Goal: Information Seeking & Learning: Learn about a topic

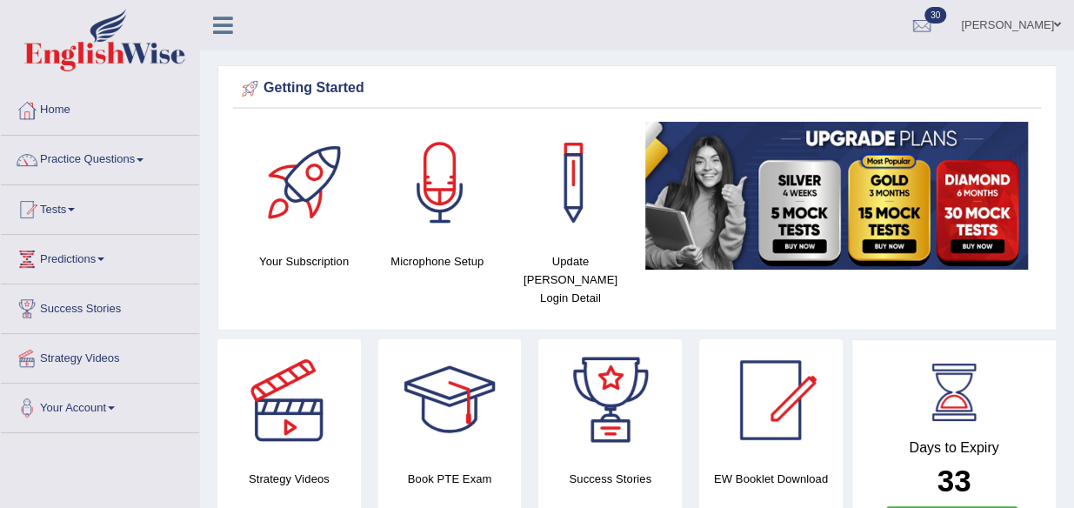
click at [61, 103] on link "Home" at bounding box center [100, 107] width 198 height 43
click at [143, 159] on span at bounding box center [140, 159] width 7 height 3
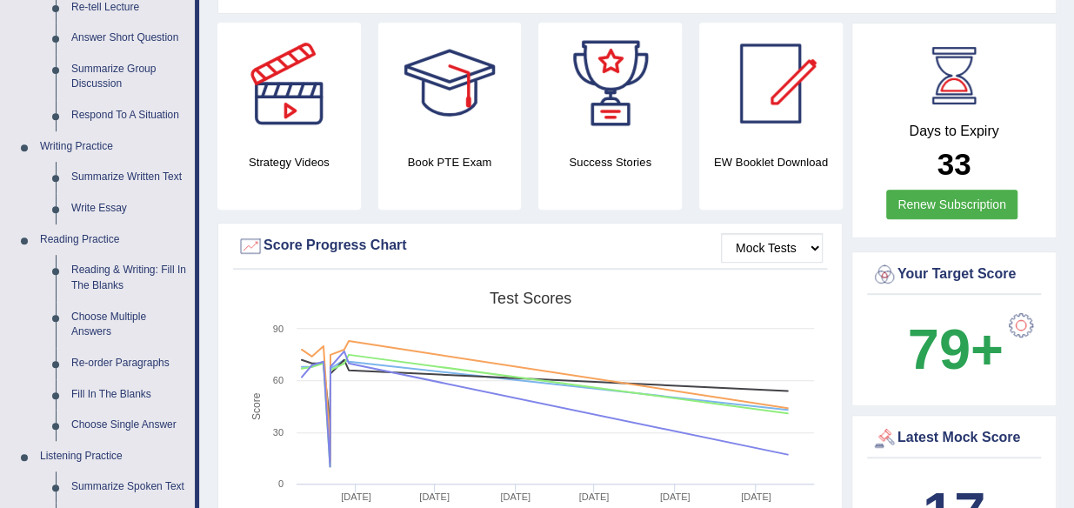
scroll to position [328, 0]
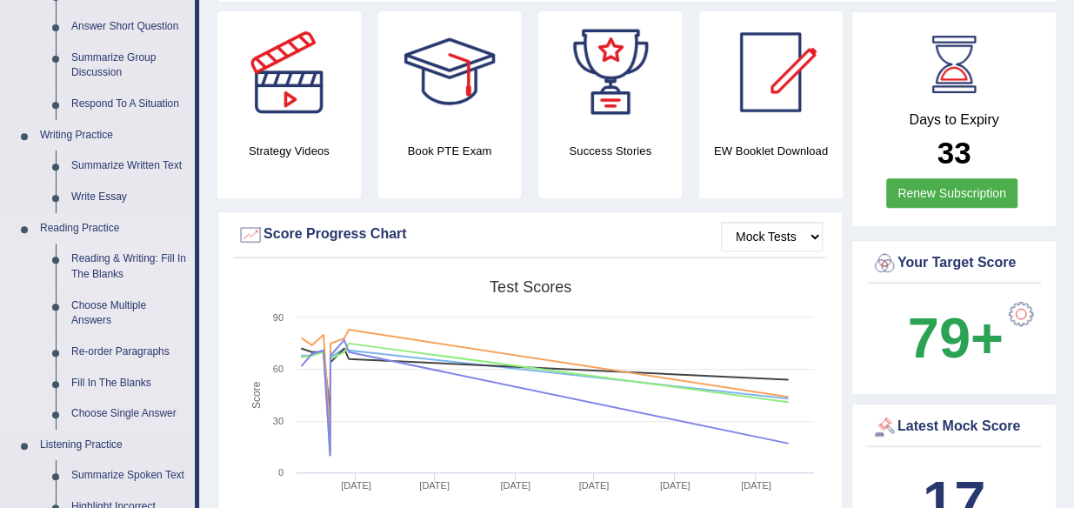
click at [102, 263] on link "Reading & Writing: Fill In The Blanks" at bounding box center [128, 266] width 131 height 46
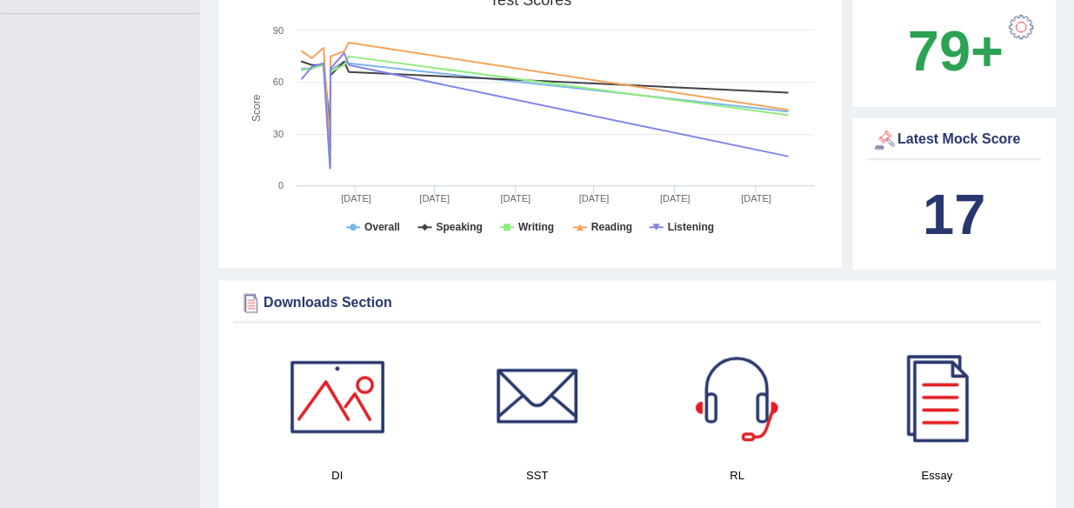
scroll to position [1242, 0]
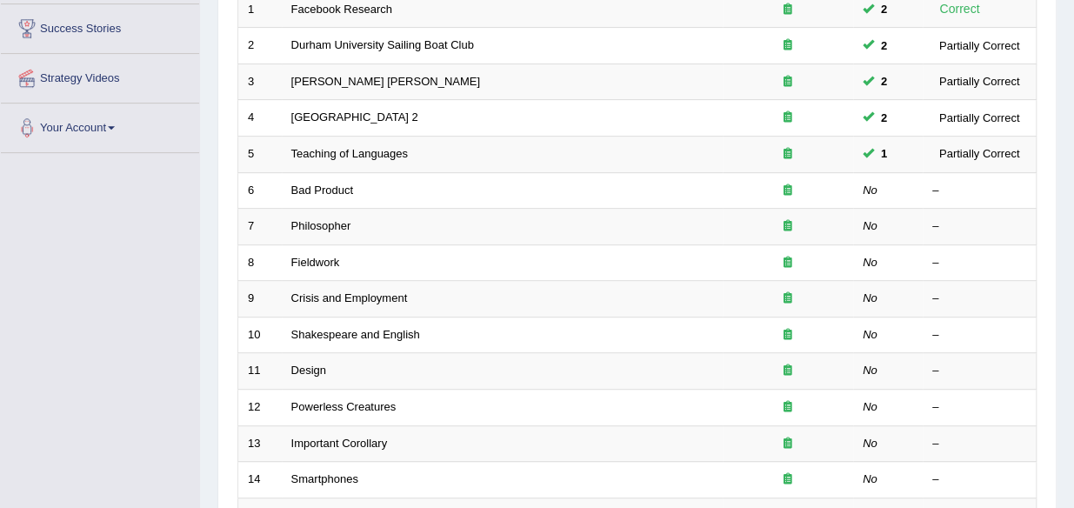
scroll to position [262, 0]
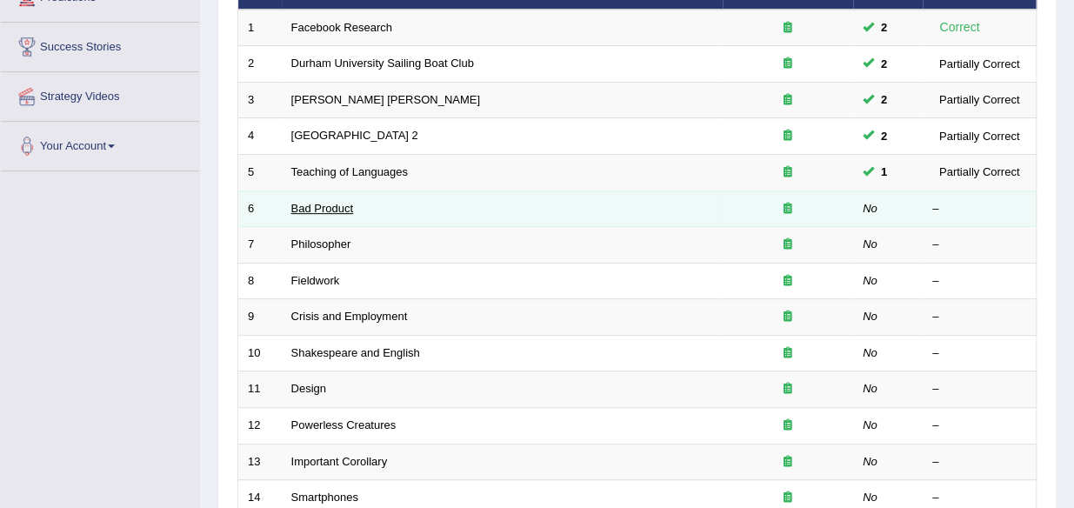
click at [349, 206] on link "Bad Product" at bounding box center [322, 208] width 63 height 13
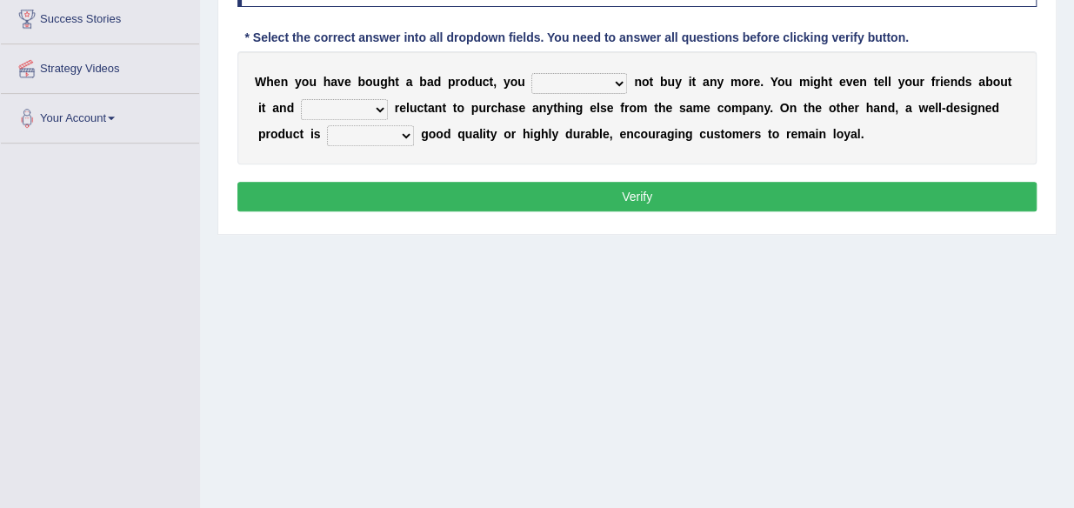
scroll to position [290, 0]
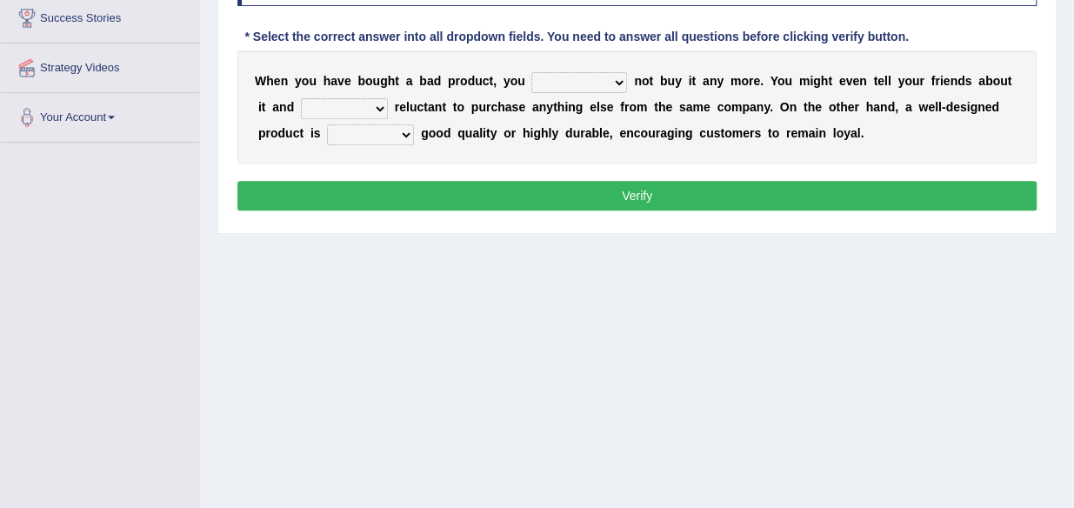
click at [615, 83] on select "would have should have should" at bounding box center [579, 82] width 96 height 21
select select "should"
click at [531, 72] on select "would have should have should" at bounding box center [579, 82] width 96 height 21
click at [388, 110] on b at bounding box center [391, 107] width 7 height 14
click at [390, 104] on b at bounding box center [391, 107] width 7 height 14
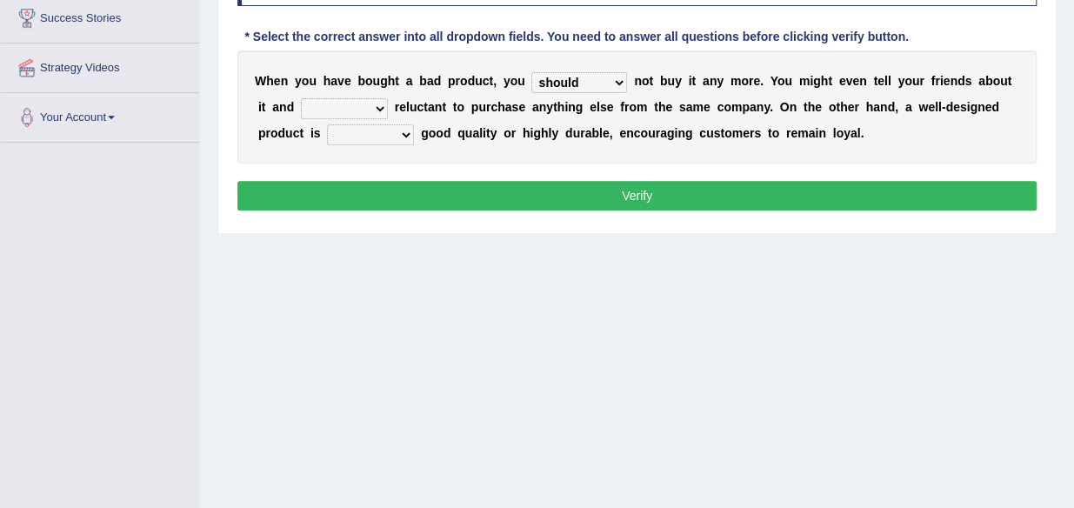
click at [390, 104] on b at bounding box center [391, 107] width 7 height 14
click at [390, 106] on b at bounding box center [391, 107] width 7 height 14
click at [390, 105] on b at bounding box center [391, 107] width 7 height 14
click at [390, 104] on b at bounding box center [391, 107] width 7 height 14
click at [376, 104] on select "is are be being" at bounding box center [344, 108] width 87 height 21
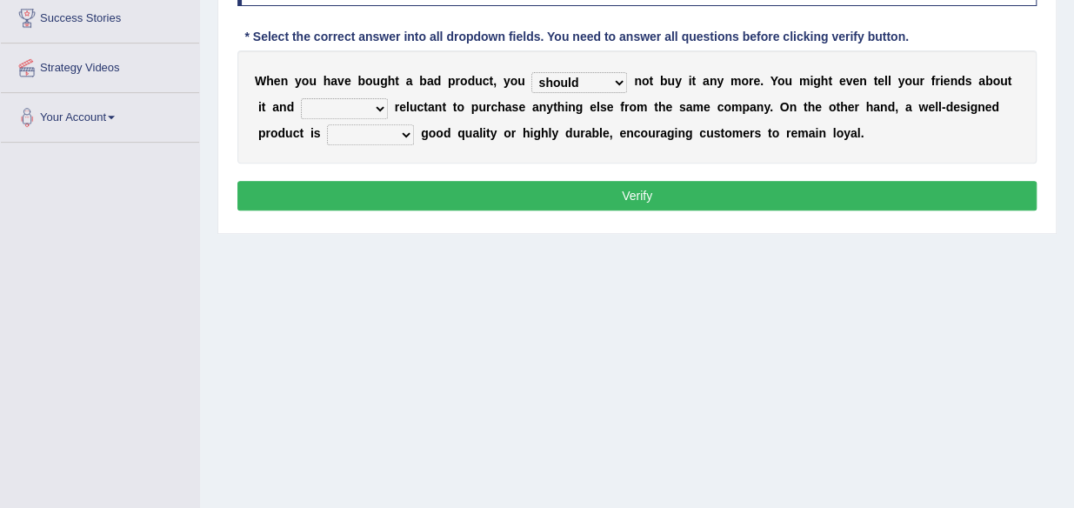
select select "be"
click at [301, 98] on select "is are be being" at bounding box center [344, 108] width 87 height 21
click at [417, 132] on b at bounding box center [417, 133] width 7 height 14
click at [405, 129] on select "both also neither either" at bounding box center [370, 134] width 87 height 21
select select "both"
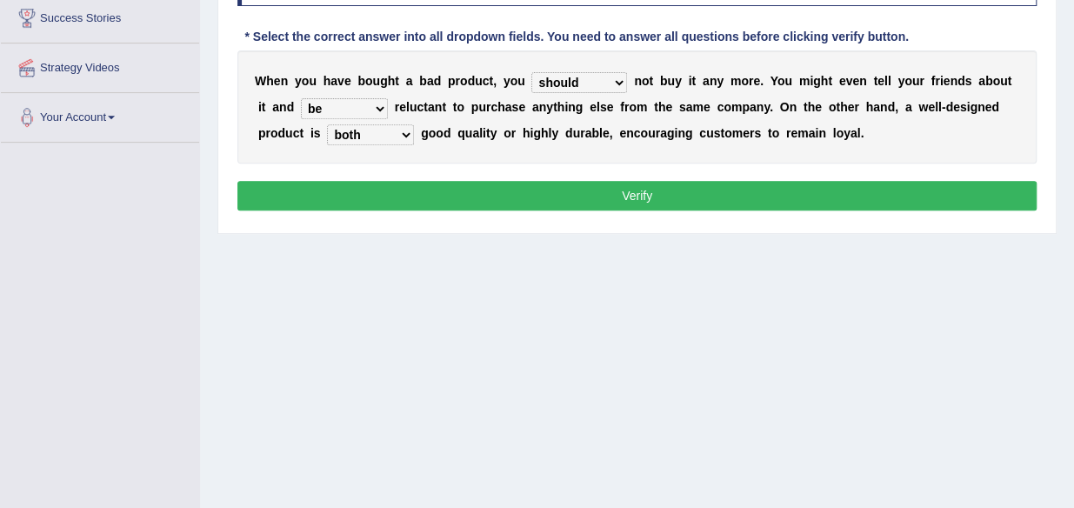
click at [327, 124] on select "both also neither either" at bounding box center [370, 134] width 87 height 21
click at [610, 190] on button "Verify" at bounding box center [636, 196] width 799 height 30
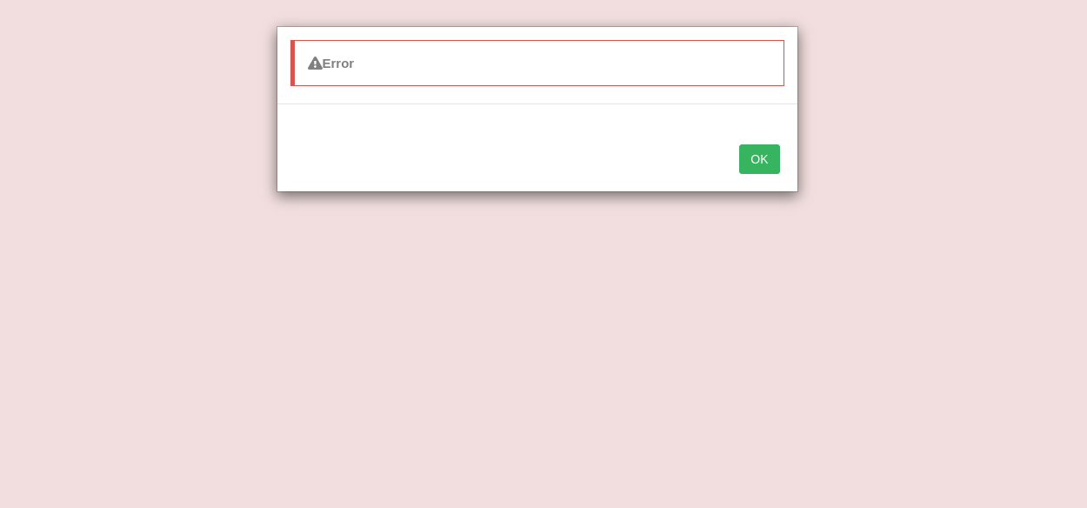
click at [767, 165] on button "OK" at bounding box center [759, 159] width 40 height 30
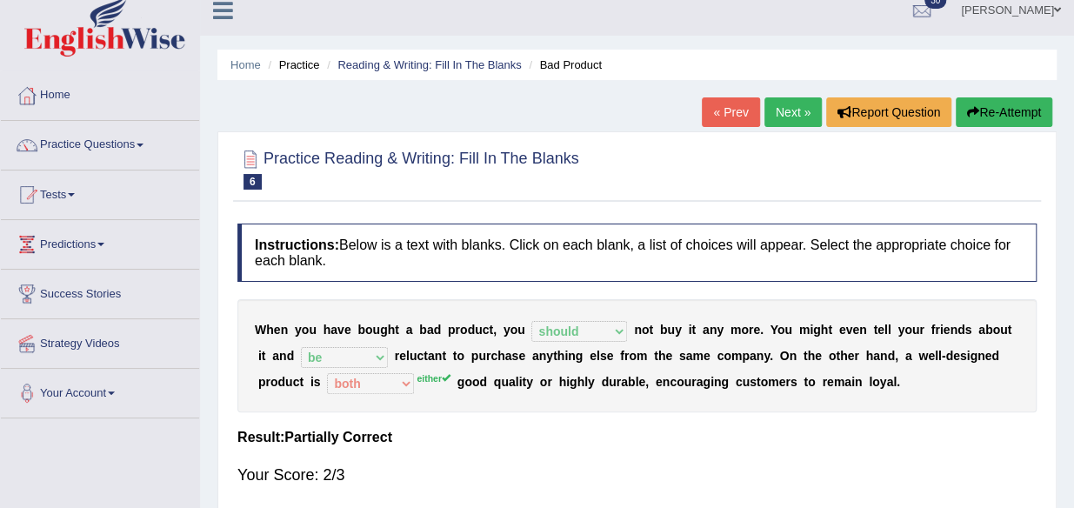
scroll to position [0, 0]
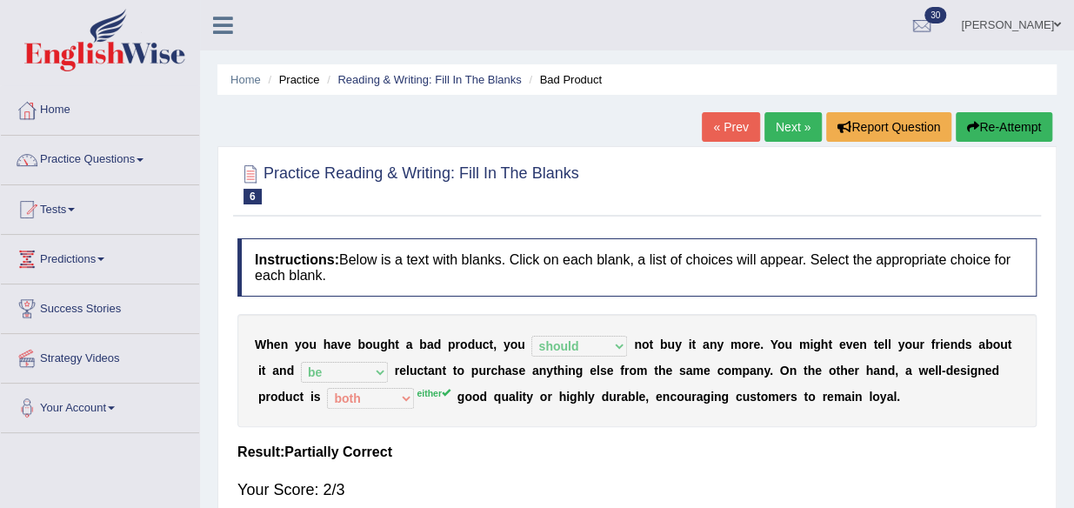
click at [773, 124] on link "Next »" at bounding box center [792, 127] width 57 height 30
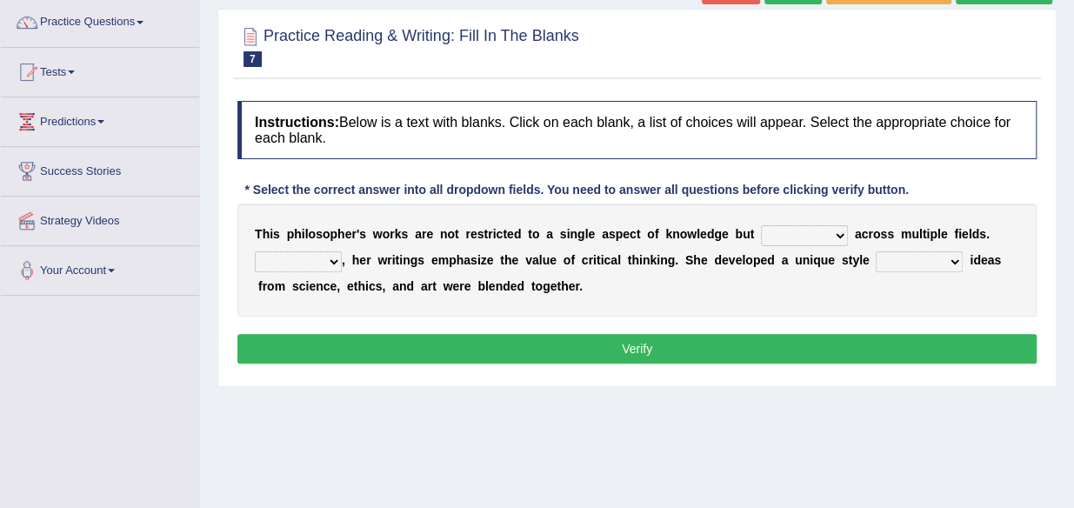
click at [850, 233] on b at bounding box center [851, 234] width 7 height 14
click at [850, 230] on b at bounding box center [851, 234] width 7 height 14
click at [842, 240] on select "constrain contain assemble extend" at bounding box center [804, 235] width 87 height 21
select select "assemble"
click at [761, 225] on select "constrain contain assemble extend" at bounding box center [804, 235] width 87 height 21
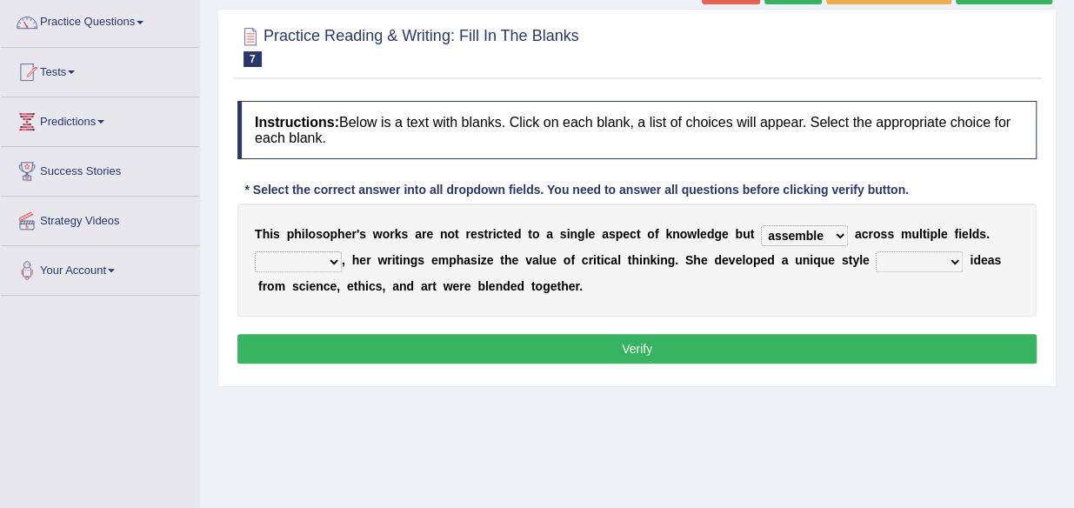
click at [330, 257] on select "Rather So Moreover Likely" at bounding box center [298, 261] width 87 height 21
select select "Moreover"
click at [255, 251] on select "Rather So Moreover Likely" at bounding box center [298, 261] width 87 height 21
click at [965, 260] on b at bounding box center [966, 260] width 7 height 14
click at [953, 263] on select "in that that which in which" at bounding box center [919, 261] width 87 height 21
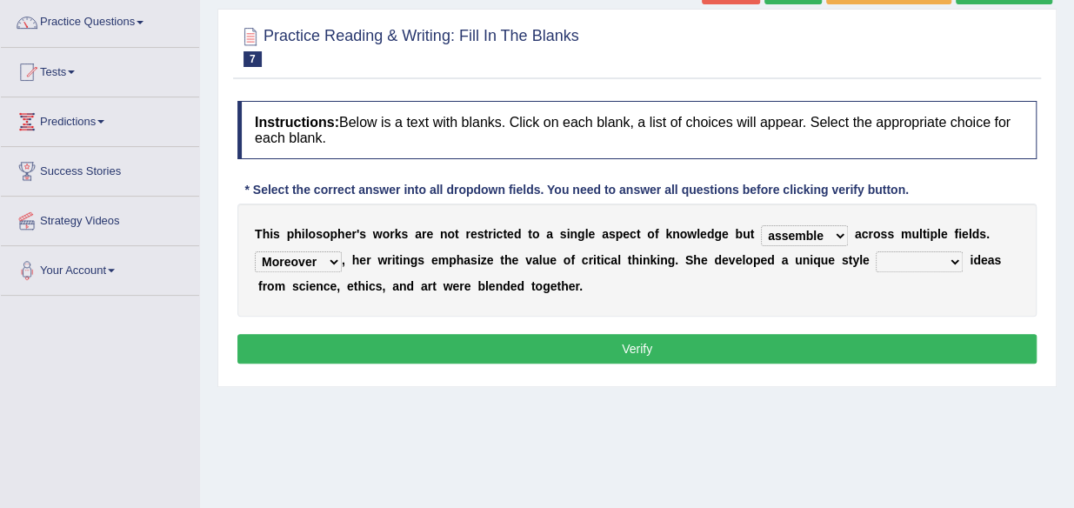
select select "in which"
click at [876, 251] on select "in that that which in which" at bounding box center [919, 261] width 87 height 21
click at [813, 350] on button "Verify" at bounding box center [636, 349] width 799 height 30
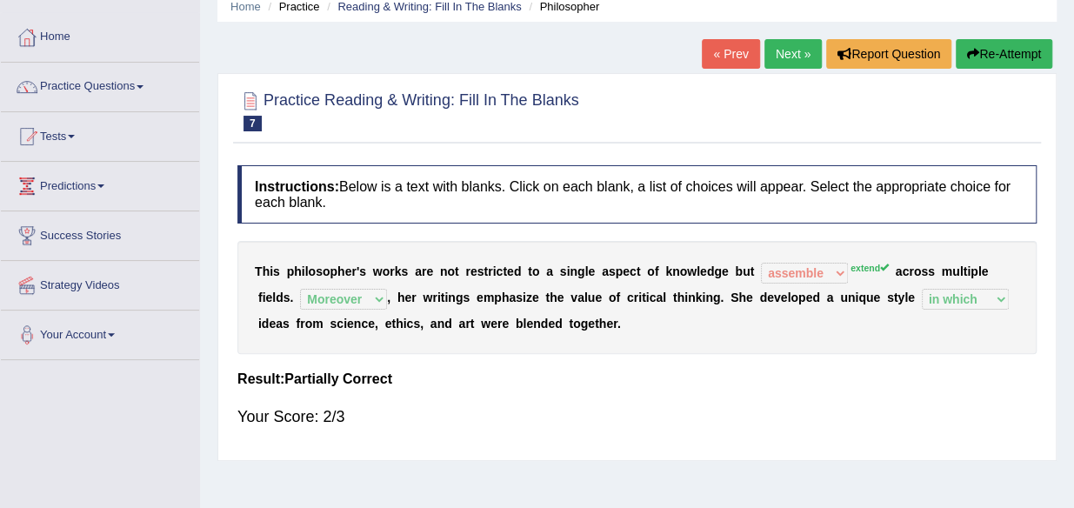
scroll to position [70, 0]
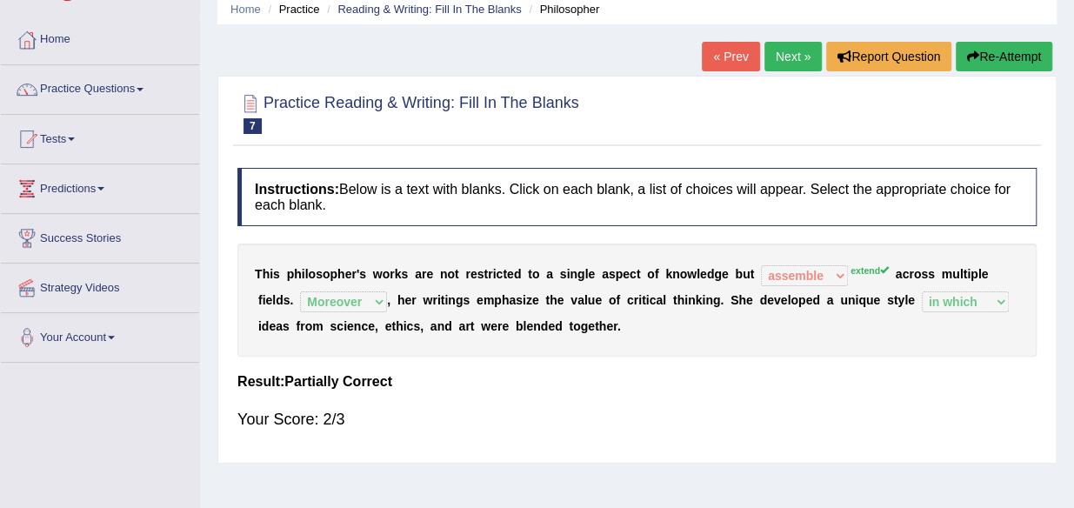
click at [783, 56] on link "Next »" at bounding box center [792, 57] width 57 height 30
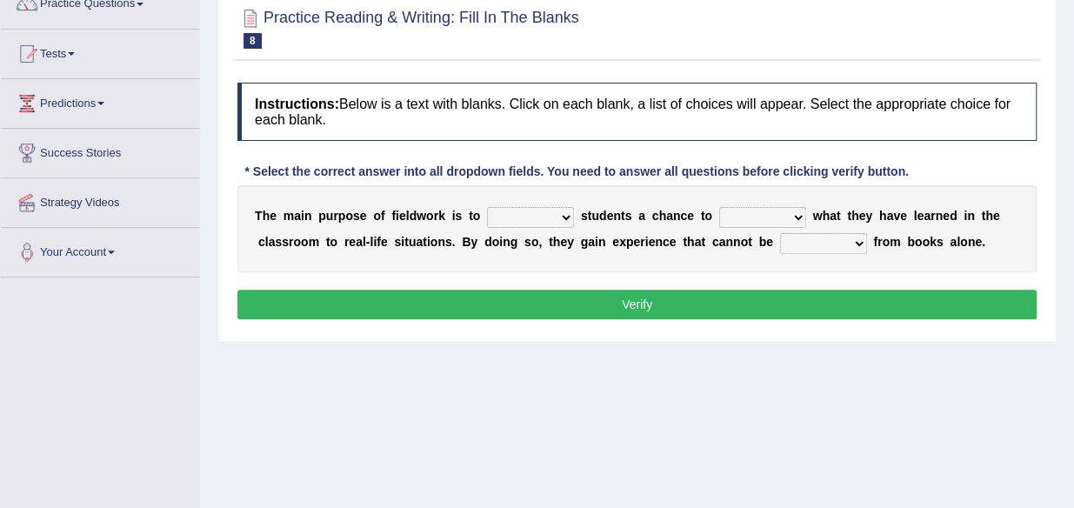
scroll to position [172, 0]
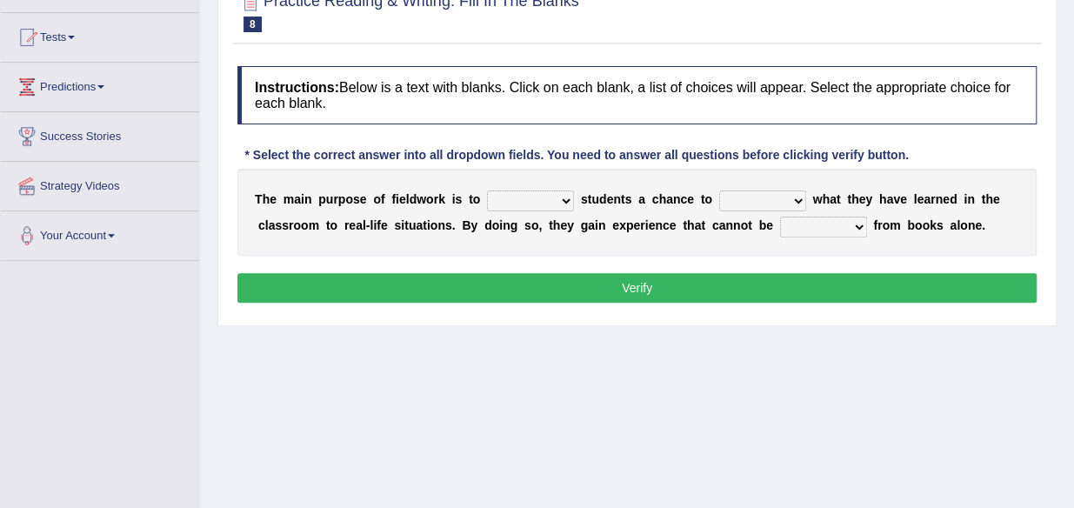
click at [566, 207] on select "resemble stow rave offer" at bounding box center [530, 200] width 87 height 21
click at [570, 206] on select "resemble stow rave offer" at bounding box center [530, 200] width 87 height 21
select select "offer"
click at [487, 190] on select "resemble stow rave offer" at bounding box center [530, 200] width 87 height 21
click at [794, 197] on select "compare align apply dismount" at bounding box center [762, 200] width 87 height 21
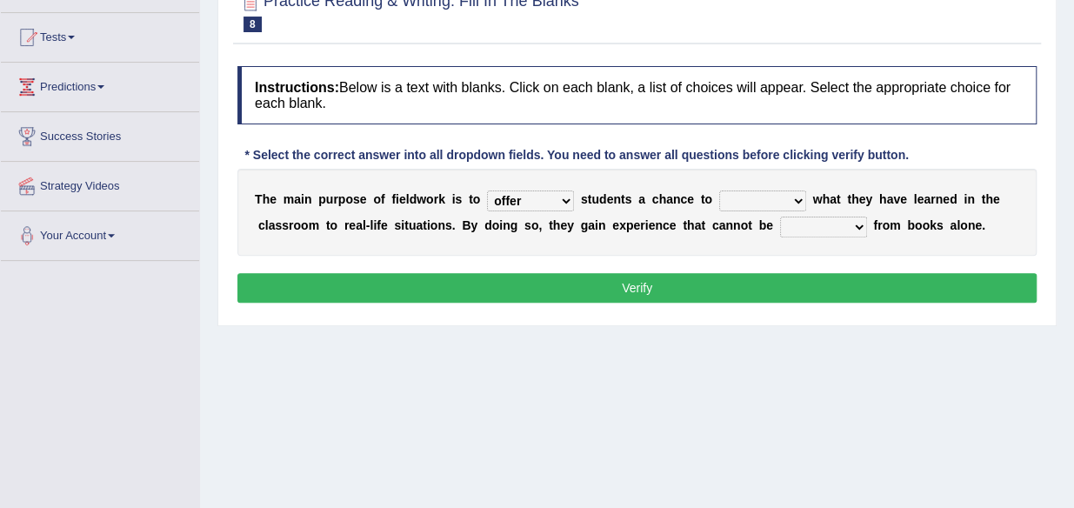
select select "compare"
click at [719, 190] on select "compare align apply dismount" at bounding box center [762, 200] width 87 height 21
click at [723, 240] on div "T h e m a i n p u r p o s e o f f i e l d w o r k i s t o resemble stow rave of…" at bounding box center [636, 212] width 799 height 87
click at [736, 230] on b "n" at bounding box center [737, 225] width 8 height 14
click at [802, 232] on select "originated prepared obtained touted" at bounding box center [823, 227] width 87 height 21
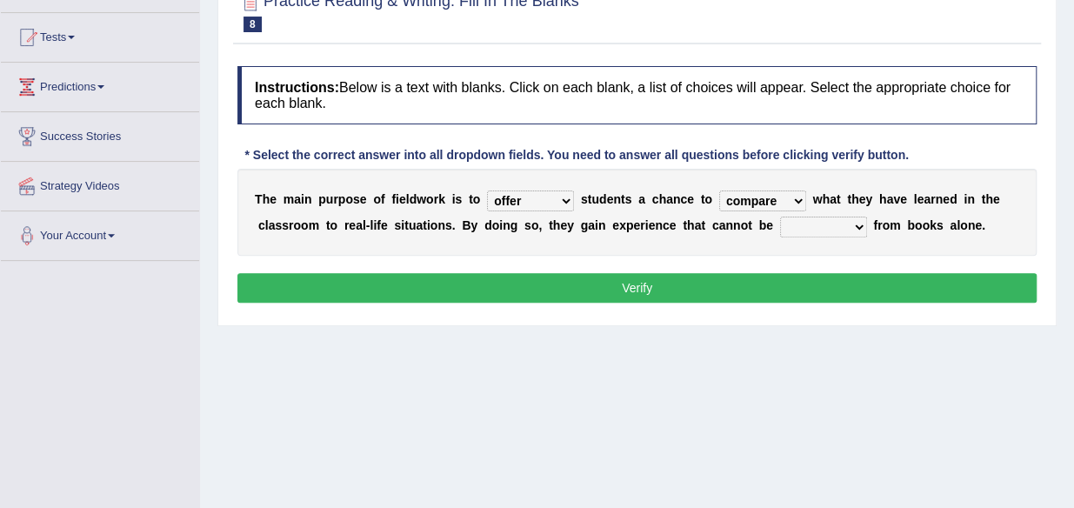
click at [780, 217] on select "originated prepared obtained touted" at bounding box center [823, 227] width 87 height 21
click at [868, 223] on b at bounding box center [870, 225] width 7 height 14
click at [857, 228] on select "originated prepared obtained touted" at bounding box center [823, 227] width 87 height 21
select select "obtained"
click at [780, 217] on select "originated prepared obtained touted" at bounding box center [823, 227] width 87 height 21
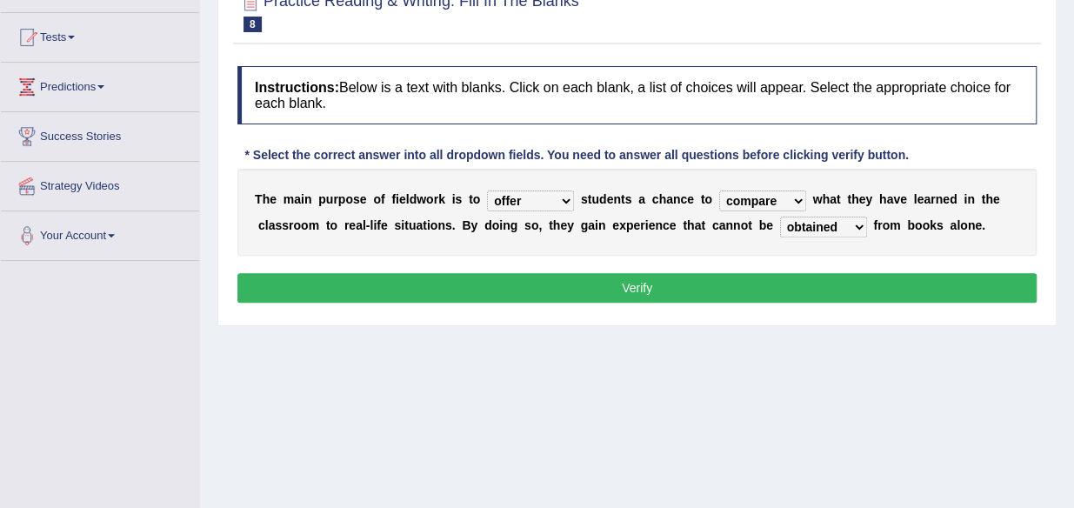
click at [766, 285] on button "Verify" at bounding box center [636, 288] width 799 height 30
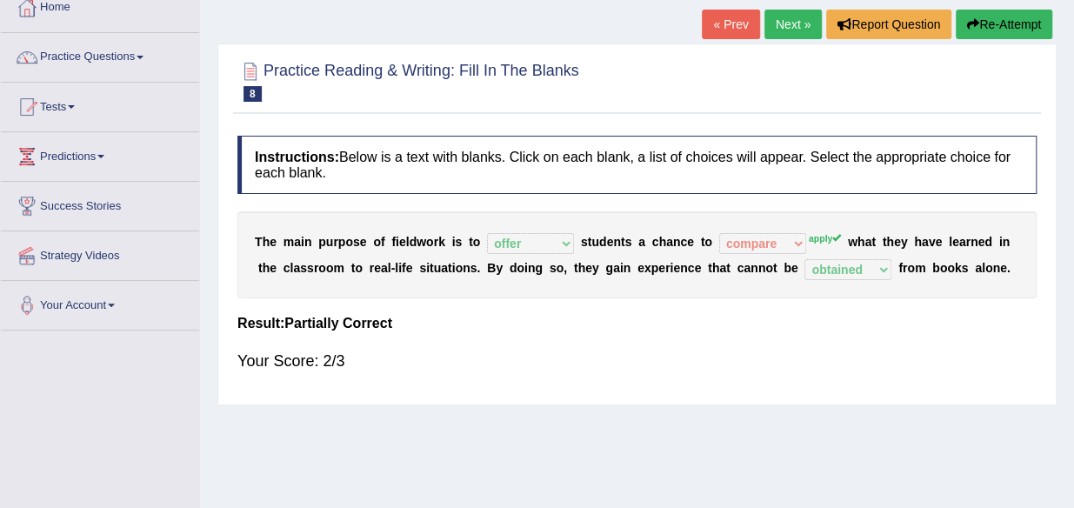
scroll to position [103, 0]
click at [793, 13] on link "Next »" at bounding box center [792, 25] width 57 height 30
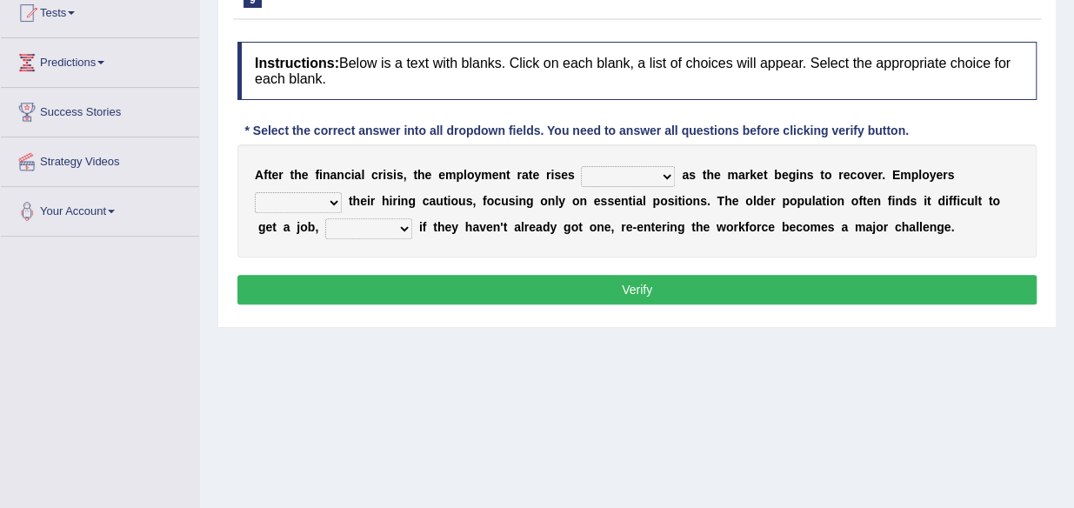
scroll to position [197, 0]
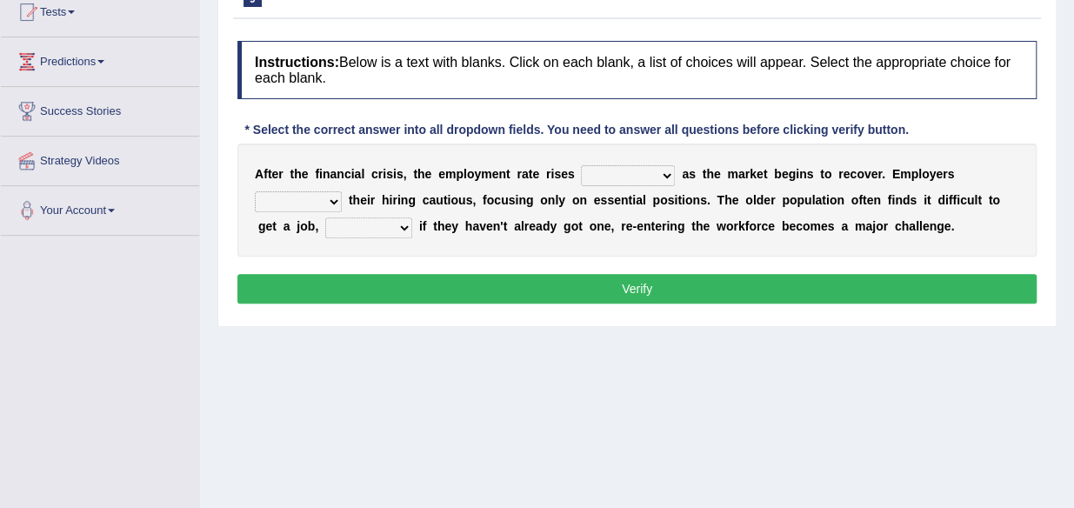
click at [668, 174] on select "normally conversely strenuously sharply" at bounding box center [628, 175] width 94 height 21
click at [581, 165] on select "normally conversely strenuously sharply" at bounding box center [628, 175] width 94 height 21
click at [664, 172] on select "normally conversely strenuously sharply" at bounding box center [628, 175] width 94 height 21
select select "conversely"
click at [581, 165] on select "normally conversely strenuously sharply" at bounding box center [628, 175] width 94 height 21
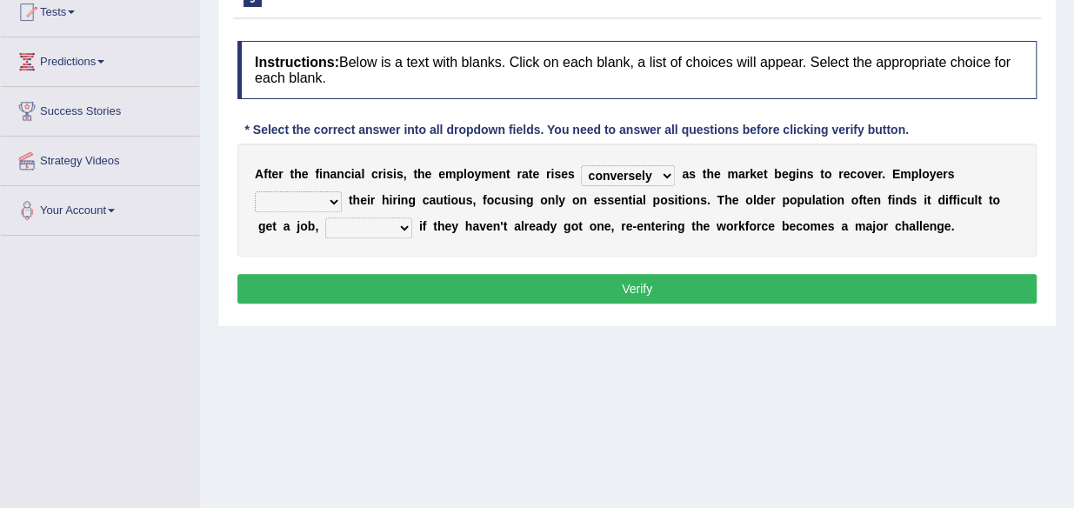
click at [330, 195] on select "keeping kept keep are kept" at bounding box center [298, 201] width 87 height 21
select select "kept"
click at [255, 191] on select "keeping kept keep are kept" at bounding box center [298, 201] width 87 height 21
click at [661, 174] on select "normally conversely strenuously sharply" at bounding box center [628, 175] width 94 height 21
click at [732, 274] on button "Verify" at bounding box center [636, 289] width 799 height 30
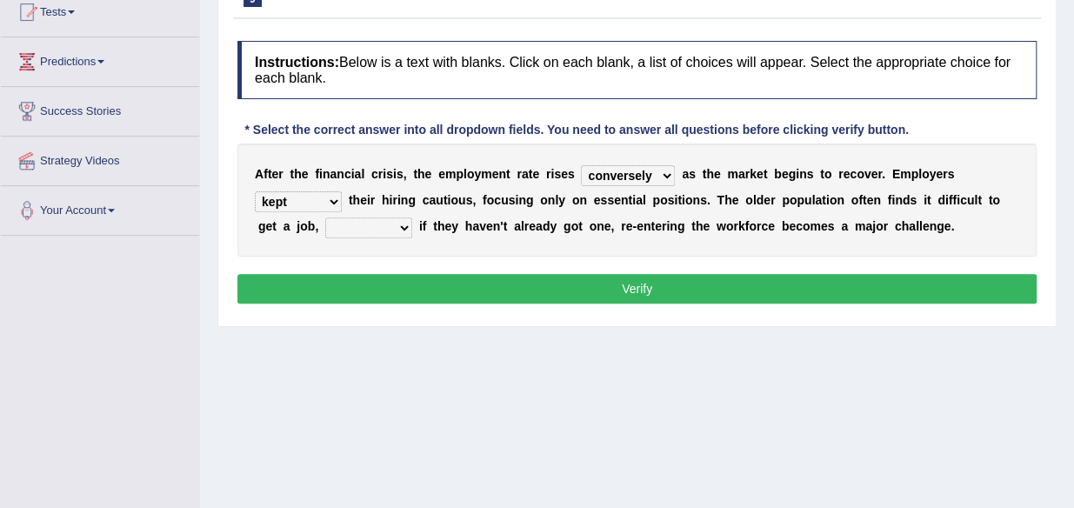
click at [405, 231] on select "although while then because" at bounding box center [368, 227] width 87 height 21
select select "while"
click at [325, 217] on select "although while then because" at bounding box center [368, 227] width 87 height 21
click at [391, 287] on button "Verify" at bounding box center [636, 289] width 799 height 30
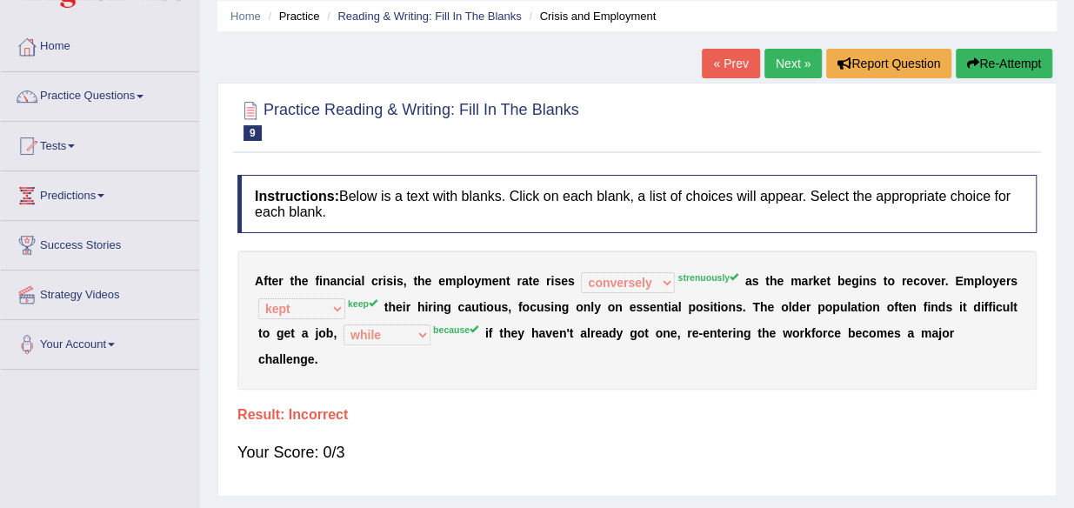
scroll to position [56, 0]
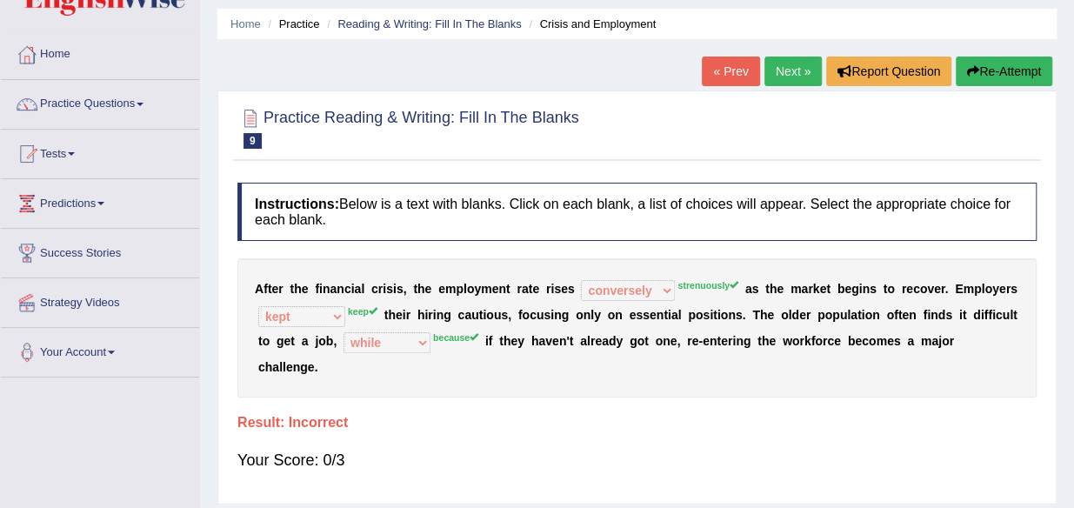
click at [783, 73] on link "Next »" at bounding box center [792, 72] width 57 height 30
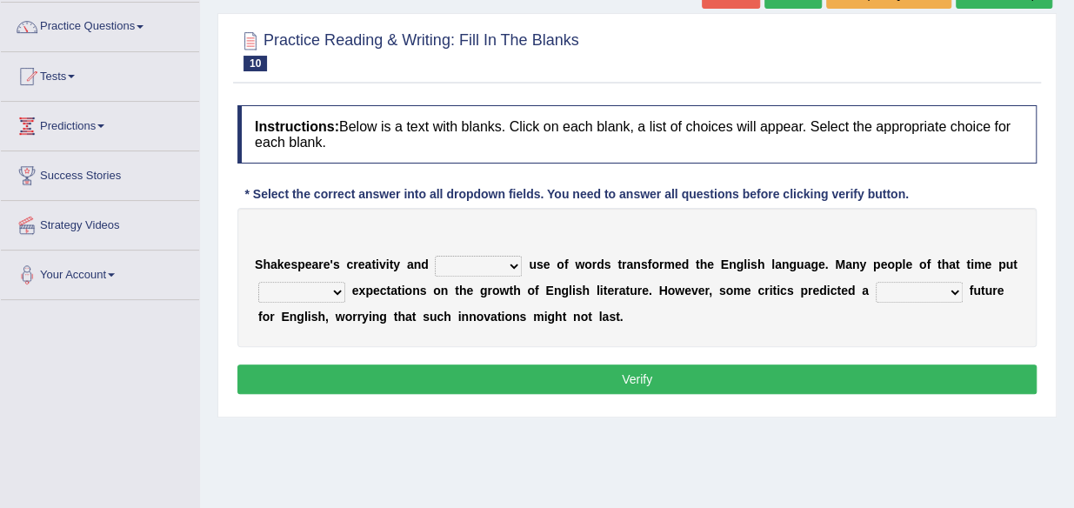
scroll to position [144, 0]
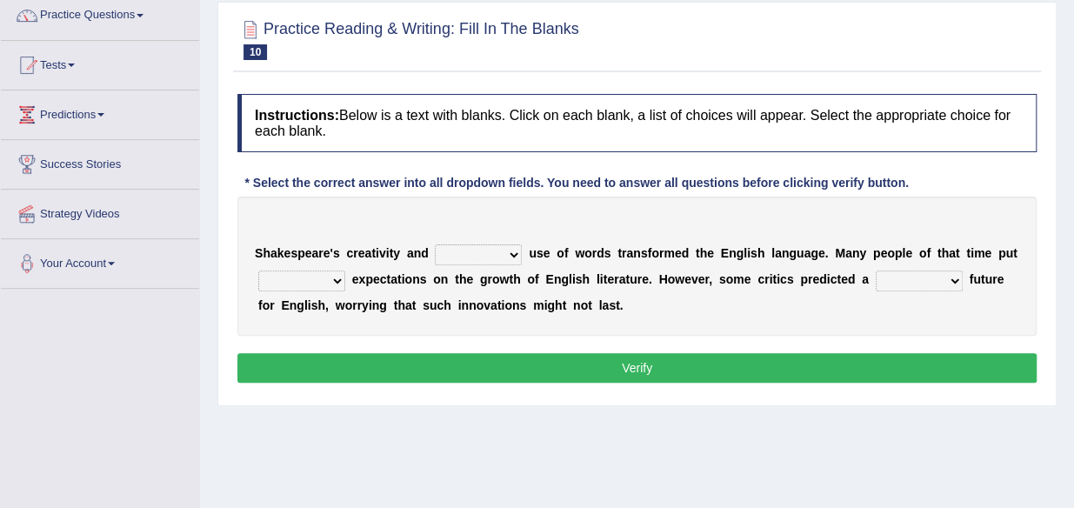
click at [524, 251] on b at bounding box center [525, 253] width 7 height 14
click at [510, 261] on select "idealized intensive fancied inventive" at bounding box center [478, 254] width 87 height 21
select select "inventive"
click at [435, 244] on select "idealized intensive fancied inventive" at bounding box center [478, 254] width 87 height 21
click at [334, 277] on select "wide much high more" at bounding box center [301, 280] width 87 height 21
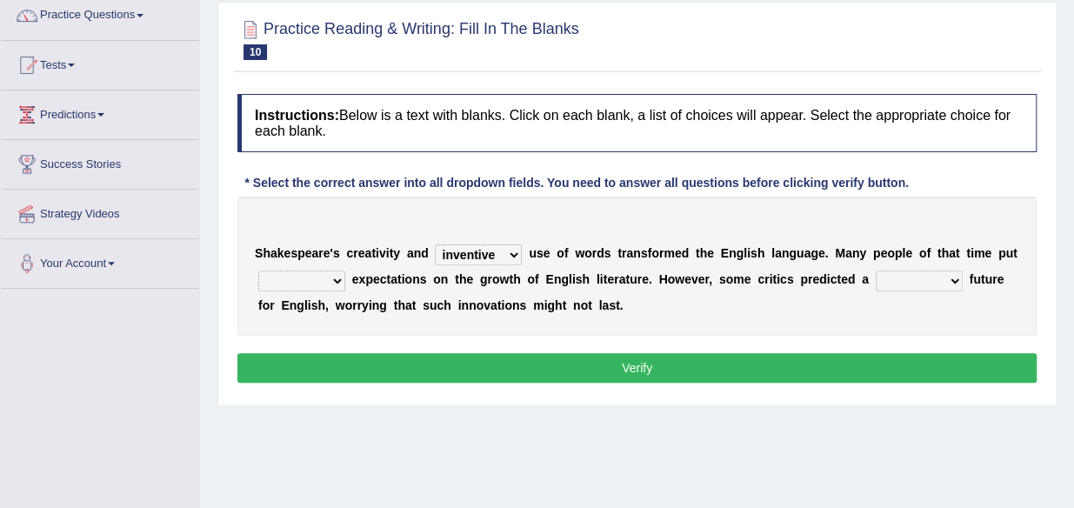
select select "high"
click at [258, 270] on select "wide much high more" at bounding box center [301, 280] width 87 height 21
click at [741, 316] on div "S h a k e s p e a r e ' s c r e a t i v i t y a n d idealized intensive fancied…" at bounding box center [636, 266] width 799 height 139
click at [953, 275] on select "monetary promising irresistible daunting" at bounding box center [919, 280] width 87 height 21
select select "daunting"
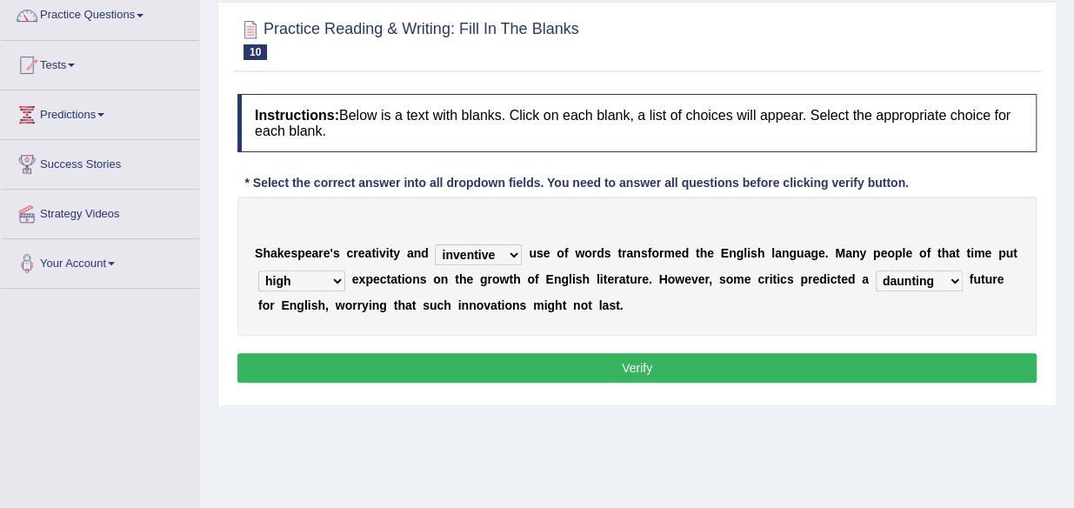
click at [876, 270] on select "monetary promising irresistible daunting" at bounding box center [919, 280] width 87 height 21
click at [794, 361] on button "Verify" at bounding box center [636, 368] width 799 height 30
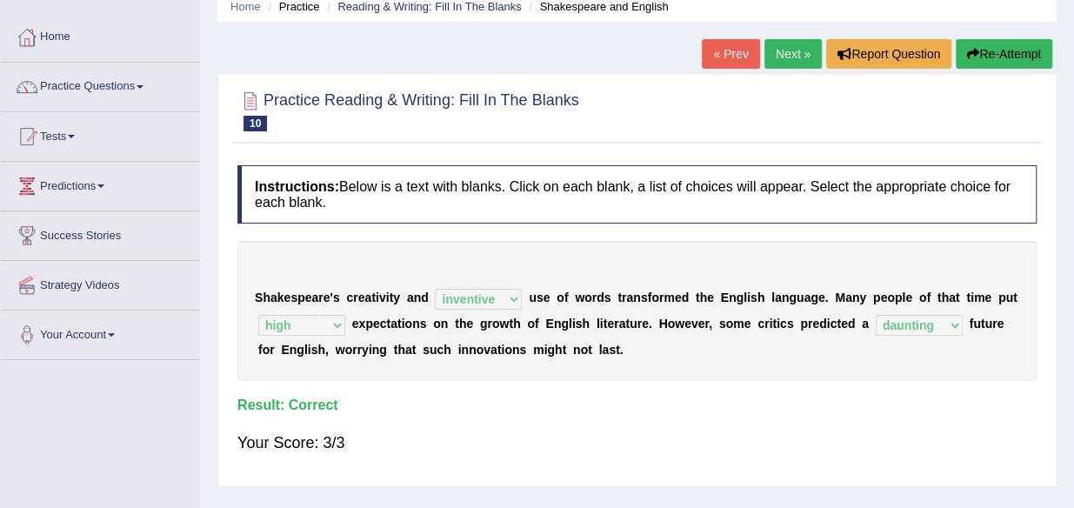
scroll to position [0, 0]
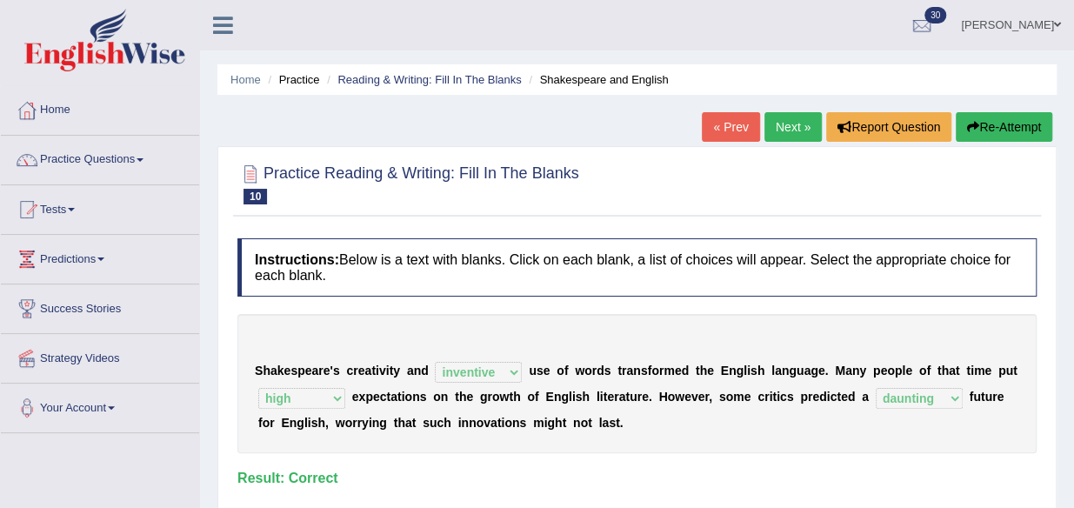
click at [796, 127] on link "Next »" at bounding box center [792, 127] width 57 height 30
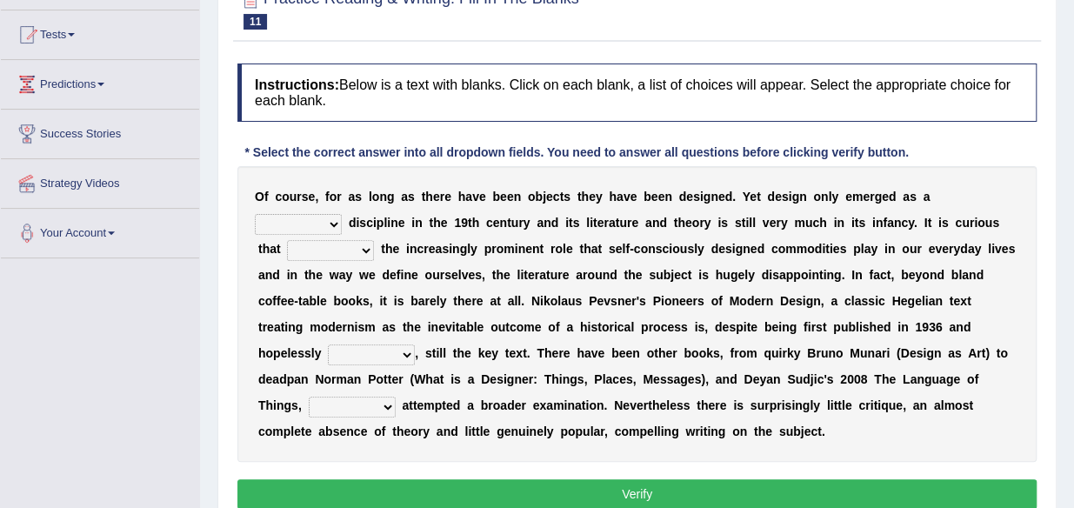
scroll to position [176, 0]
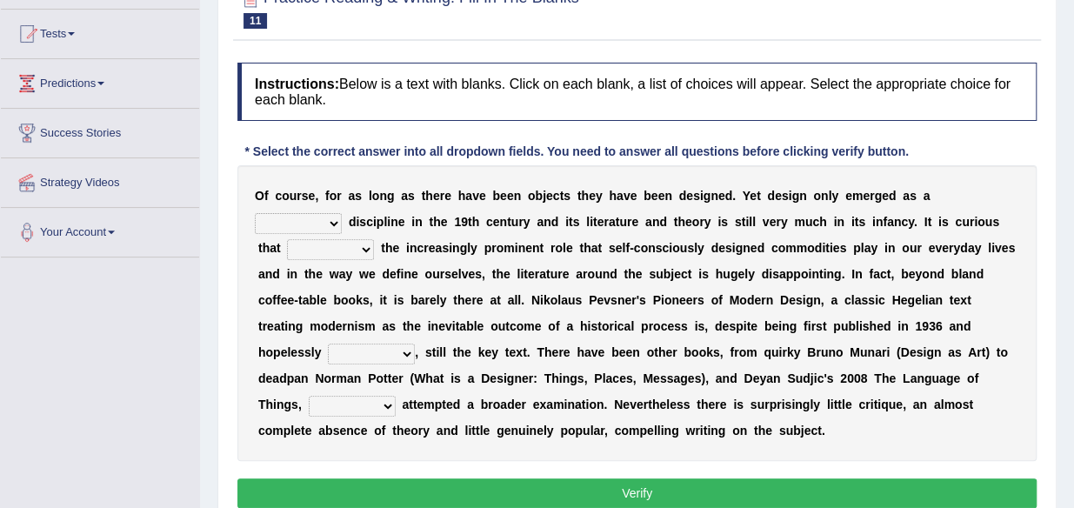
click at [333, 226] on select "bilateral ubiquitous foremost dedicated" at bounding box center [298, 223] width 87 height 21
select select "bilateral"
click at [255, 213] on select "bilateral ubiquitous foremost dedicated" at bounding box center [298, 223] width 87 height 21
click at [363, 250] on select "since despite within through" at bounding box center [330, 249] width 87 height 21
select select "through"
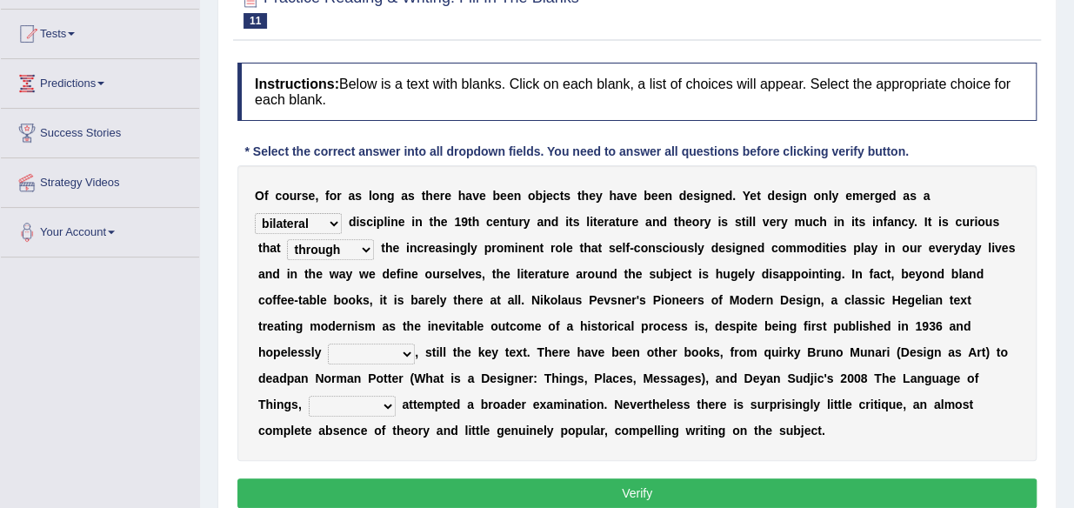
click at [287, 239] on select "since despite within through" at bounding box center [330, 249] width 87 height 21
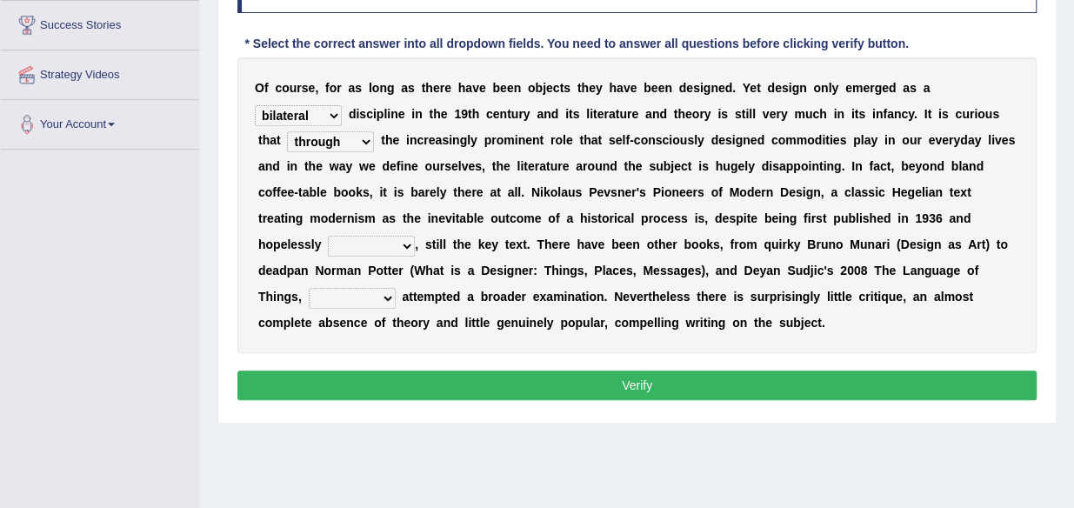
scroll to position [285, 0]
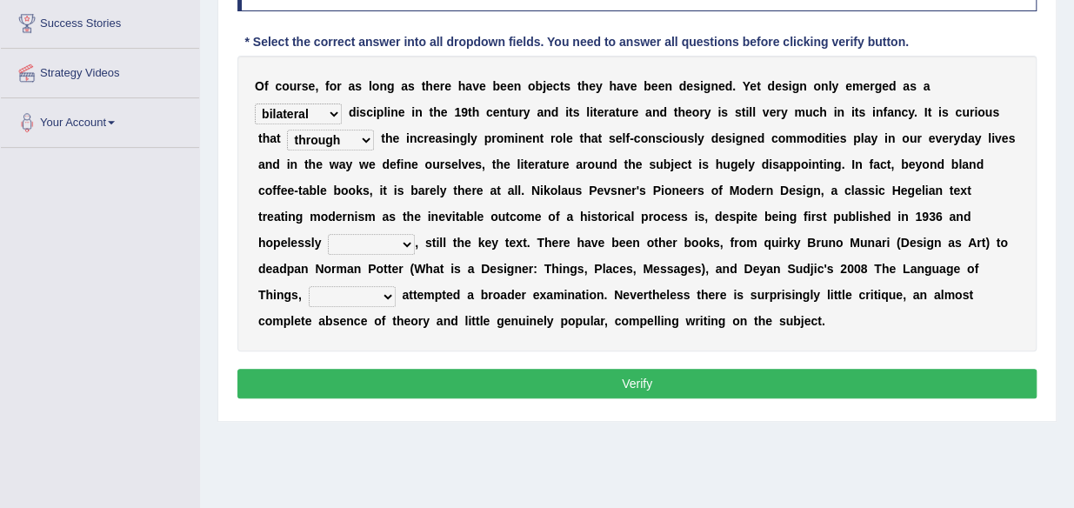
click at [401, 242] on select "dates dating date dated" at bounding box center [371, 244] width 87 height 21
click at [460, 322] on b at bounding box center [461, 321] width 7 height 14
click at [377, 234] on select "dates dating date dated" at bounding box center [371, 244] width 87 height 21
click at [393, 234] on select "dates dating date dated" at bounding box center [371, 244] width 87 height 21
click at [416, 245] on b "," at bounding box center [416, 243] width 3 height 14
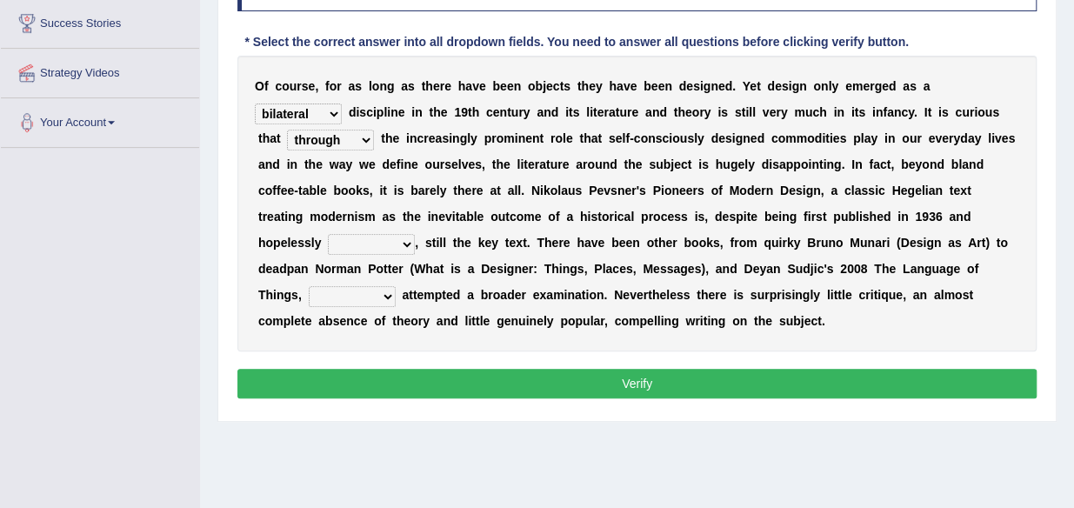
click at [407, 242] on select "dates dating date dated" at bounding box center [371, 244] width 87 height 21
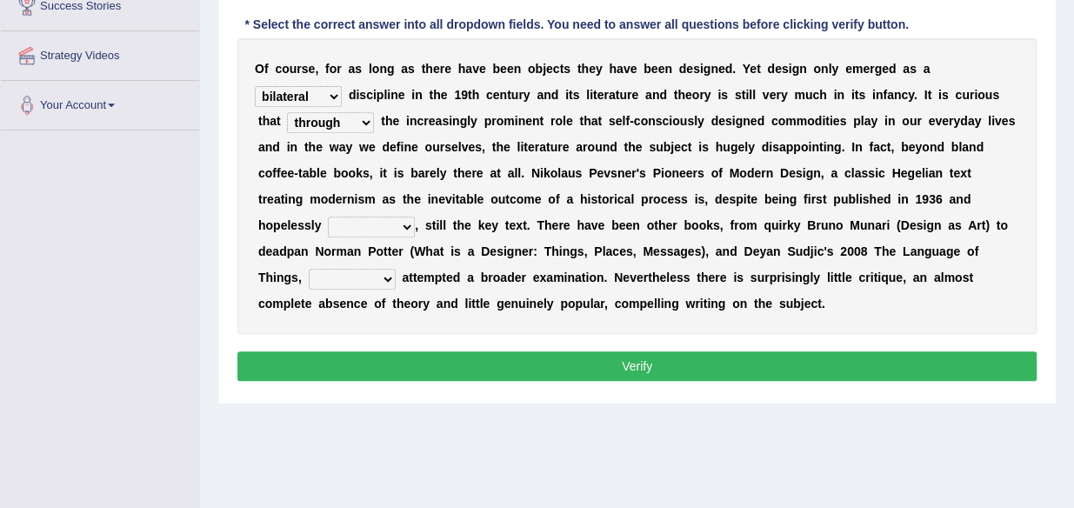
scroll to position [303, 0]
click at [400, 228] on select "dates dating date dated" at bounding box center [371, 227] width 87 height 21
select select "dating"
click at [328, 217] on select "dates dating date dated" at bounding box center [371, 227] width 87 height 21
click at [393, 285] on select "which then however as" at bounding box center [352, 279] width 87 height 21
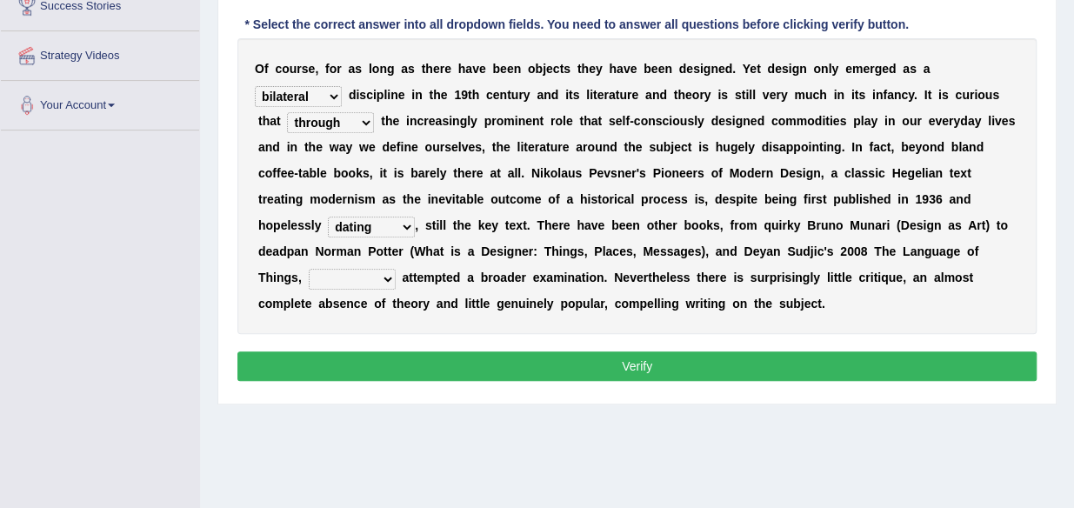
select select "however"
click at [309, 269] on select "which then however as" at bounding box center [352, 279] width 87 height 21
click at [379, 358] on button "Verify" at bounding box center [636, 366] width 799 height 30
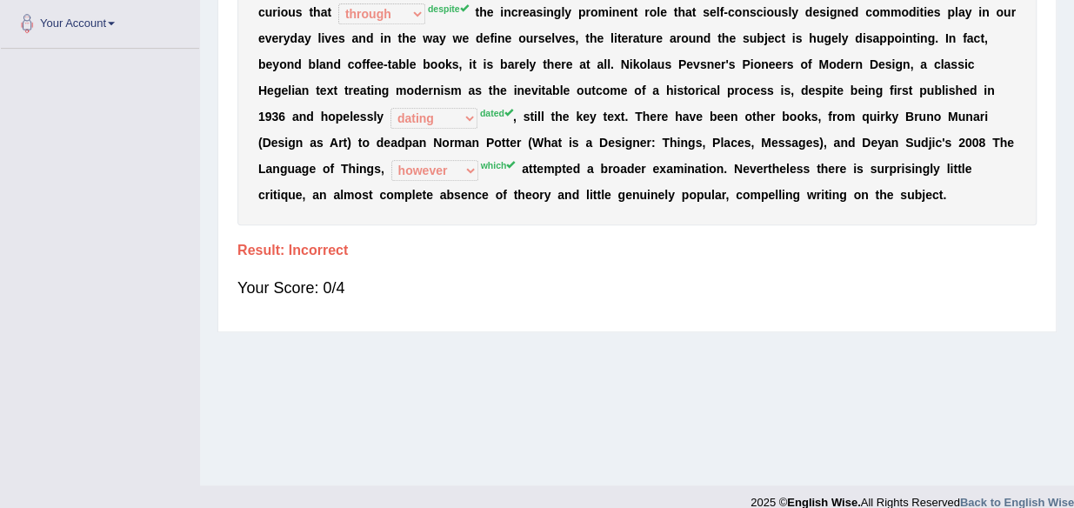
click at [394, 342] on div "Home Practice Reading & Writing: Fill In The Blanks Design « Prev Next » Report…" at bounding box center [637, 51] width 874 height 870
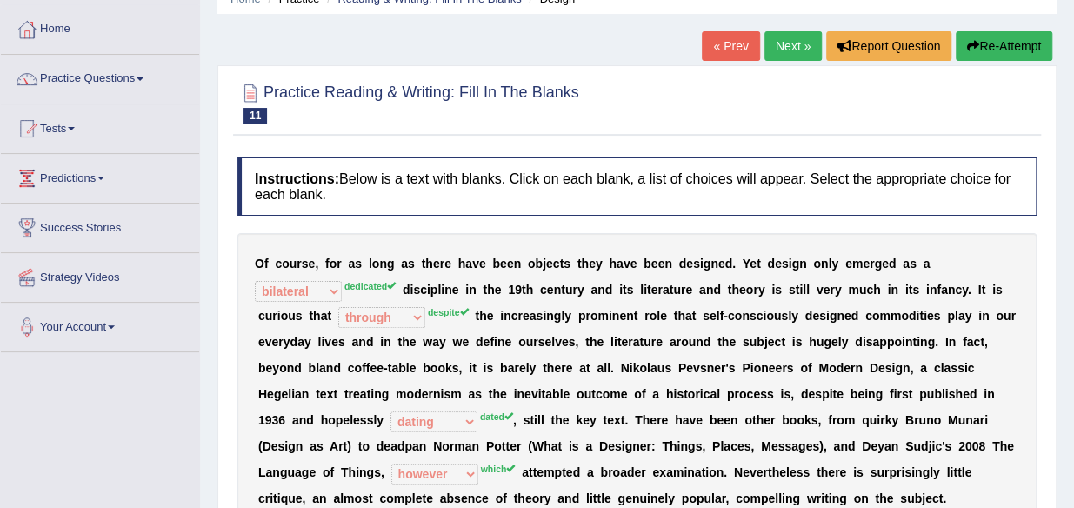
scroll to position [0, 0]
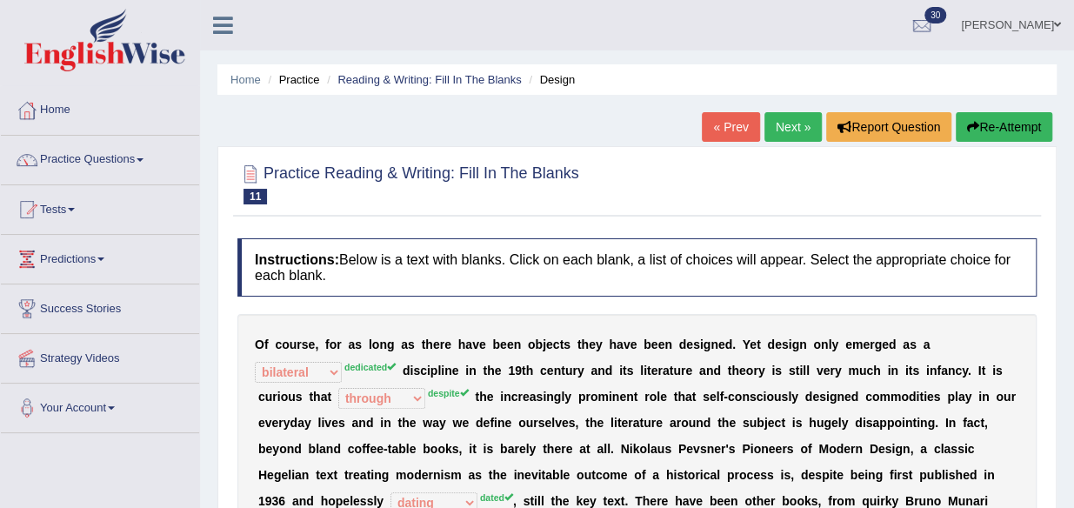
click at [410, 339] on b "s" at bounding box center [411, 344] width 7 height 14
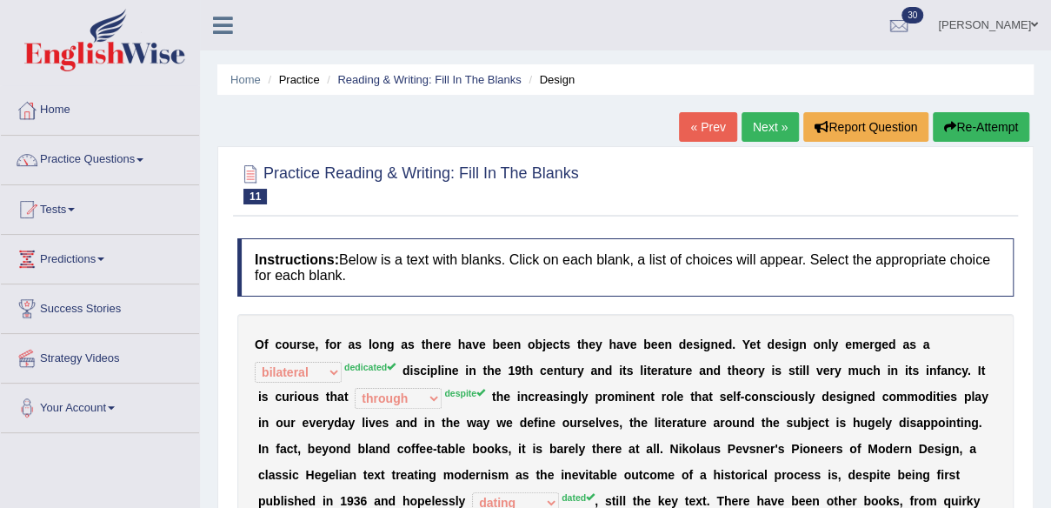
click at [760, 135] on link "Next »" at bounding box center [770, 127] width 57 height 30
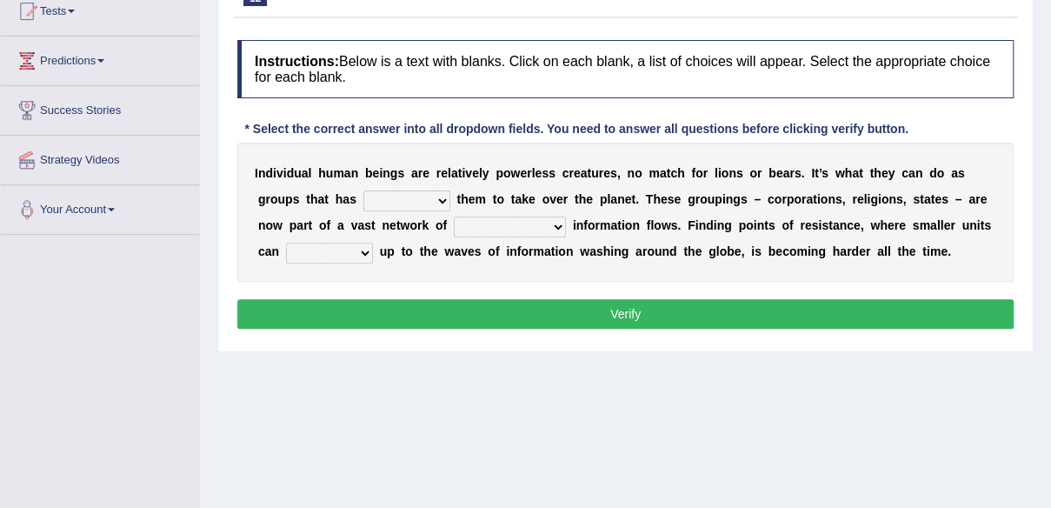
scroll to position [217, 0]
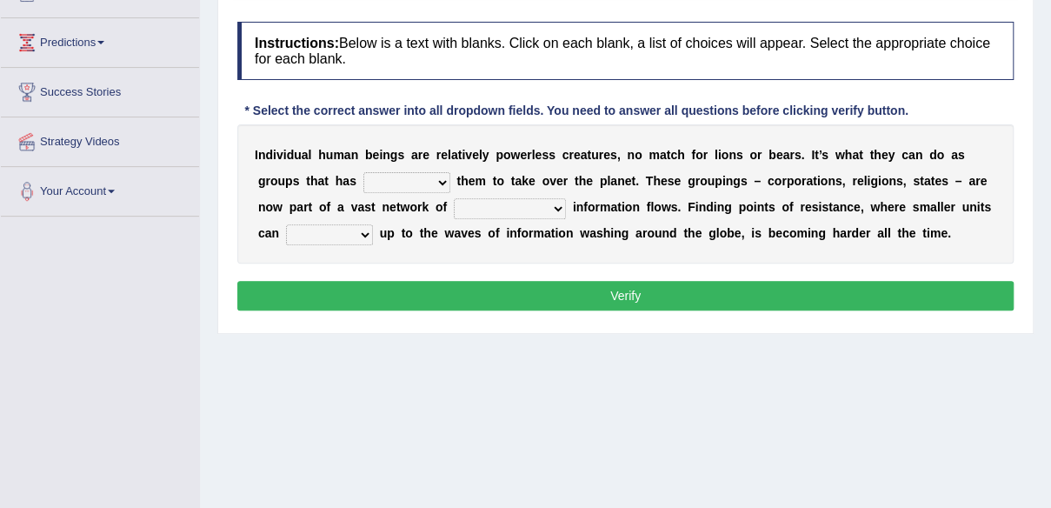
click at [443, 190] on select "enabled contended embodied conjured" at bounding box center [406, 182] width 87 height 21
select select "enabled"
click at [363, 172] on select "enabled contended embodied conjured" at bounding box center [406, 182] width 87 height 21
click at [560, 211] on select "interconnected overlapping fastened exploited" at bounding box center [510, 208] width 112 height 21
select select "fastened"
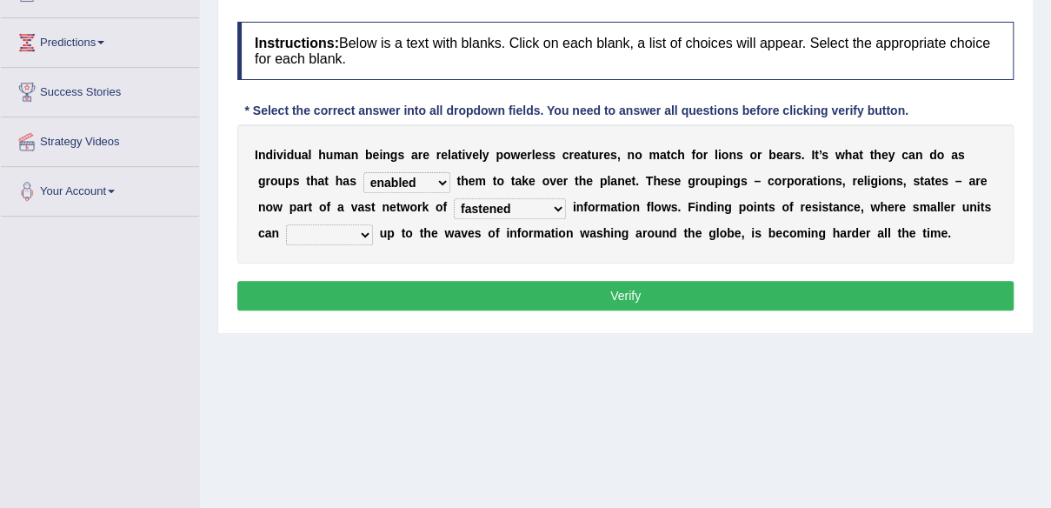
click at [454, 198] on select "interconnected overlapping fastened exploited" at bounding box center [510, 208] width 112 height 21
click at [357, 237] on select "stand raise hail pump" at bounding box center [329, 234] width 87 height 21
select select "stand"
click at [286, 224] on select "stand raise hail pump" at bounding box center [329, 234] width 87 height 21
click at [433, 295] on button "Verify" at bounding box center [625, 296] width 776 height 30
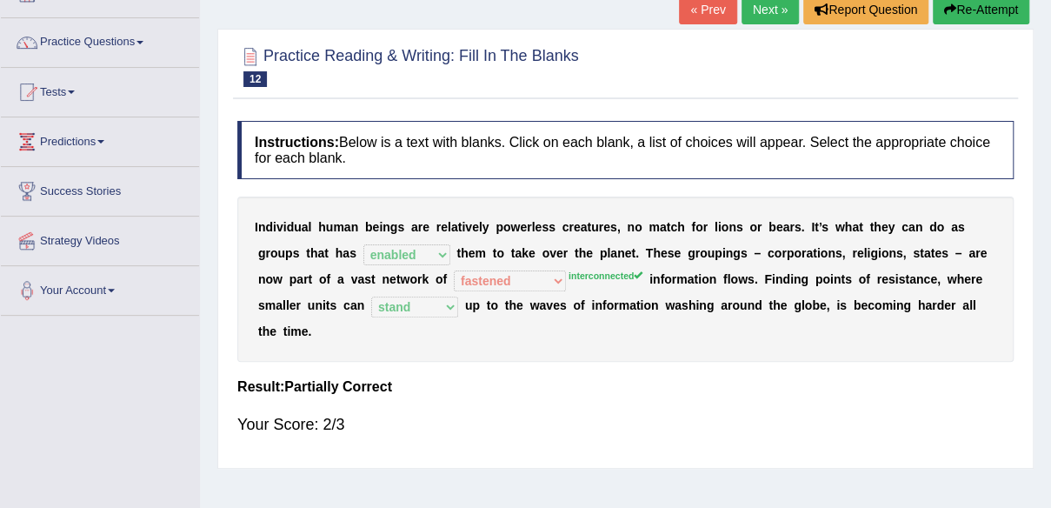
scroll to position [116, 0]
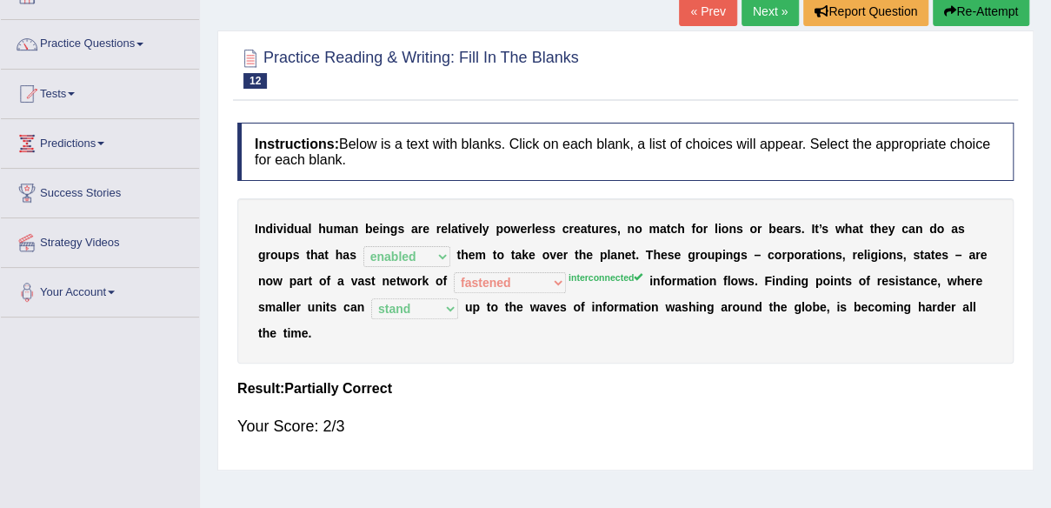
click at [758, 19] on link "Next »" at bounding box center [770, 12] width 57 height 30
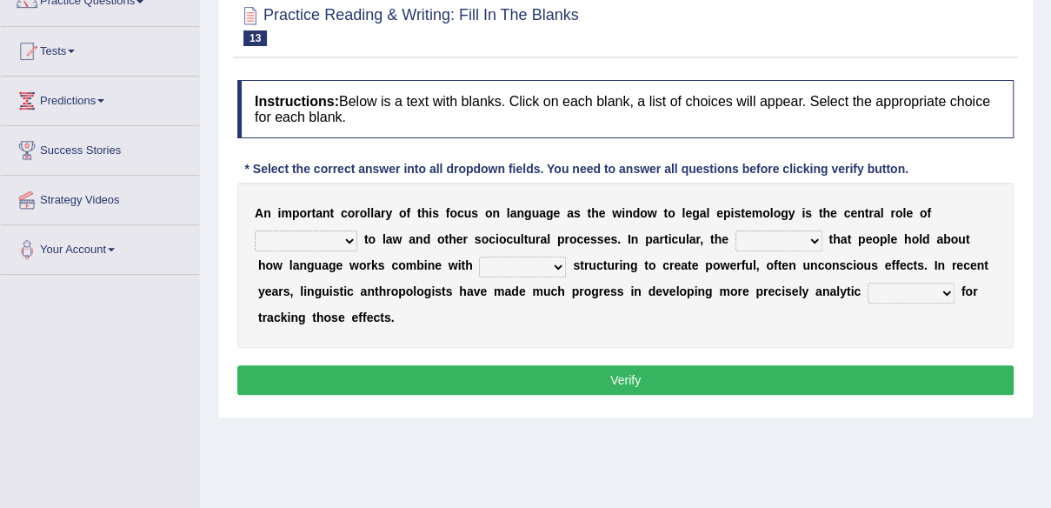
scroll to position [164, 0]
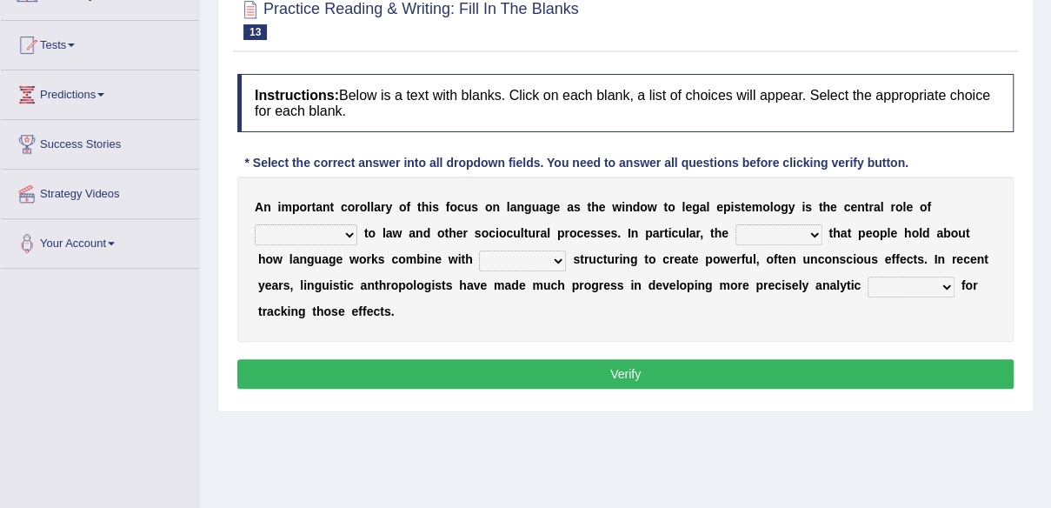
click at [348, 237] on select "discourse epoch dialect acquaintance" at bounding box center [306, 234] width 103 height 21
select select "discourse"
click at [255, 224] on select "discourse epoch dialect acquaintance" at bounding box center [306, 234] width 103 height 21
click at [814, 237] on select "deviation besmirch consent ideas" at bounding box center [779, 234] width 87 height 21
select select "ideas"
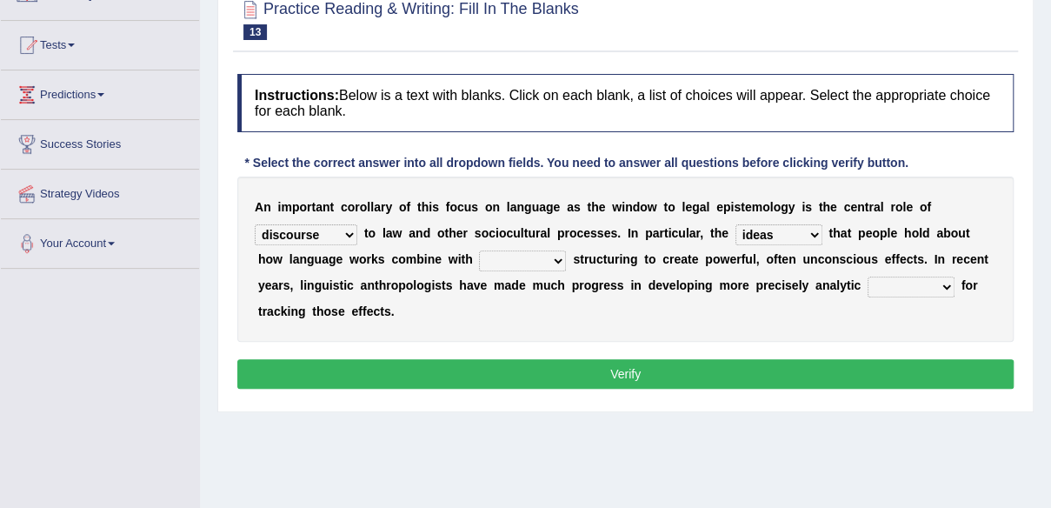
click at [736, 224] on select "deviation besmirch consent ideas" at bounding box center [779, 234] width 87 height 21
click at [569, 257] on b at bounding box center [569, 259] width 7 height 14
click at [552, 258] on select "mandatory linguistic legitimate customary" at bounding box center [522, 260] width 87 height 21
click at [529, 379] on button "Verify" at bounding box center [625, 374] width 776 height 30
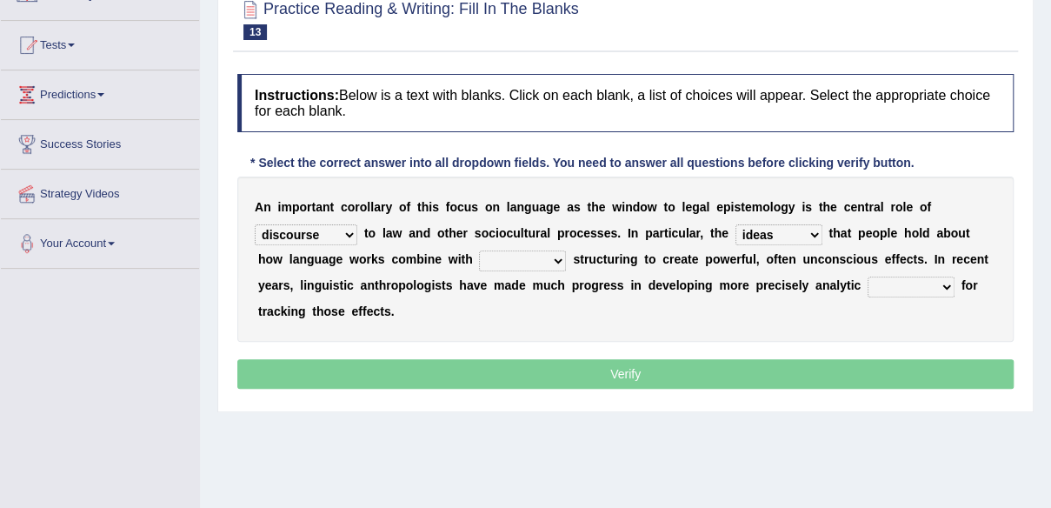
click at [552, 257] on select "mandatory linguistic legitimate customary" at bounding box center [522, 260] width 87 height 21
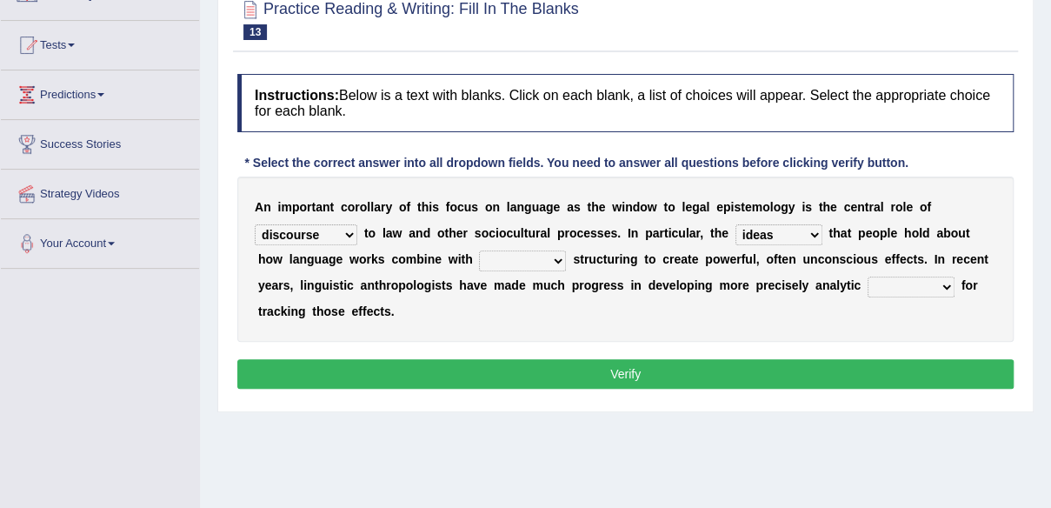
select select "linguistic"
click at [479, 250] on select "mandatory linguistic legitimate customary" at bounding box center [522, 260] width 87 height 21
click at [609, 322] on div "A n i m p o r t a n t c o r o l l a r y o f t h i s f o c u s o n l a n g u a g…" at bounding box center [625, 259] width 776 height 165
click at [945, 283] on select "tools appetite albums stroke" at bounding box center [911, 287] width 87 height 21
select select "tools"
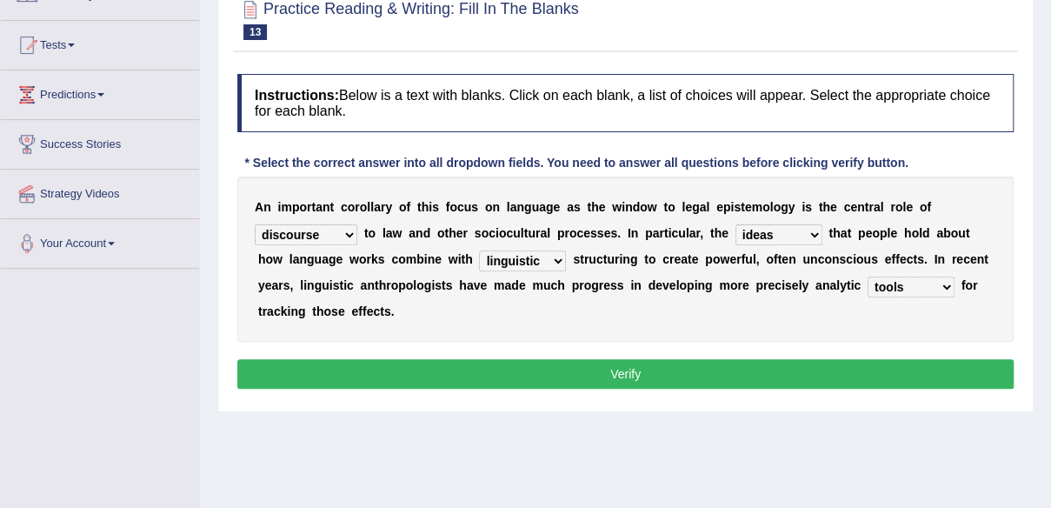
click at [868, 277] on select "tools appetite albums stroke" at bounding box center [911, 287] width 87 height 21
click at [791, 363] on button "Verify" at bounding box center [625, 374] width 776 height 30
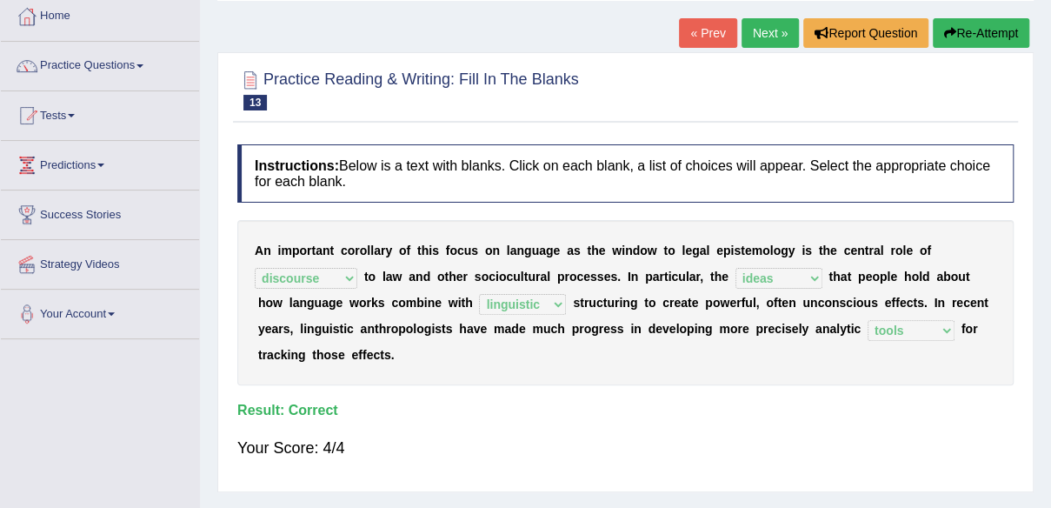
scroll to position [94, 0]
click at [767, 30] on link "Next »" at bounding box center [770, 33] width 57 height 30
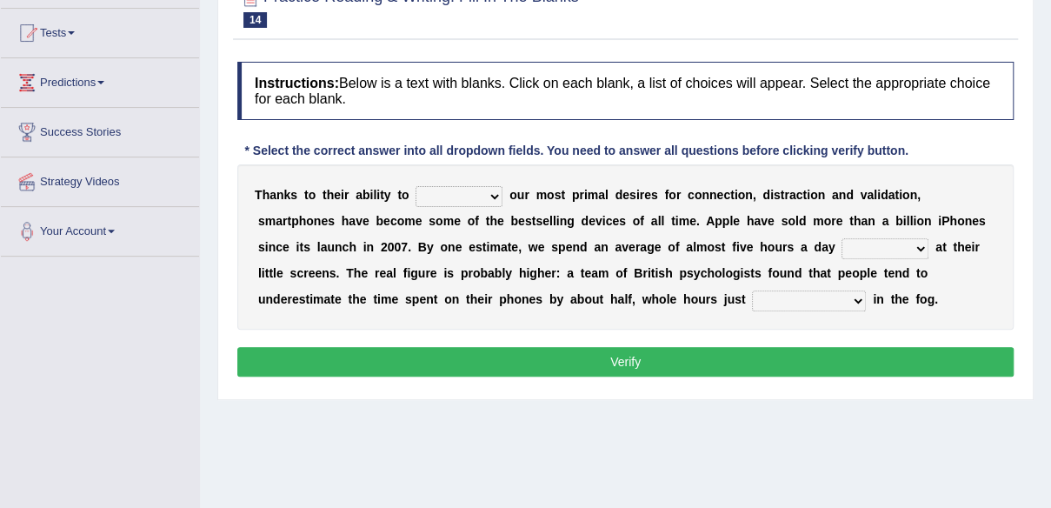
scroll to position [177, 0]
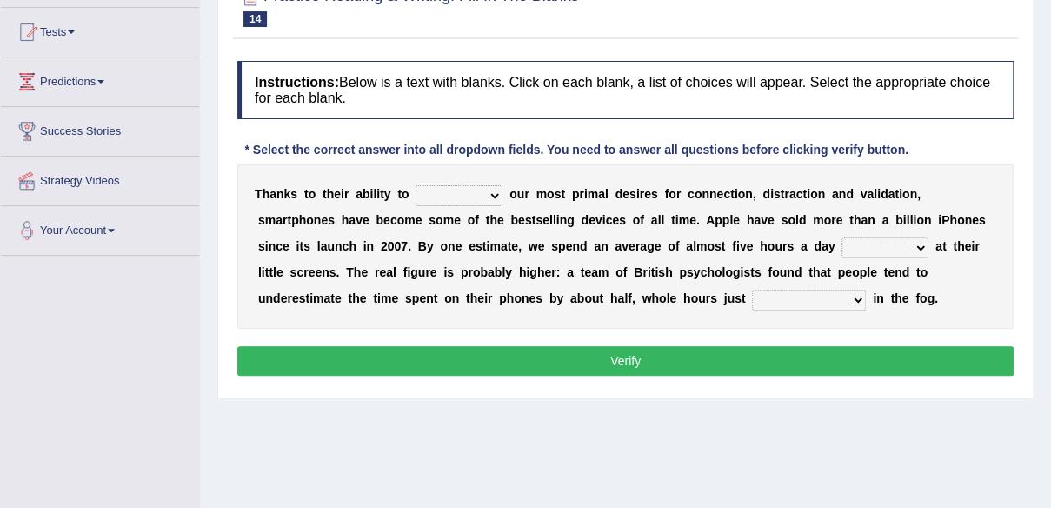
click at [496, 191] on select "hijack describe sharpen conserve" at bounding box center [459, 195] width 87 height 21
click at [416, 185] on select "hijack describe sharpen conserve" at bounding box center [459, 195] width 87 height 21
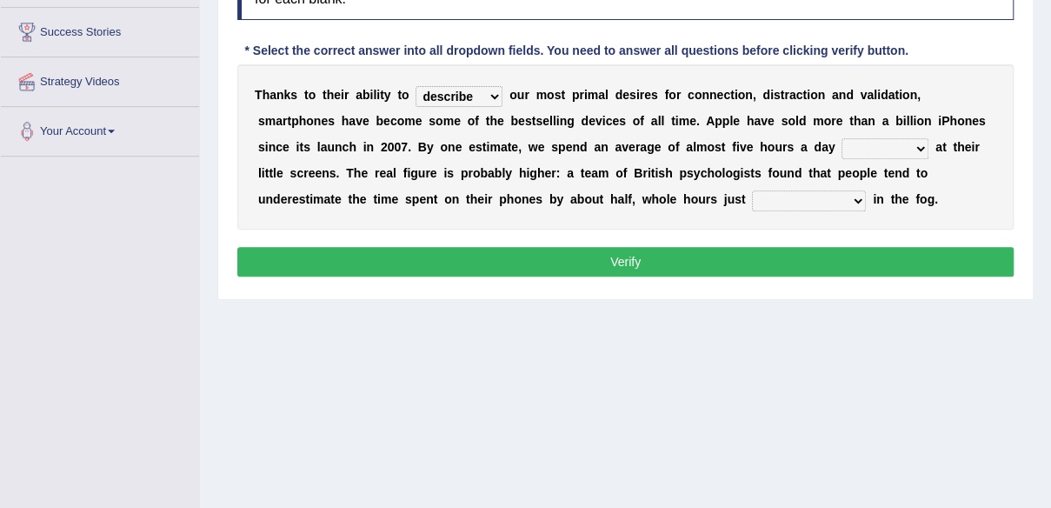
scroll to position [277, 0]
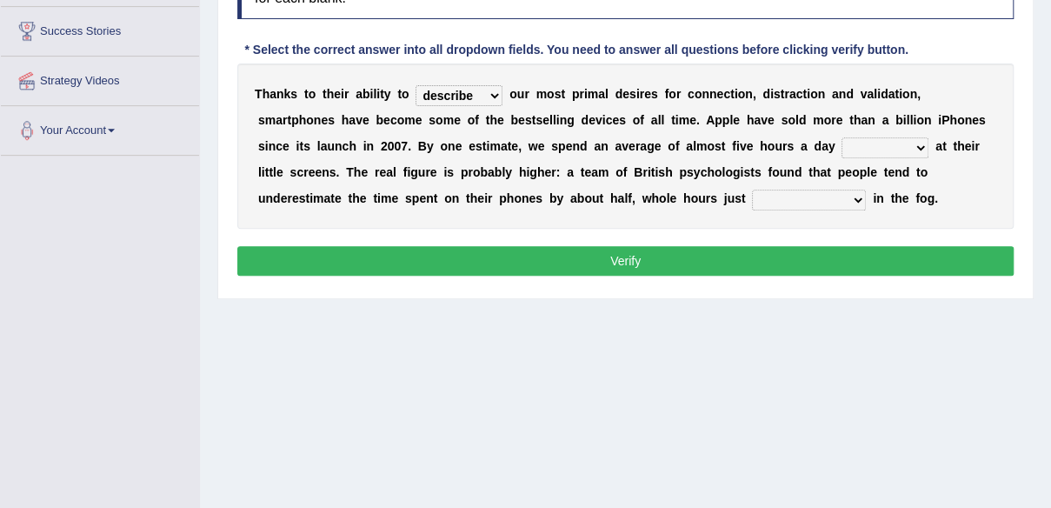
click at [498, 97] on select "hijack describe sharpen conserve" at bounding box center [459, 95] width 87 height 21
click at [416, 85] on select "hijack describe sharpen conserve" at bounding box center [459, 95] width 87 height 21
click at [496, 99] on select "hijack describe sharpen conserve" at bounding box center [459, 95] width 87 height 21
select select "sharpen"
click at [416, 85] on select "hijack describe sharpen conserve" at bounding box center [459, 95] width 87 height 21
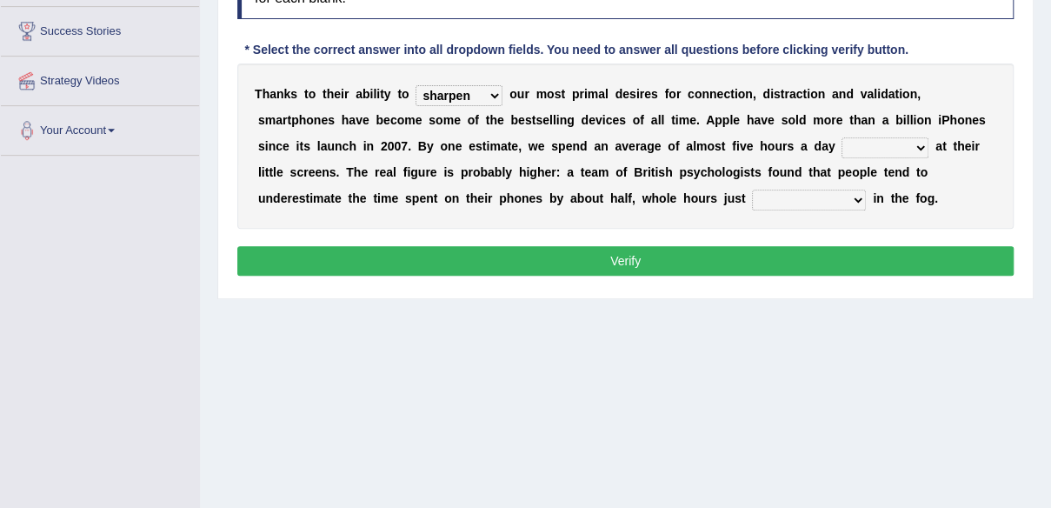
click at [730, 144] on b at bounding box center [728, 146] width 7 height 14
click at [920, 151] on select "watching waggling snoring staring" at bounding box center [885, 147] width 87 height 21
select select "staring"
click at [842, 137] on select "watching waggling snoring staring" at bounding box center [885, 147] width 87 height 21
click at [657, 222] on div "T h a n k s t o t h e i r a b i l i t y t o hijack describe sharpen conserve o …" at bounding box center [625, 145] width 776 height 165
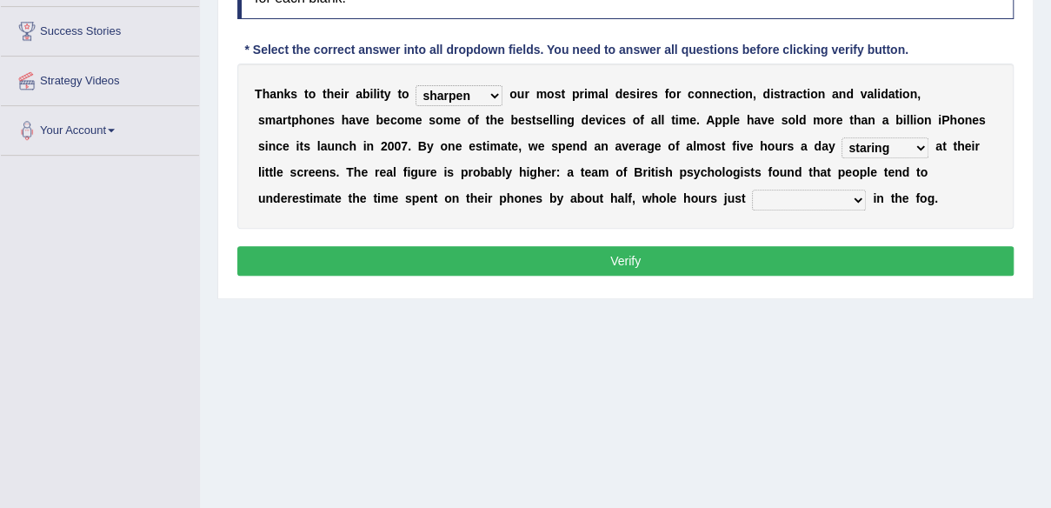
click at [860, 202] on select "has evaporated evaporating evaporate evaporates" at bounding box center [809, 200] width 114 height 21
select select "evaporates"
click at [752, 190] on select "has evaporated evaporating evaporate evaporates" at bounding box center [809, 200] width 114 height 21
click at [763, 260] on button "Verify" at bounding box center [625, 261] width 776 height 30
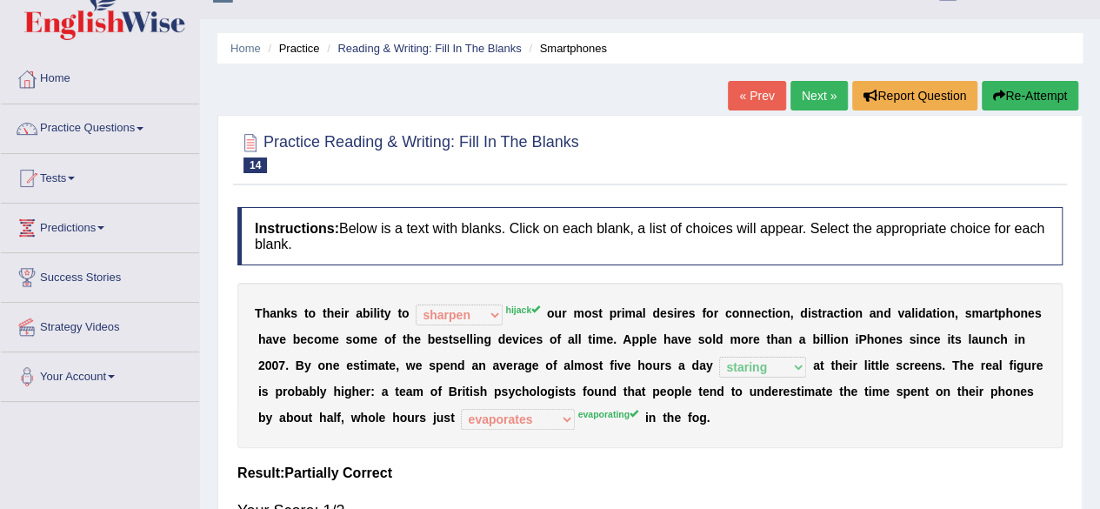
scroll to position [30, 0]
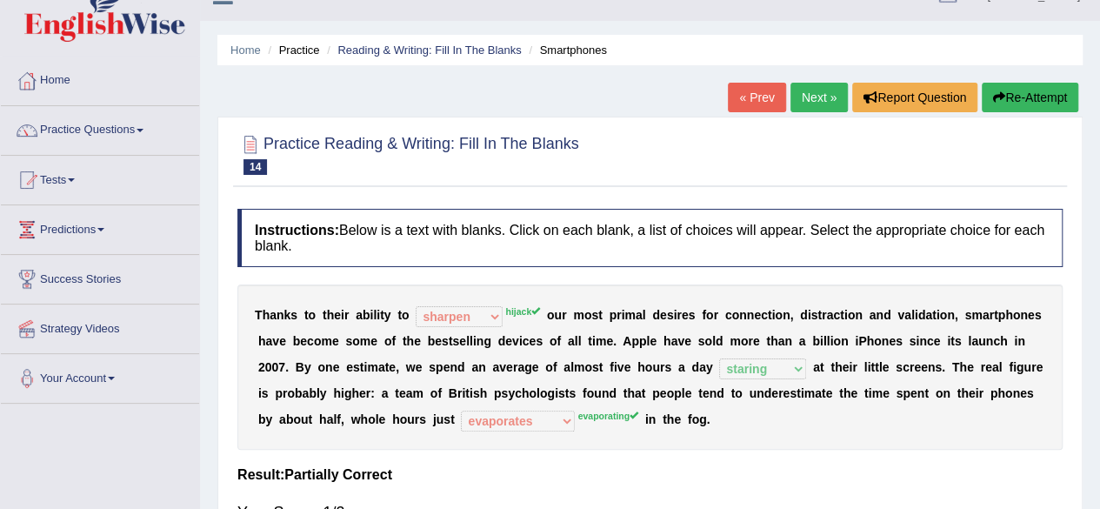
click at [816, 90] on link "Next »" at bounding box center [818, 98] width 57 height 30
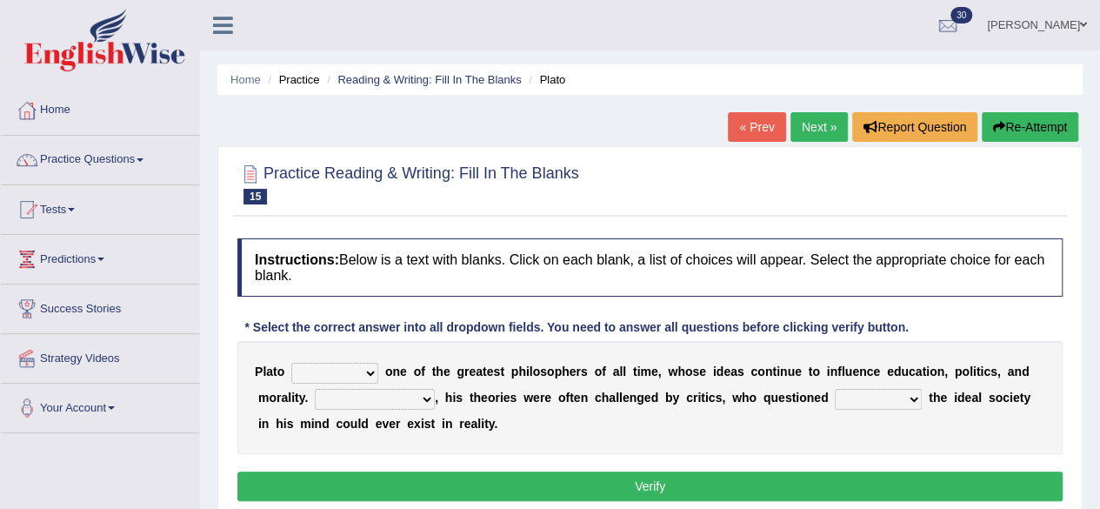
click at [365, 366] on select "keeps comes claims remains" at bounding box center [334, 373] width 87 height 21
select select "remains"
click at [291, 363] on select "keeps comes claims remains" at bounding box center [334, 373] width 87 height 21
click at [435, 397] on b "," at bounding box center [436, 397] width 3 height 14
click at [418, 403] on select "Notwithstanding So However Whatever" at bounding box center [375, 399] width 120 height 21
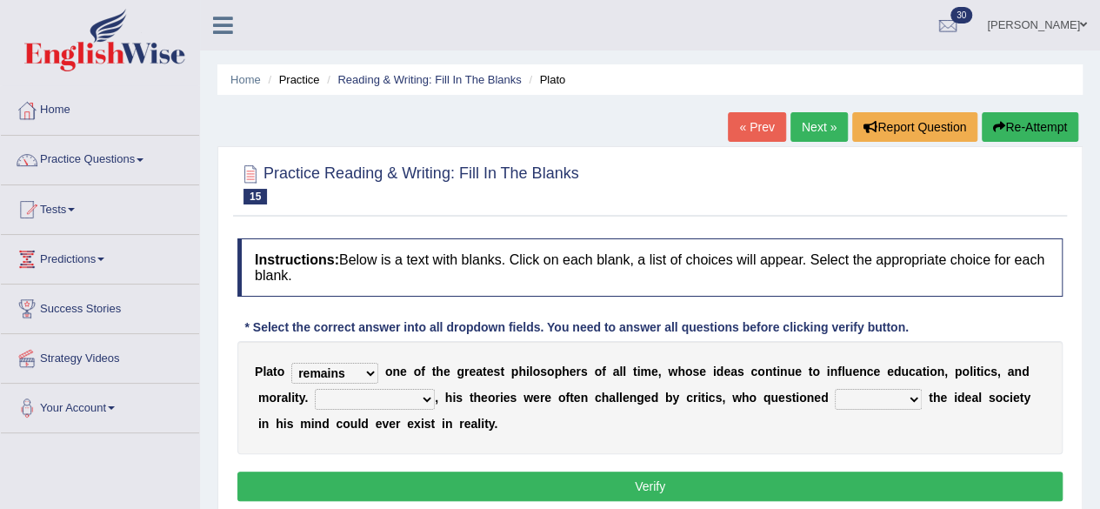
select select "However"
click at [315, 389] on select "Notwithstanding So However Whatever" at bounding box center [375, 399] width 120 height 21
click at [910, 404] on select "which what that whether" at bounding box center [878, 399] width 87 height 21
select select "whether"
click at [835, 389] on select "which what that whether" at bounding box center [878, 399] width 87 height 21
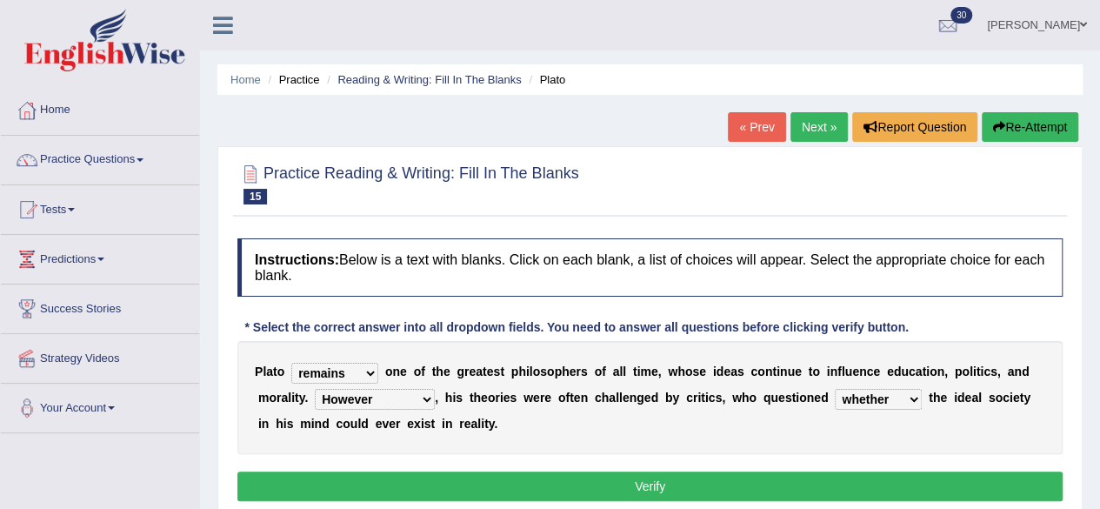
click at [835, 492] on button "Verify" at bounding box center [649, 486] width 825 height 30
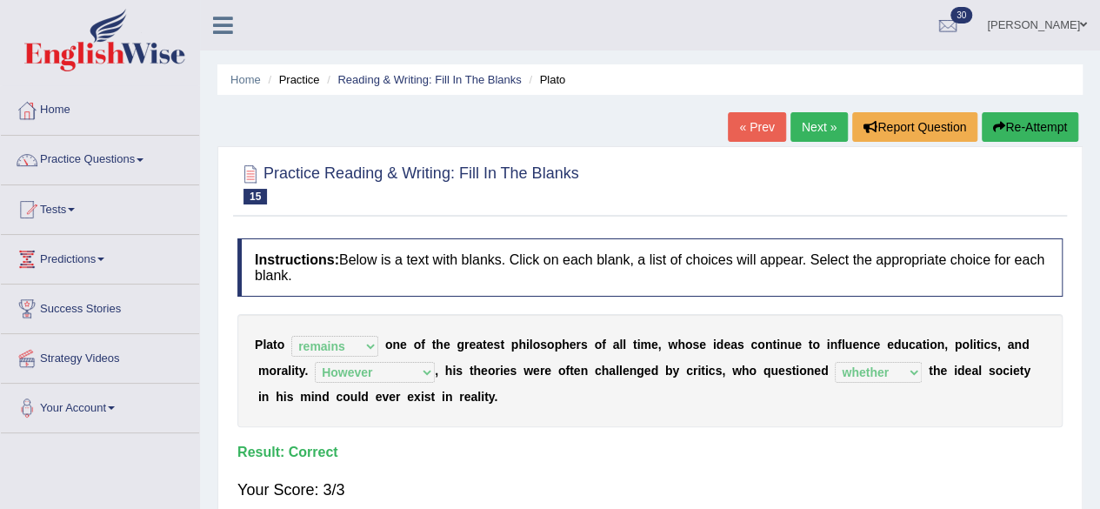
click at [829, 134] on link "Next »" at bounding box center [818, 127] width 57 height 30
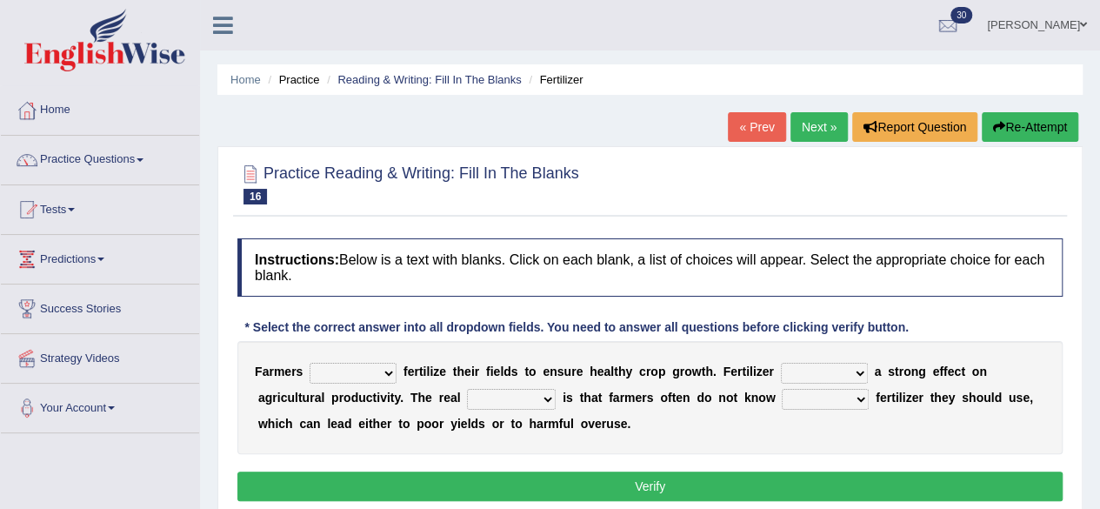
click at [385, 379] on select "must should need can" at bounding box center [353, 373] width 87 height 21
select select "must"
click at [310, 363] on select "must should need can" at bounding box center [353, 373] width 87 height 21
click at [856, 372] on select "has had have having" at bounding box center [824, 373] width 87 height 21
select select "having"
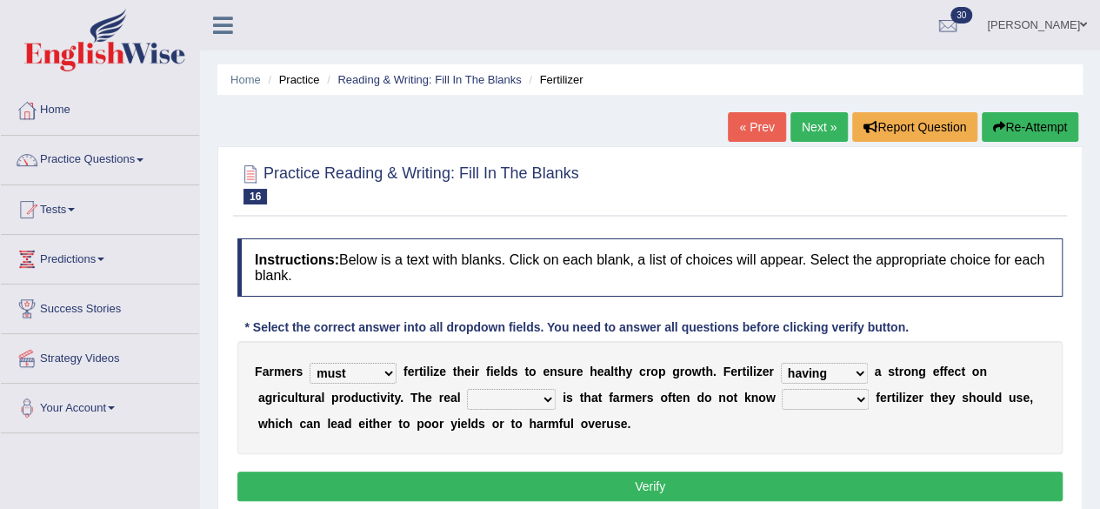
click at [781, 363] on select "has had have having" at bounding box center [824, 373] width 87 height 21
click at [390, 376] on select "must should need can" at bounding box center [353, 373] width 87 height 21
click at [722, 449] on div "F a r m e r s must should need can f e r t i l i z e t h e i r f i e l d s t o …" at bounding box center [649, 397] width 825 height 113
click at [544, 398] on select "problem question conclusion answer" at bounding box center [511, 399] width 89 height 21
select select "problem"
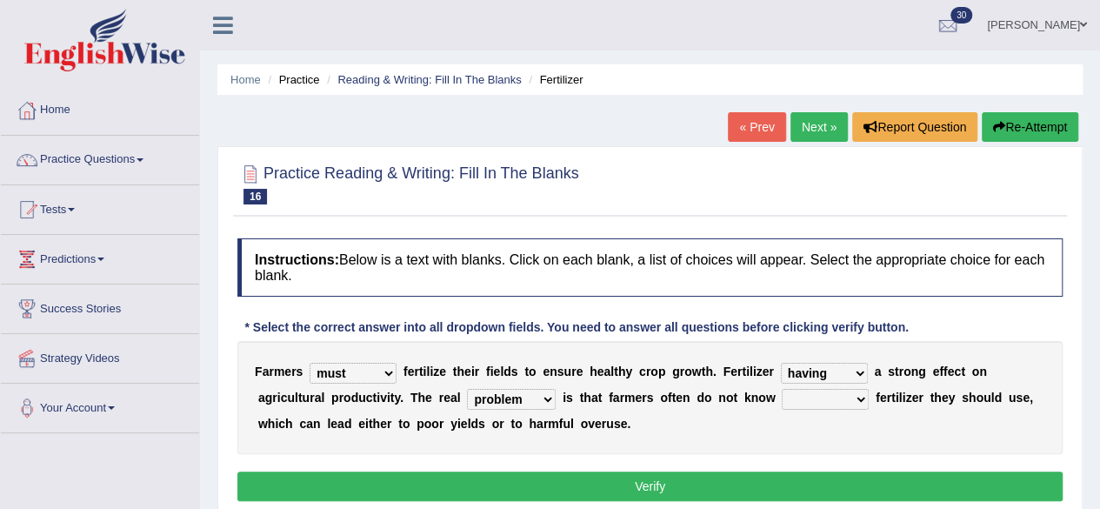
click at [467, 389] on select "problem question conclusion answer" at bounding box center [511, 399] width 89 height 21
click at [850, 395] on select "how much how many however so much" at bounding box center [825, 399] width 87 height 21
click at [780, 318] on div "* Select the correct answer into all dropdown fields. You need to answer all qu…" at bounding box center [576, 327] width 678 height 18
click at [856, 402] on select "how much how many however so much" at bounding box center [825, 399] width 87 height 21
select select "how much"
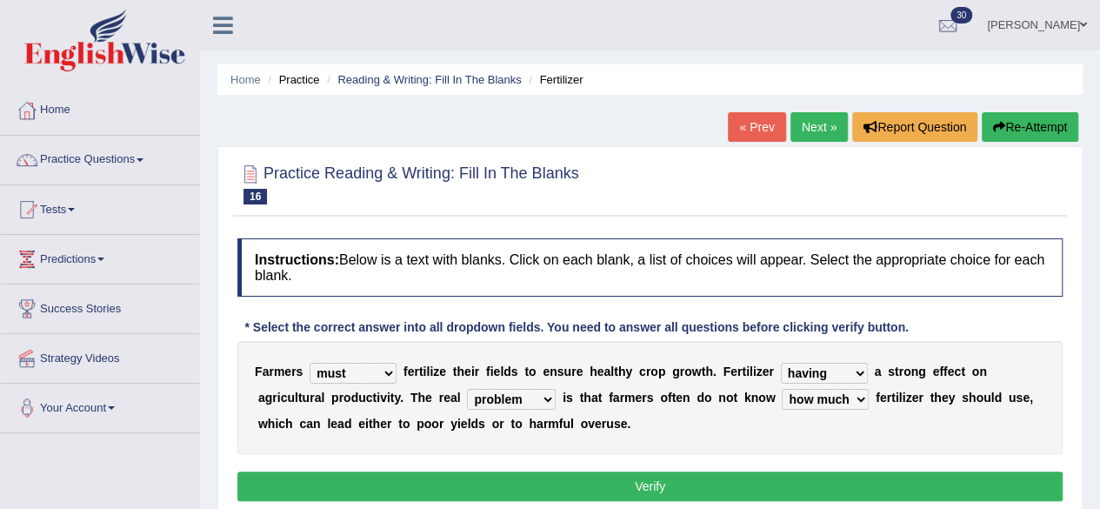
click at [782, 389] on select "how much how many however so much" at bounding box center [825, 399] width 87 height 21
click at [748, 480] on button "Verify" at bounding box center [649, 486] width 825 height 30
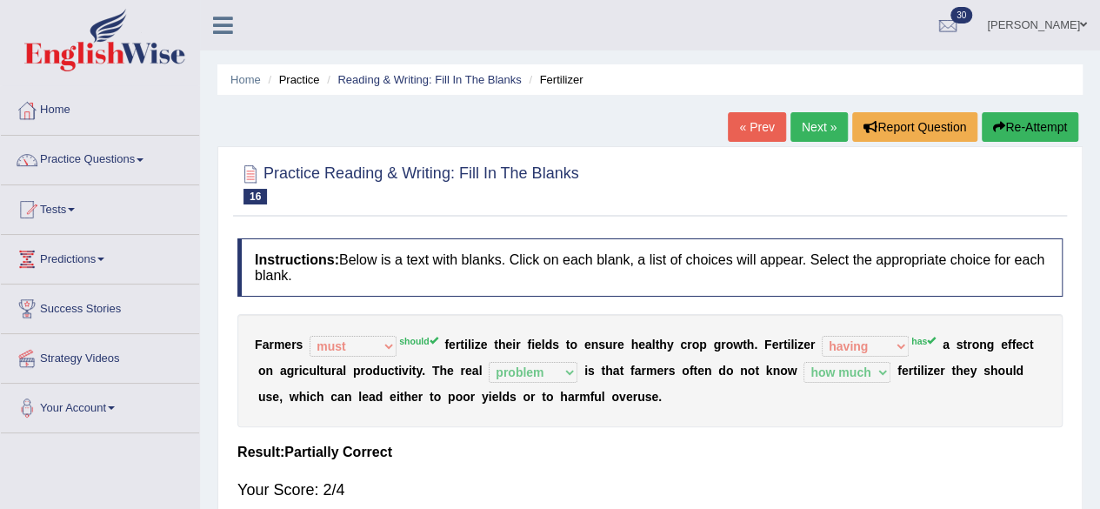
click at [819, 132] on link "Next »" at bounding box center [818, 127] width 57 height 30
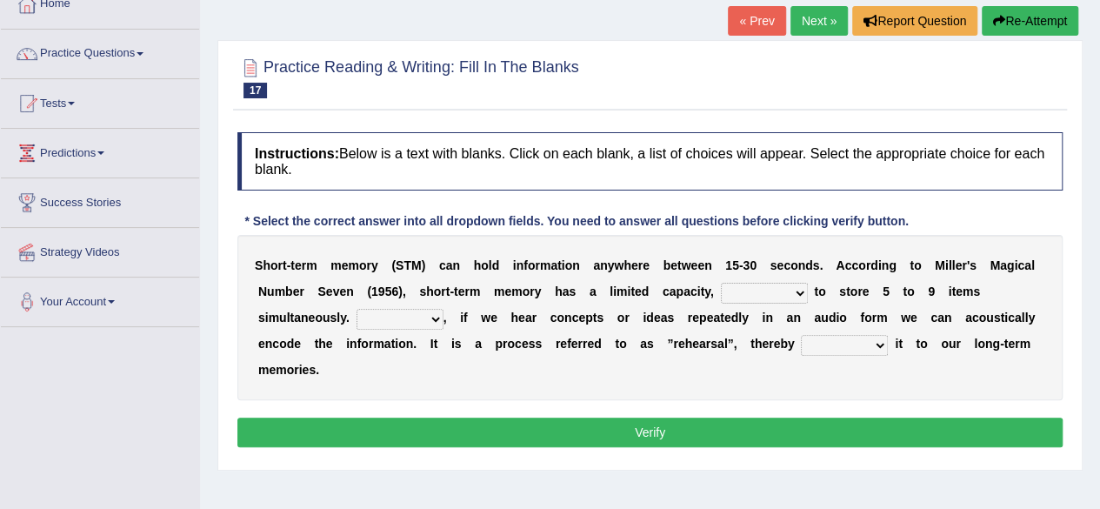
scroll to position [111, 0]
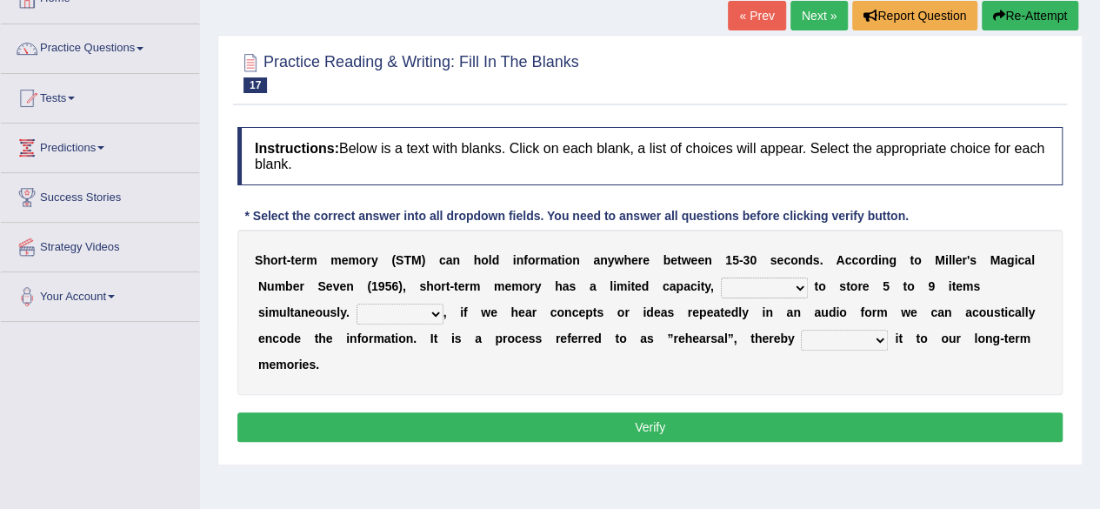
click at [422, 313] on select "However So Moreover Therefore" at bounding box center [400, 313] width 87 height 21
click at [599, 306] on b "s" at bounding box center [599, 312] width 7 height 14
click at [793, 287] on select "being able is able be able unable" at bounding box center [764, 287] width 87 height 21
click at [721, 277] on select "being able is able be able unable" at bounding box center [764, 287] width 87 height 21
click at [795, 292] on select "being able is able be able unable" at bounding box center [764, 287] width 87 height 21
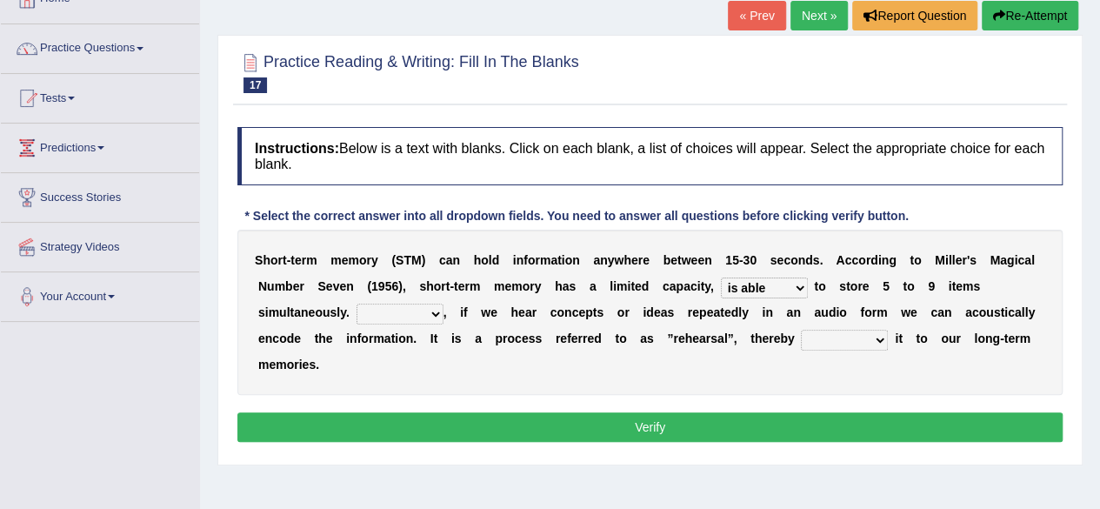
click at [721, 277] on select "being able is able be able unable" at bounding box center [764, 287] width 87 height 21
click at [443, 310] on b "," at bounding box center [444, 312] width 3 height 14
click at [810, 287] on b at bounding box center [811, 286] width 7 height 14
click at [796, 283] on select "being able is able be able unable" at bounding box center [764, 287] width 87 height 21
select select "unable"
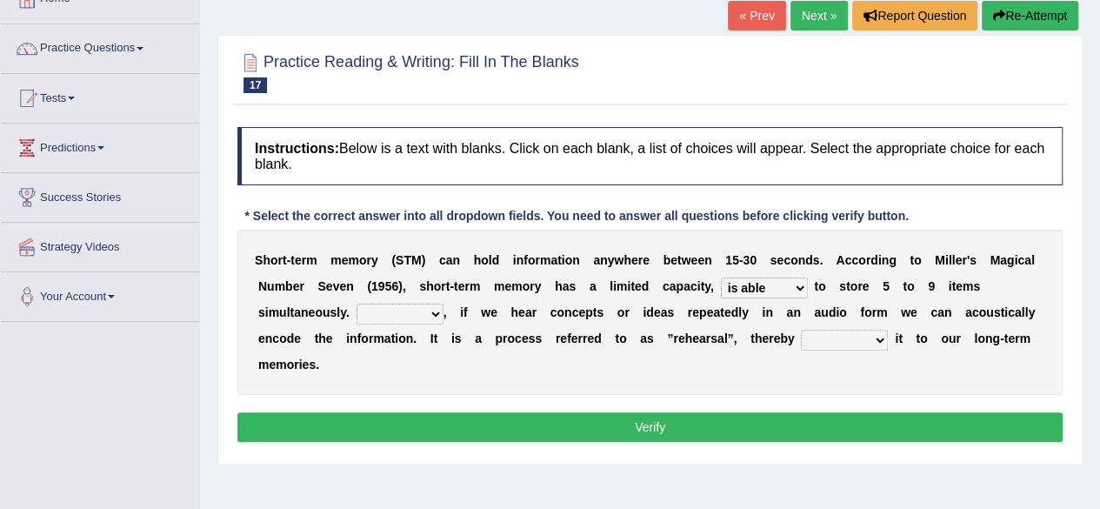
click at [721, 277] on select "being able is able be able unable" at bounding box center [764, 287] width 87 height 21
click at [437, 317] on select "However So Moreover Therefore" at bounding box center [400, 313] width 87 height 21
select select "However"
click at [357, 303] on select "However So Moreover Therefore" at bounding box center [400, 313] width 87 height 21
click at [871, 341] on select "commit commits commiting commited" at bounding box center [844, 340] width 87 height 21
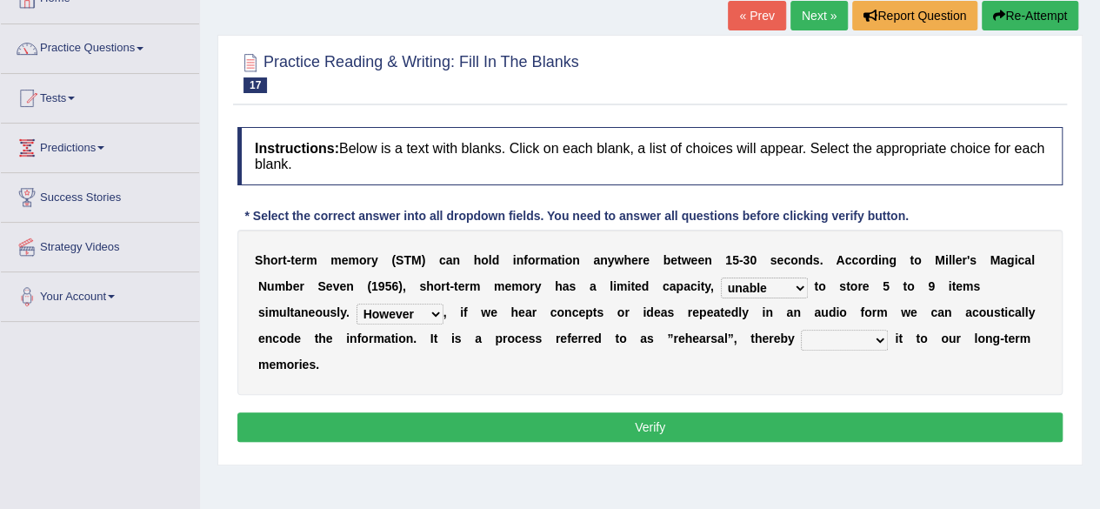
select select "commits"
click at [801, 330] on select "commit commits commiting commited" at bounding box center [844, 340] width 87 height 21
click at [868, 414] on button "Verify" at bounding box center [649, 427] width 825 height 30
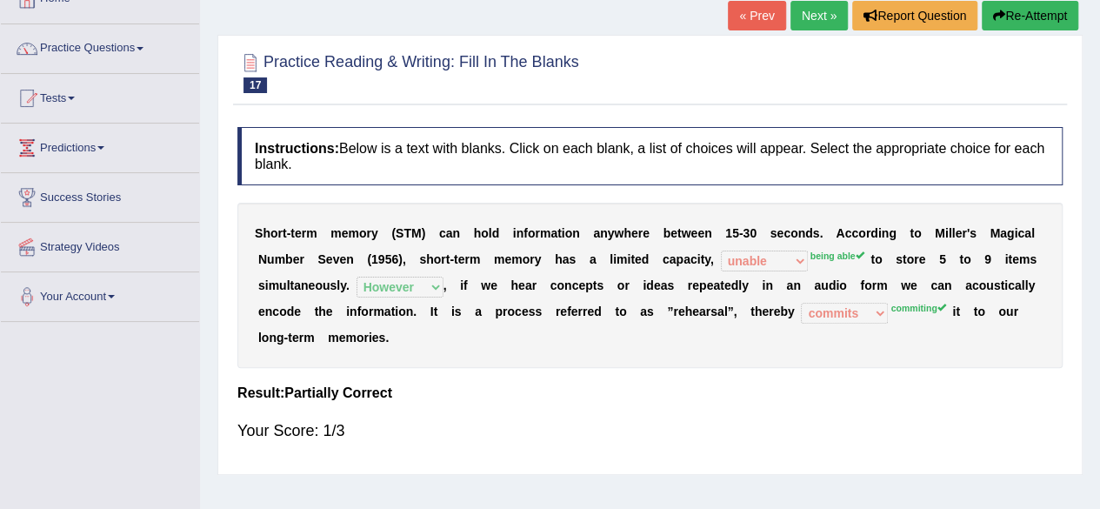
click at [812, 15] on link "Next »" at bounding box center [818, 16] width 57 height 30
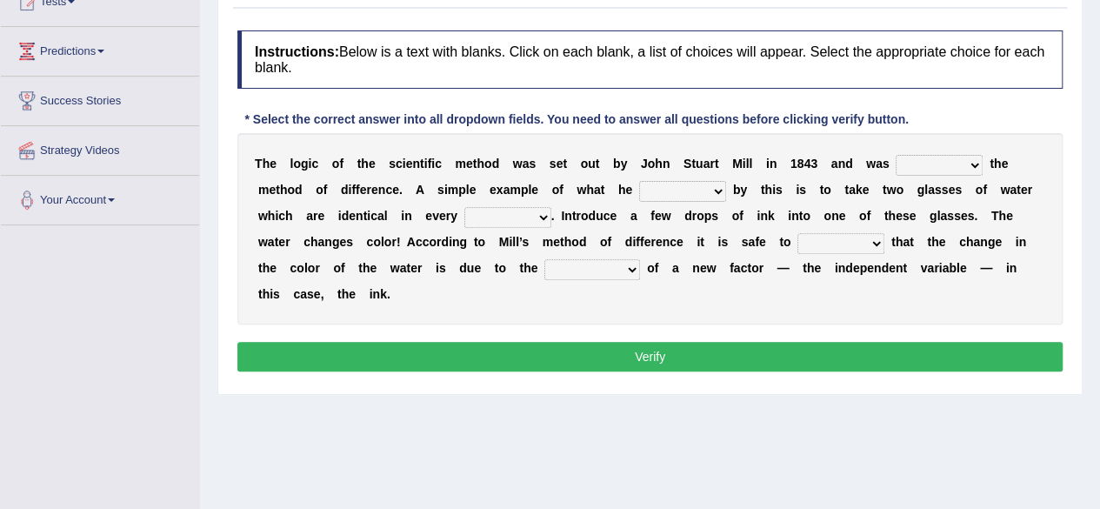
scroll to position [206, 0]
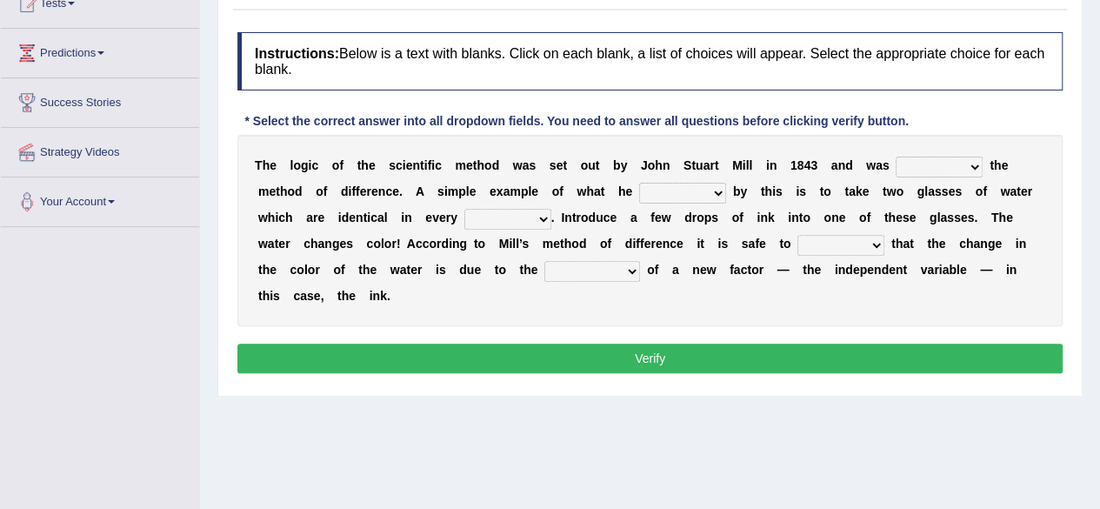
click at [985, 166] on b at bounding box center [986, 165] width 7 height 14
click at [959, 184] on b "s" at bounding box center [958, 191] width 7 height 14
click at [969, 161] on select "pointed claimed demanded named" at bounding box center [939, 167] width 87 height 21
click at [896, 157] on select "pointed claimed demanded named" at bounding box center [939, 167] width 87 height 21
click at [970, 163] on select "pointed claimed demanded named" at bounding box center [939, 167] width 87 height 21
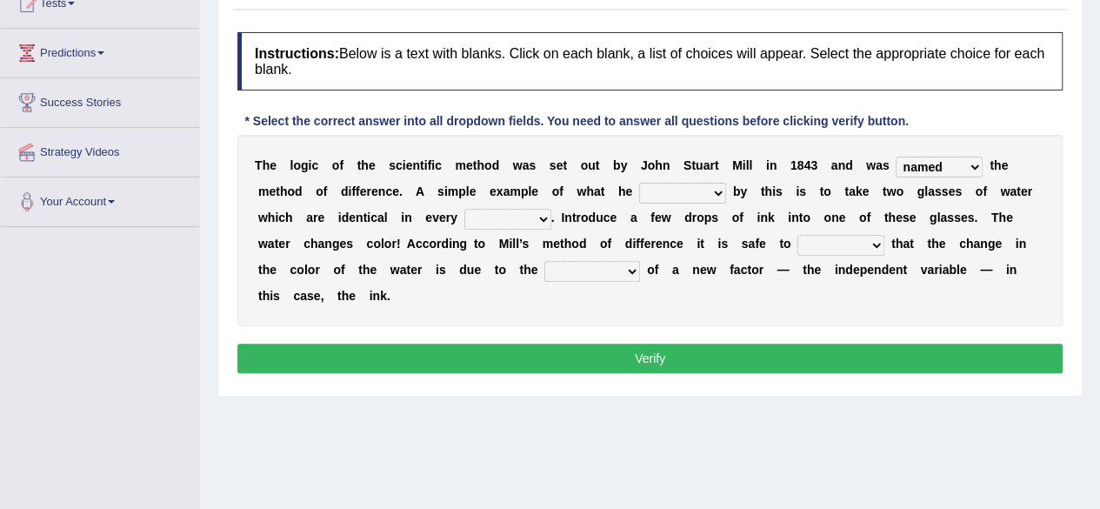
select select "claimed"
click at [896, 157] on select "pointed claimed demanded named" at bounding box center [939, 167] width 87 height 21
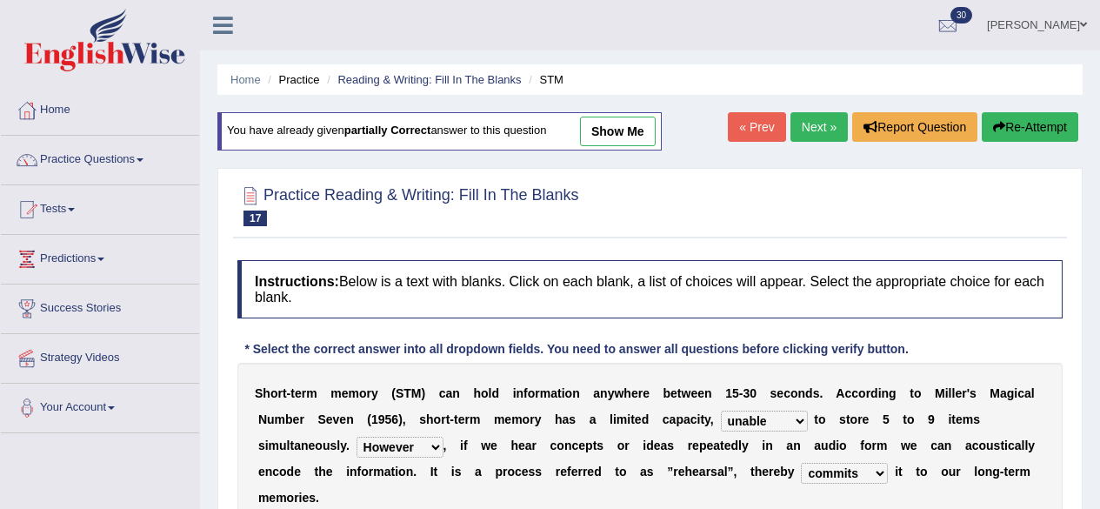
select select "unable"
select select "However"
select select "commits"
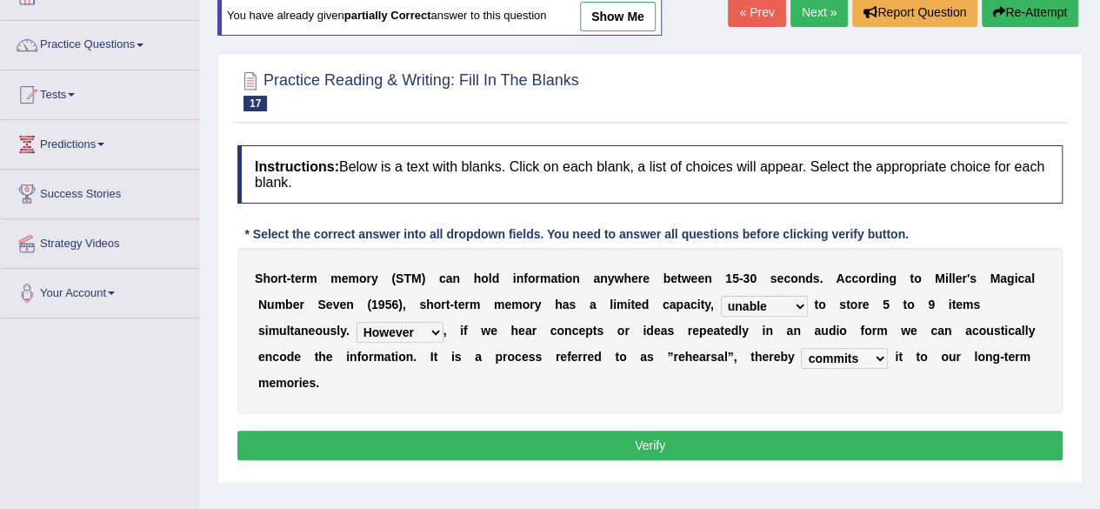
scroll to position [111, 0]
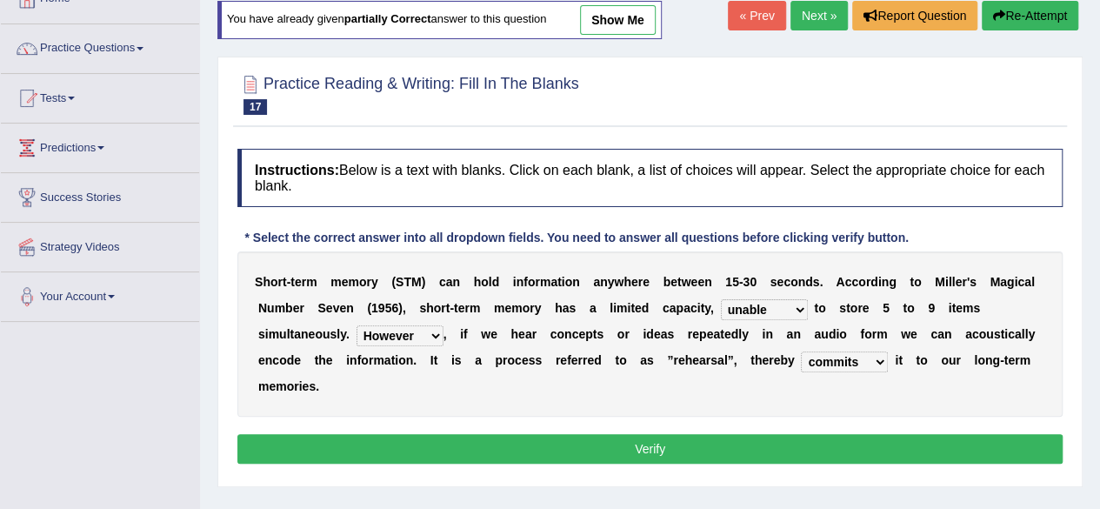
click at [694, 238] on div "* Select the correct answer into all dropdown fields. You need to answer all qu…" at bounding box center [576, 238] width 678 height 18
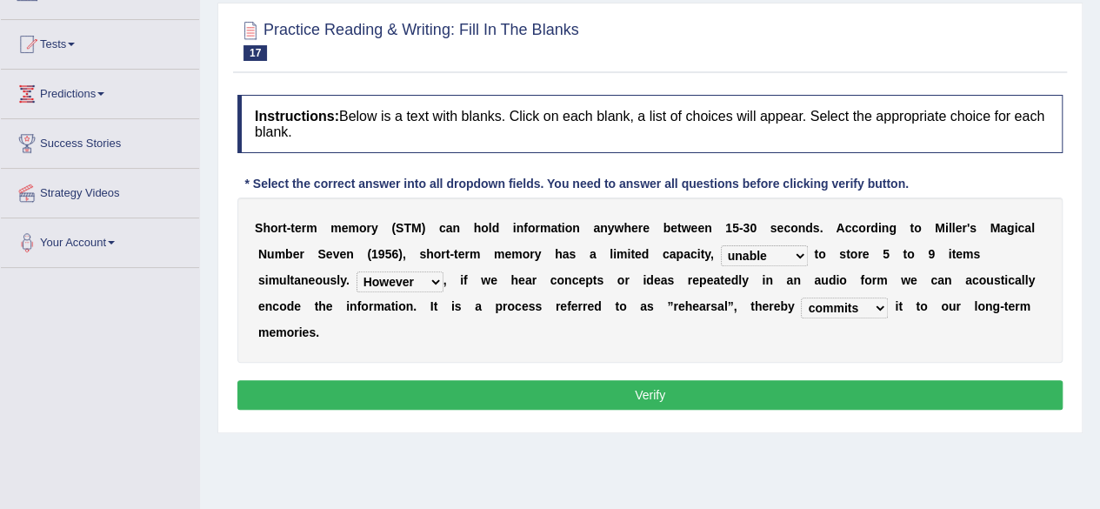
scroll to position [0, 0]
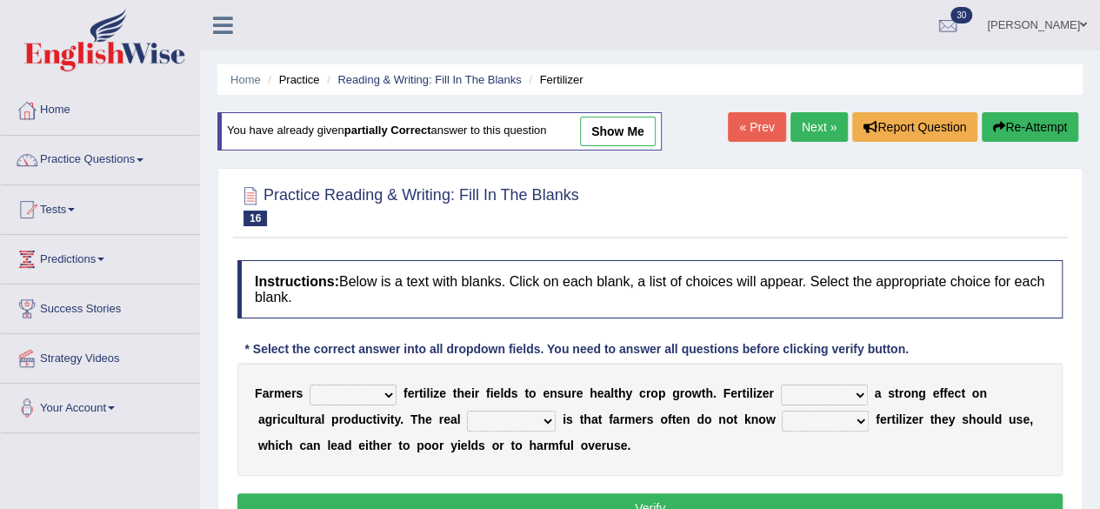
click at [57, 111] on link "Home" at bounding box center [100, 107] width 198 height 43
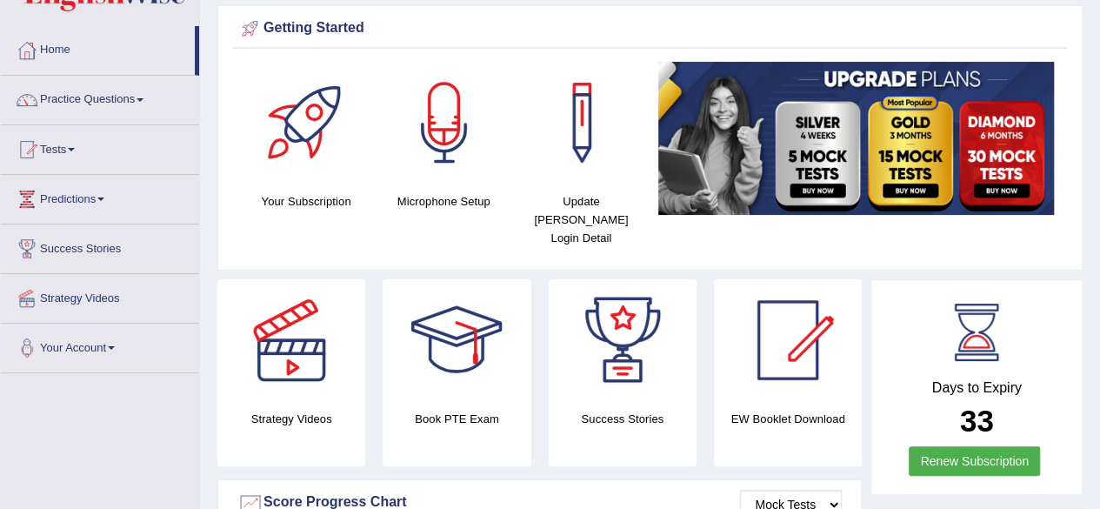
scroll to position [40, 0]
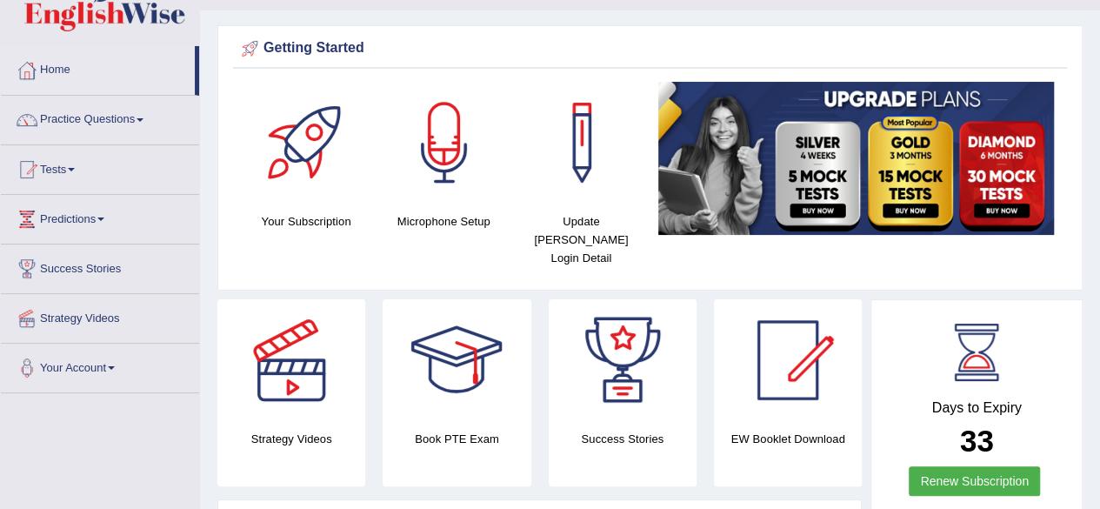
click at [143, 120] on span at bounding box center [140, 119] width 7 height 3
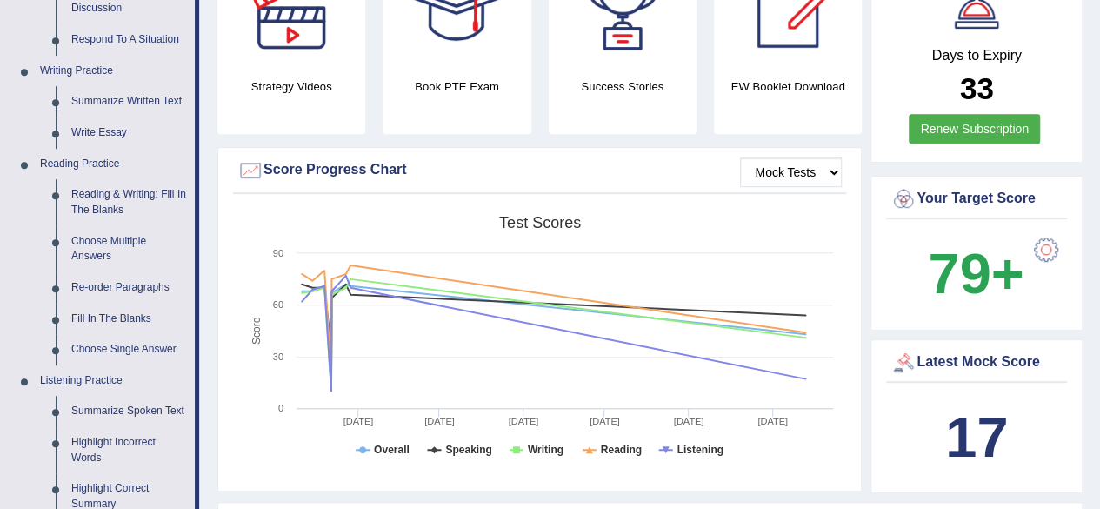
scroll to position [393, 0]
click at [85, 264] on link "Choose Multiple Answers" at bounding box center [128, 248] width 131 height 46
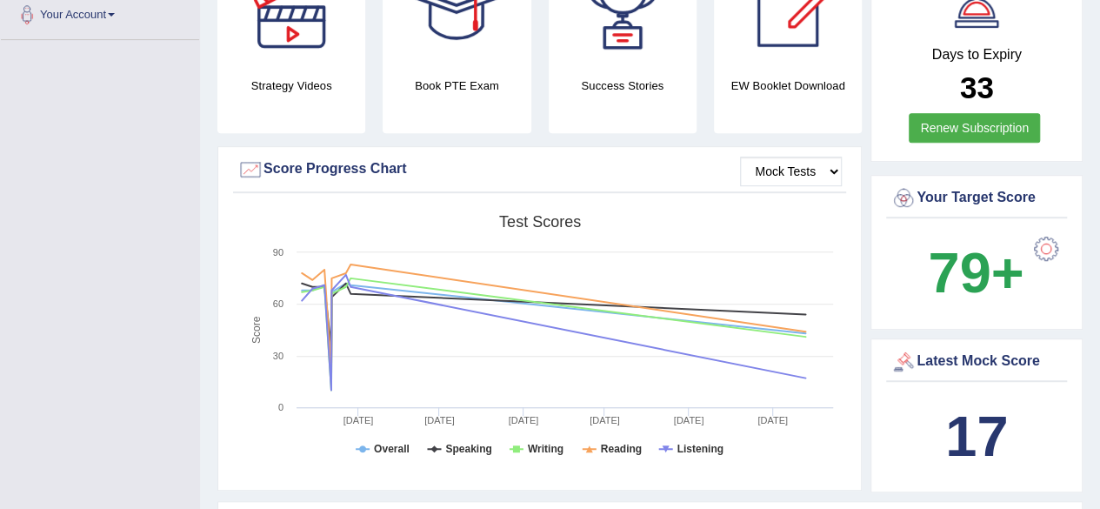
scroll to position [433, 0]
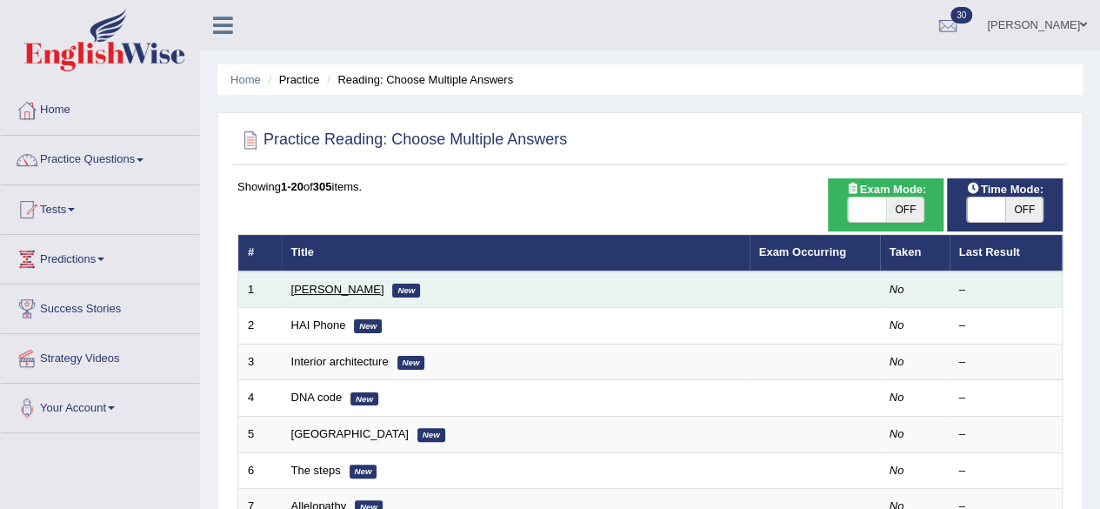
click at [299, 289] on link "[PERSON_NAME]" at bounding box center [337, 289] width 93 height 13
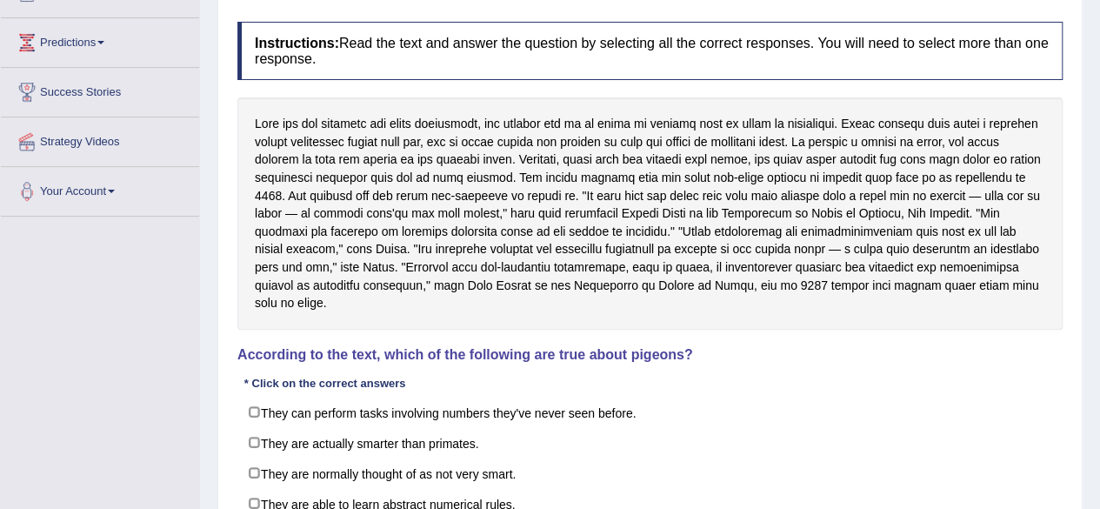
scroll to position [218, 0]
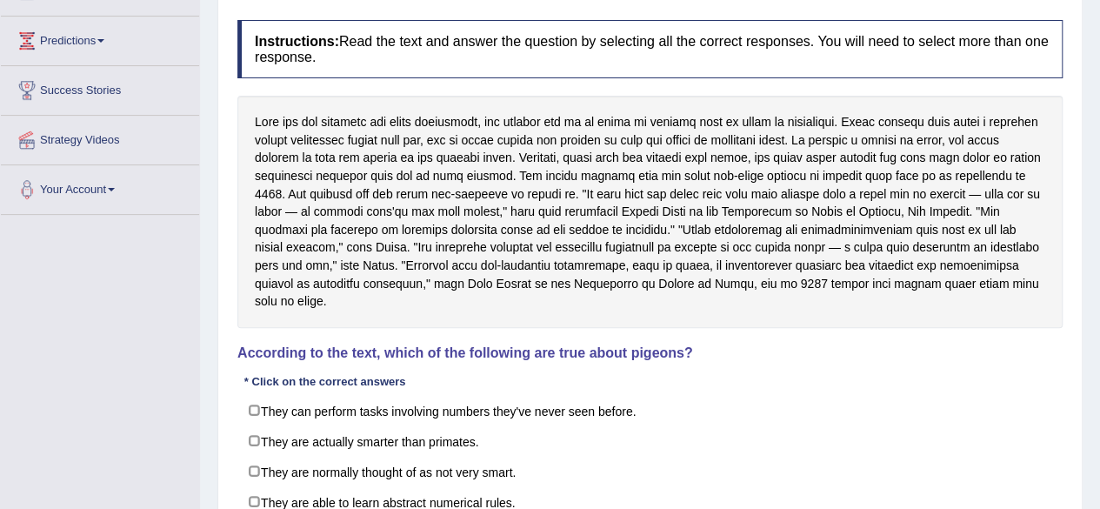
click at [245, 425] on label "They are actually smarter than primates." at bounding box center [649, 440] width 825 height 31
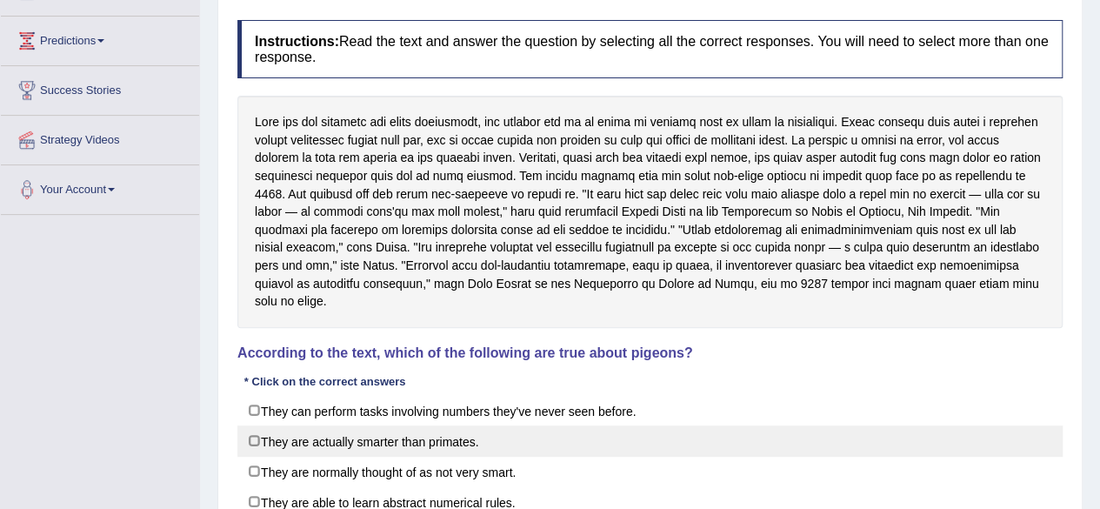
checkbox input "true"
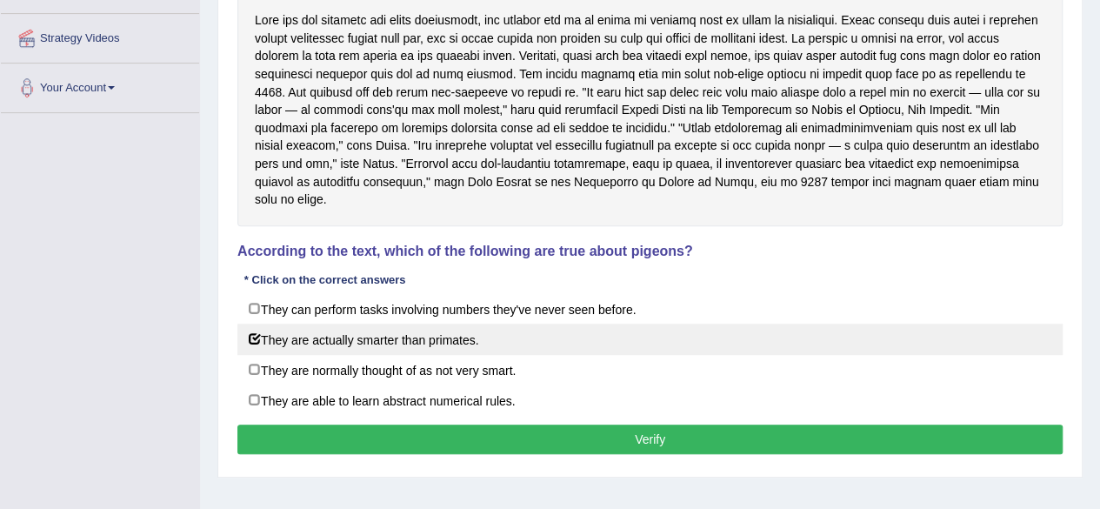
scroll to position [325, 0]
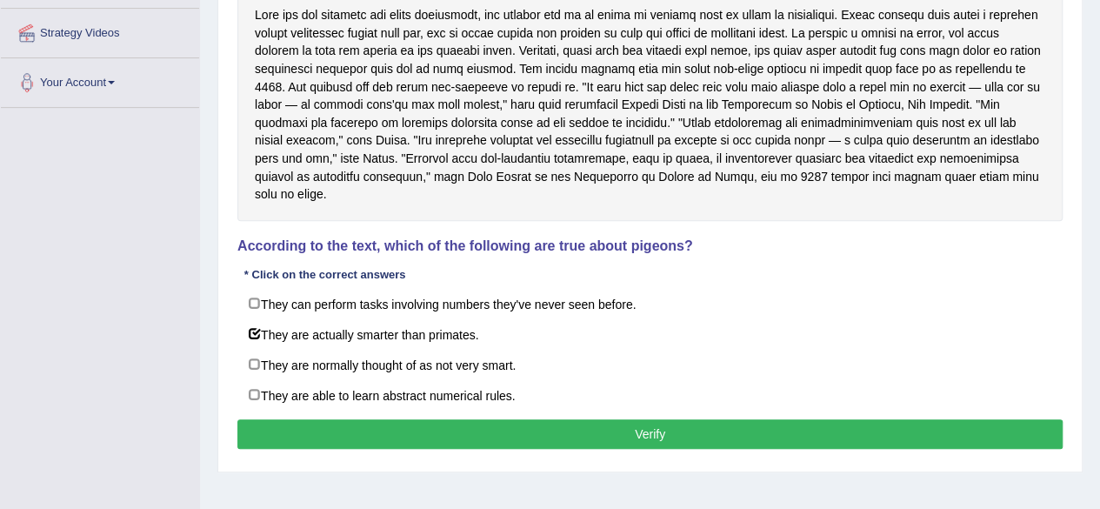
click at [280, 419] on button "Verify" at bounding box center [649, 434] width 825 height 30
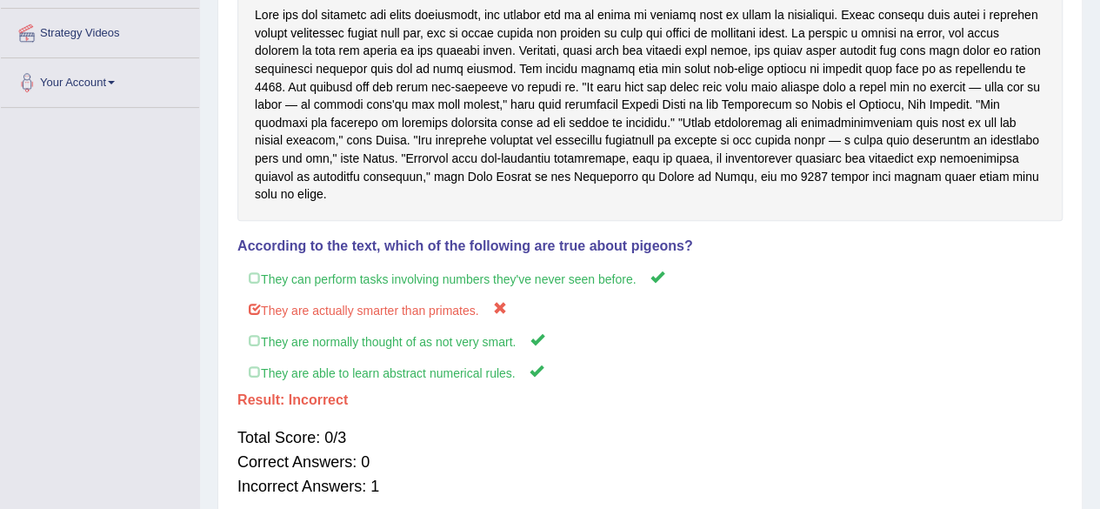
click at [247, 356] on label "They are able to learn abstract numerical rules." at bounding box center [649, 372] width 825 height 32
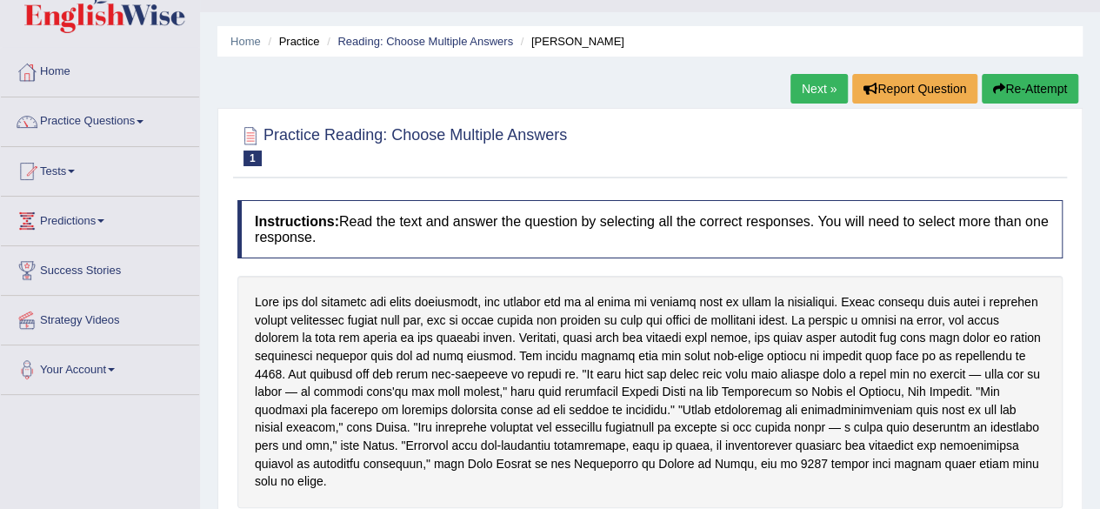
scroll to position [37, 0]
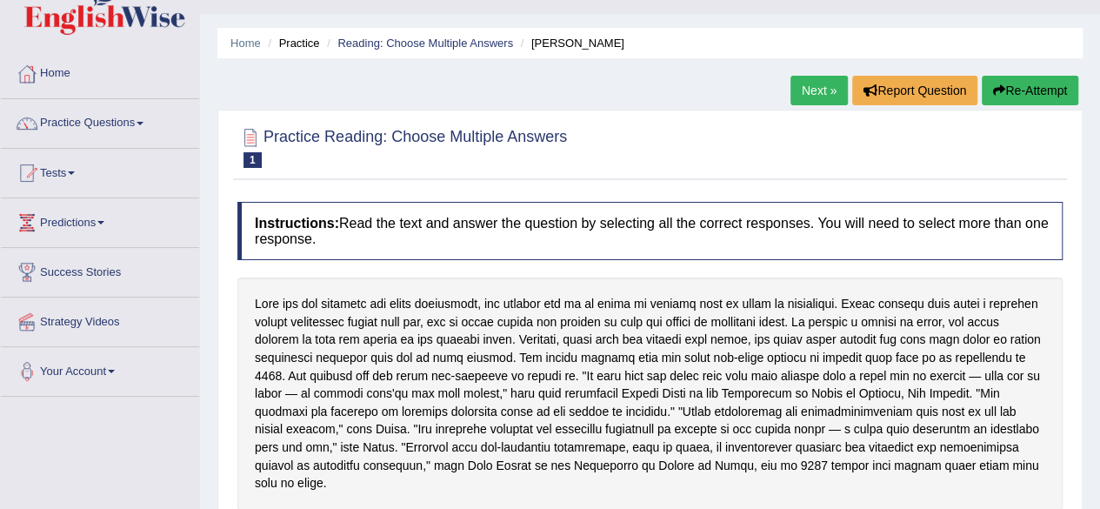
click at [143, 122] on span at bounding box center [140, 123] width 7 height 3
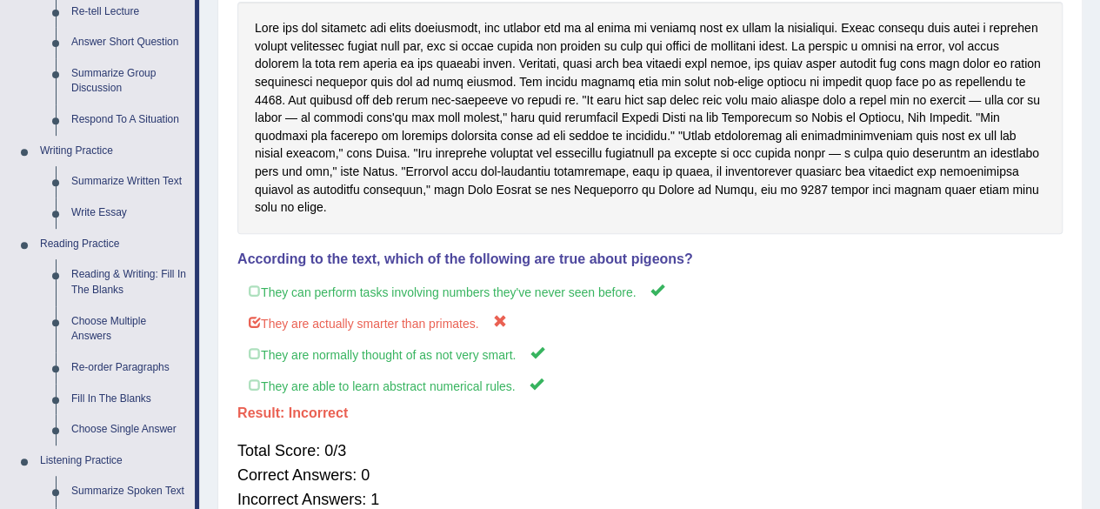
scroll to position [325, 0]
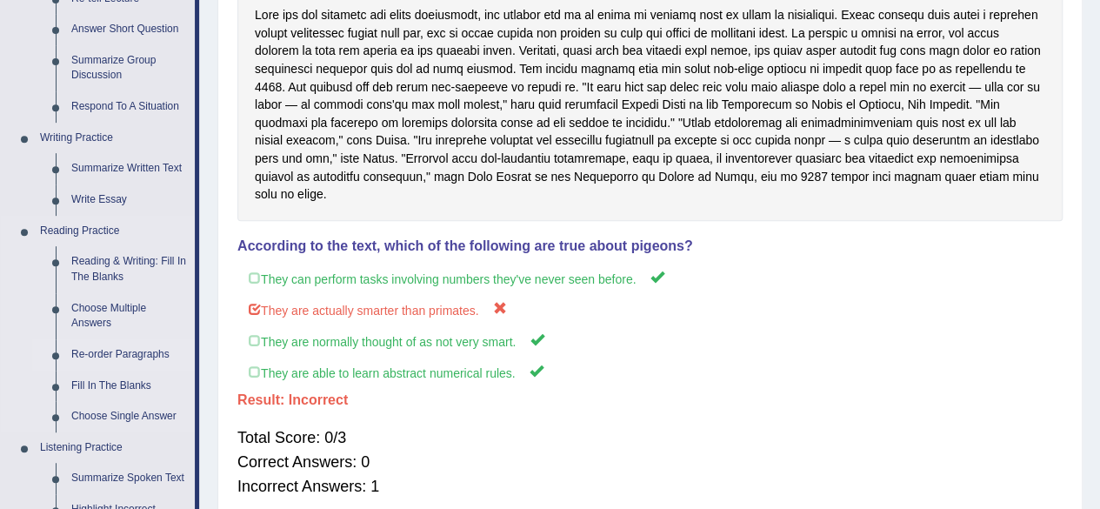
click at [99, 355] on link "Re-order Paragraphs" at bounding box center [128, 354] width 131 height 31
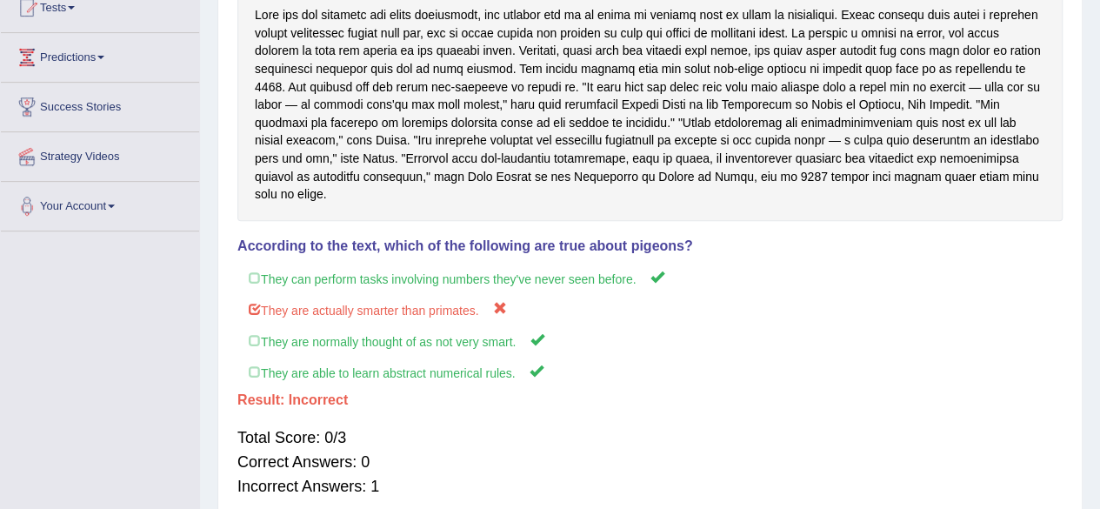
scroll to position [315, 0]
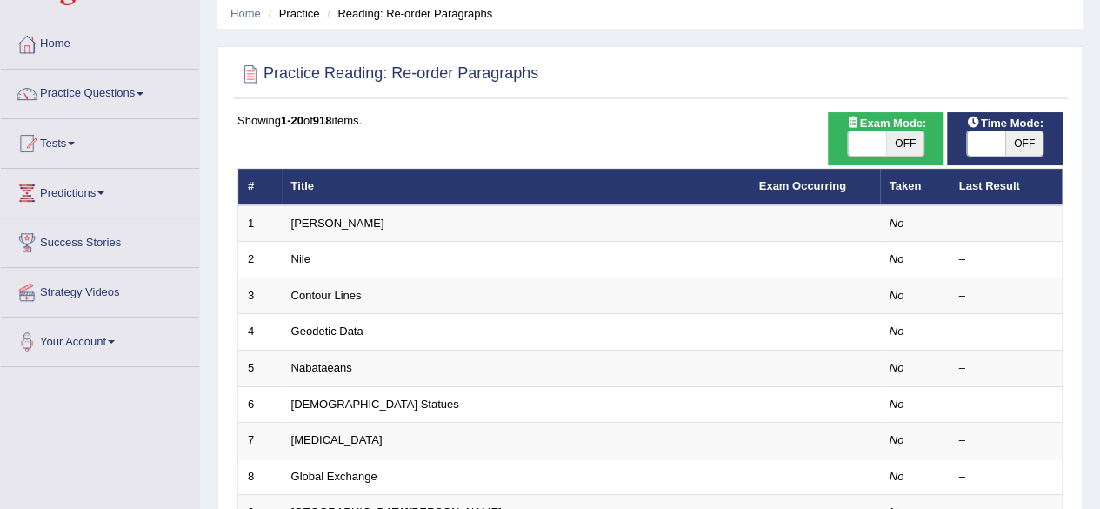
scroll to position [52, 0]
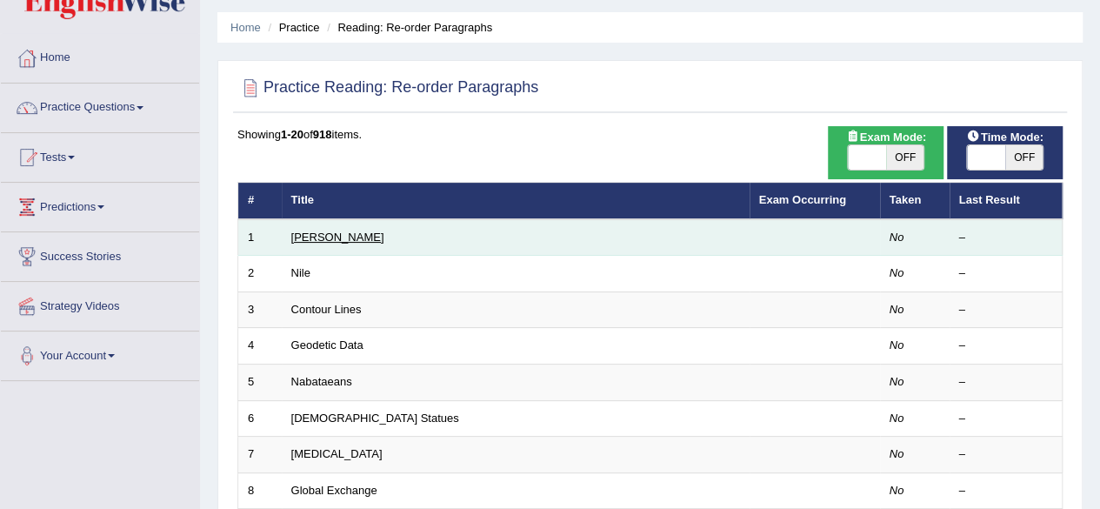
click at [295, 237] on link "[PERSON_NAME]" at bounding box center [337, 236] width 93 height 13
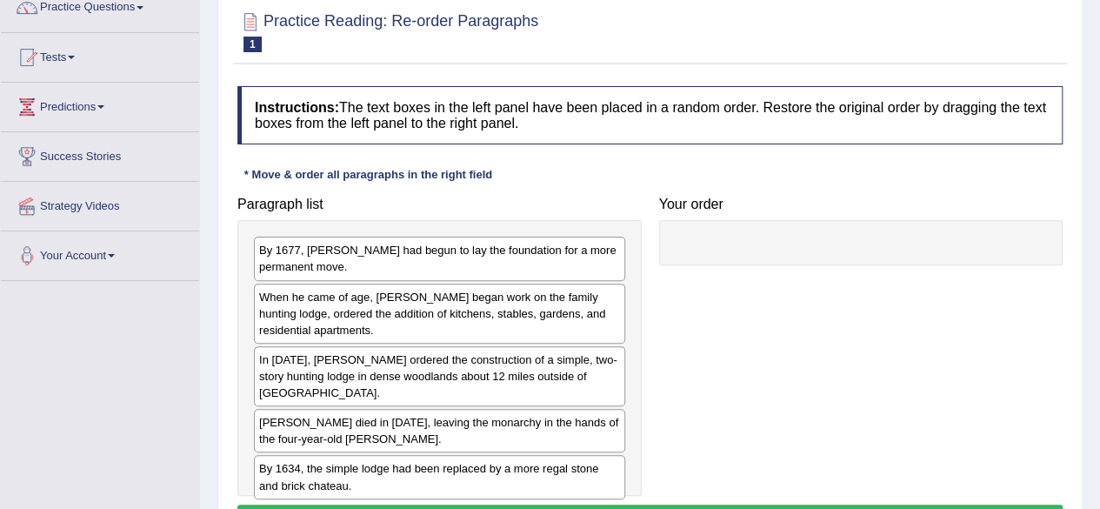
scroll to position [172, 0]
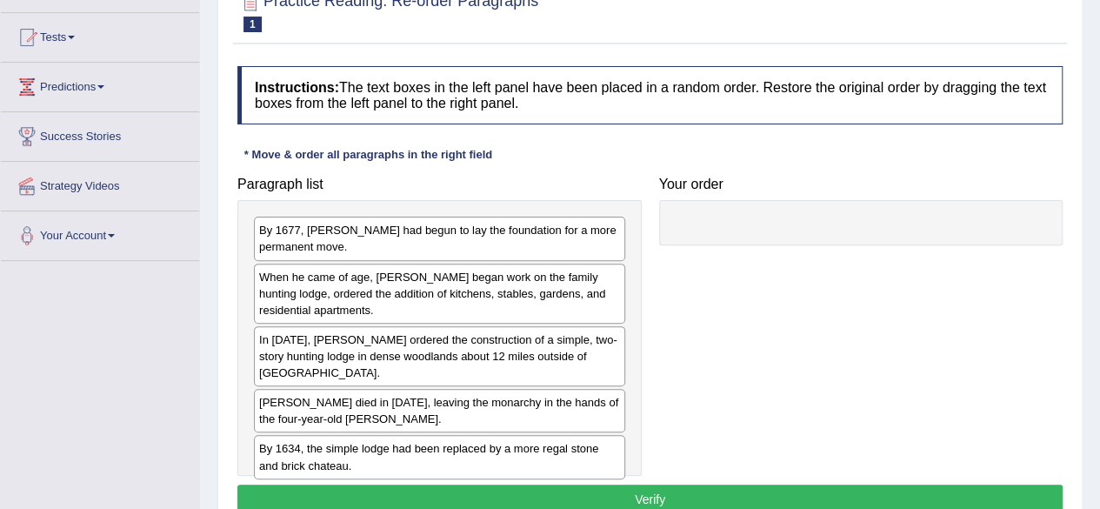
click at [363, 330] on div "In [DATE], [PERSON_NAME] ordered the construction of a simple, two-story huntin…" at bounding box center [439, 356] width 371 height 60
click at [522, 351] on div "In [DATE], [PERSON_NAME] ordered the construction of a simple, two-story huntin…" at bounding box center [439, 356] width 371 height 60
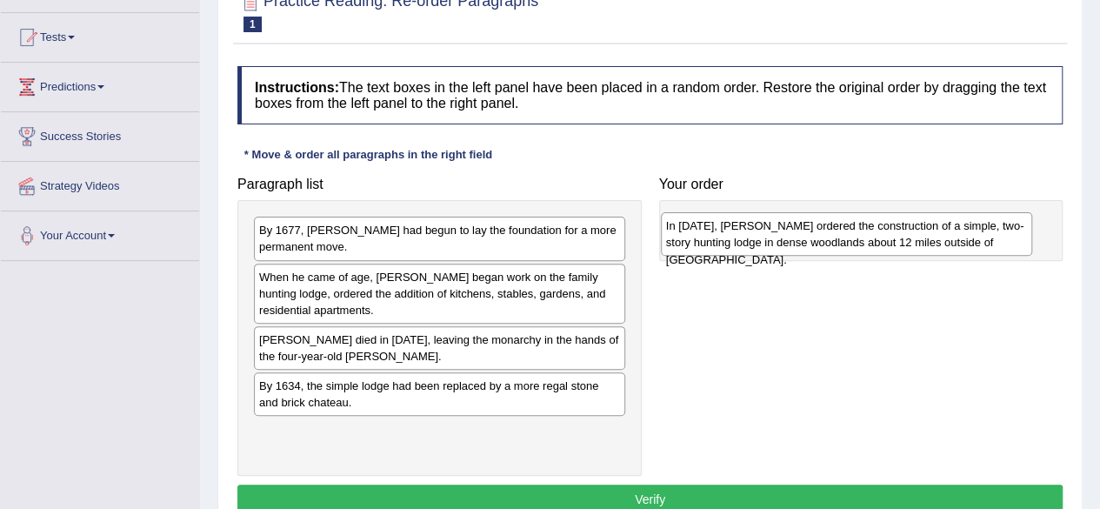
drag, startPoint x: 285, startPoint y: 349, endPoint x: 692, endPoint y: 237, distance: 421.9
click at [692, 237] on div "In [DATE], [PERSON_NAME] ordered the construction of a simple, two-story huntin…" at bounding box center [846, 233] width 371 height 43
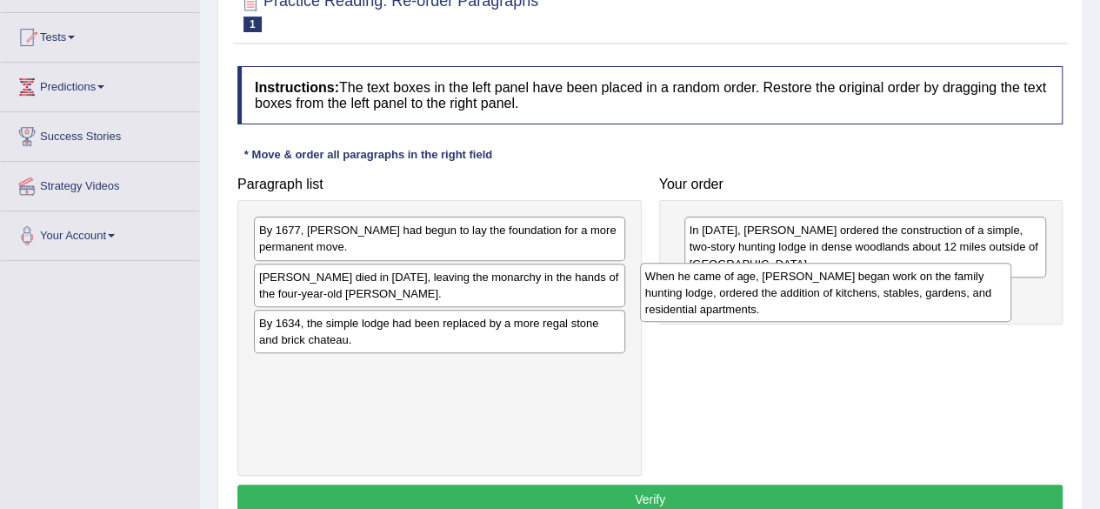
drag, startPoint x: 388, startPoint y: 300, endPoint x: 779, endPoint y: 301, distance: 391.3
click at [779, 301] on div "When he came of age, [PERSON_NAME] began work on the family hunting lodge, orde…" at bounding box center [825, 293] width 371 height 60
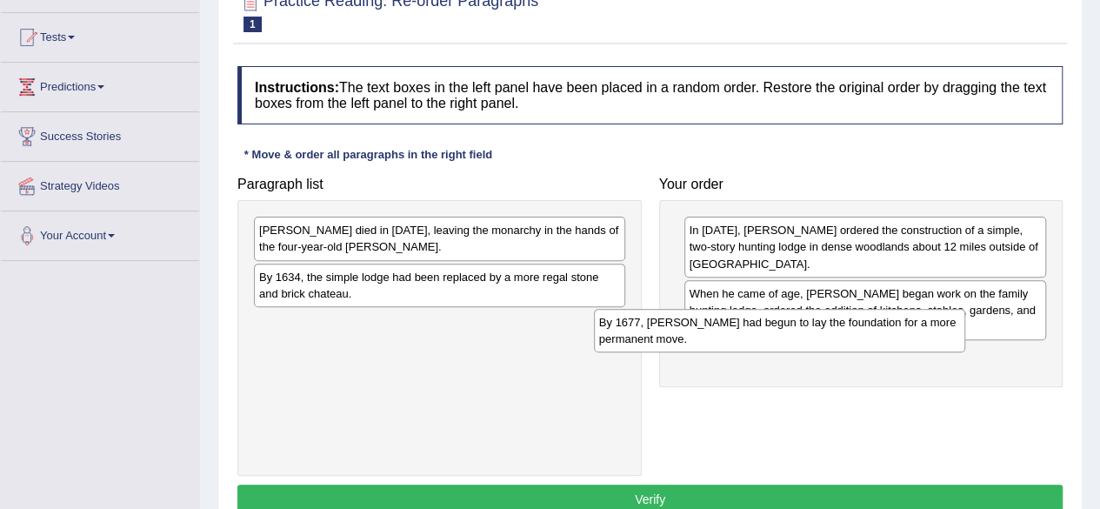
drag, startPoint x: 386, startPoint y: 244, endPoint x: 740, endPoint y: 340, distance: 366.6
click at [740, 340] on div "By 1677, [PERSON_NAME] had begun to lay the foundation for a more permanent mov…" at bounding box center [779, 330] width 371 height 43
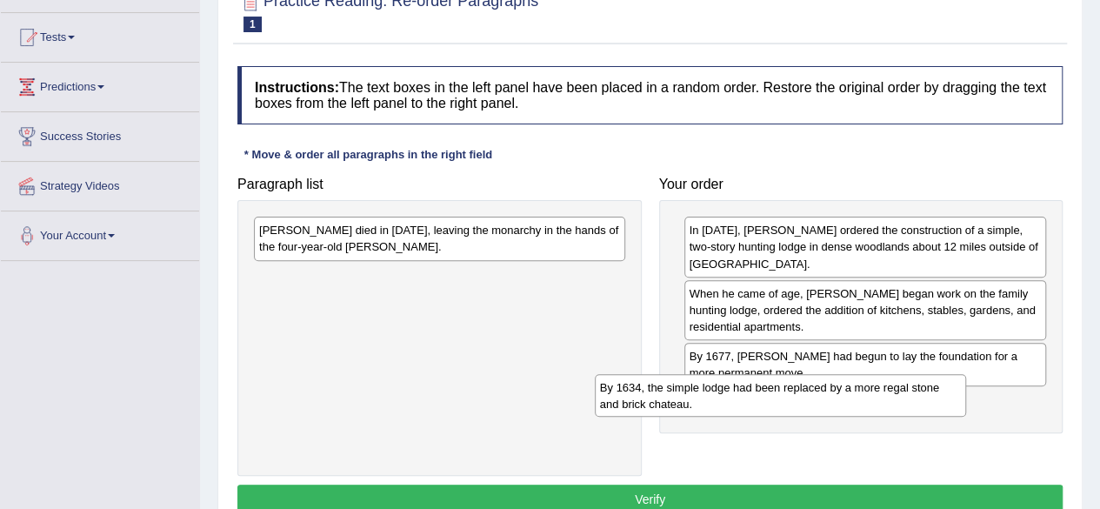
drag, startPoint x: 433, startPoint y: 291, endPoint x: 779, endPoint y: 419, distance: 368.9
click at [779, 417] on div "By 1634, the simple lodge had been replaced by a more regal stone and brick cha…" at bounding box center [780, 395] width 371 height 43
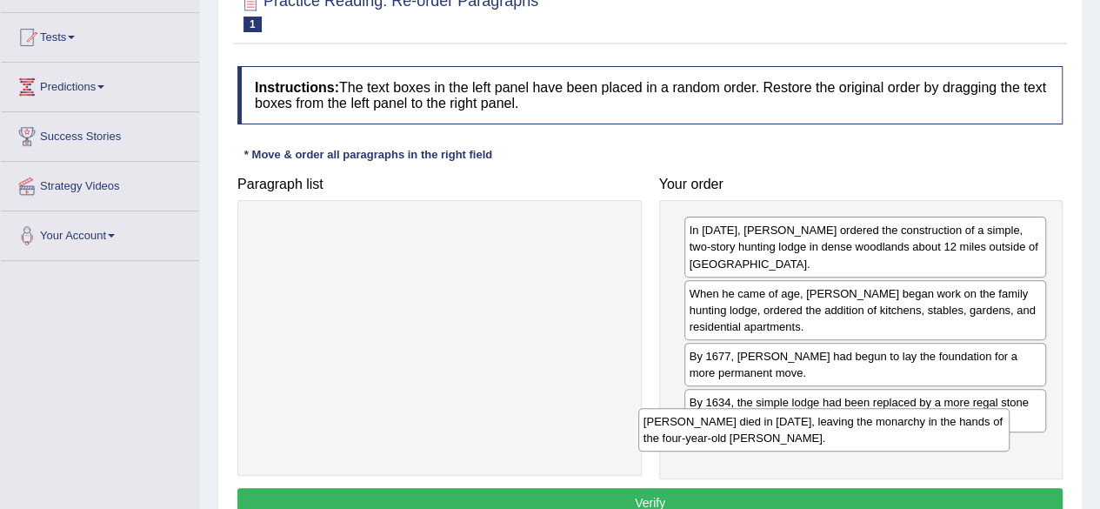
drag, startPoint x: 426, startPoint y: 237, endPoint x: 810, endPoint y: 428, distance: 429.3
click at [810, 428] on div "[PERSON_NAME] died in [DATE], leaving the monarchy in the hands of the four-yea…" at bounding box center [823, 429] width 371 height 43
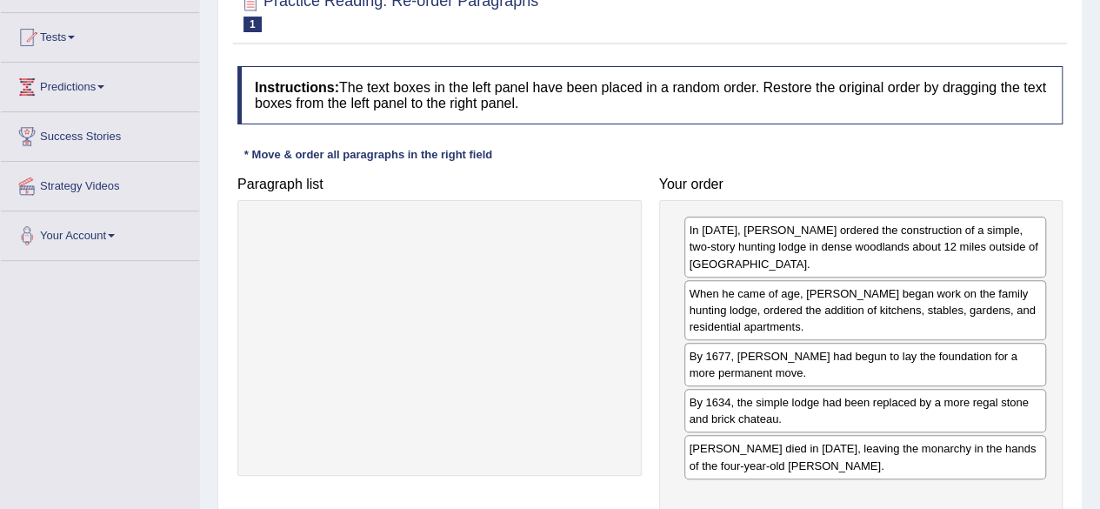
scroll to position [207, 0]
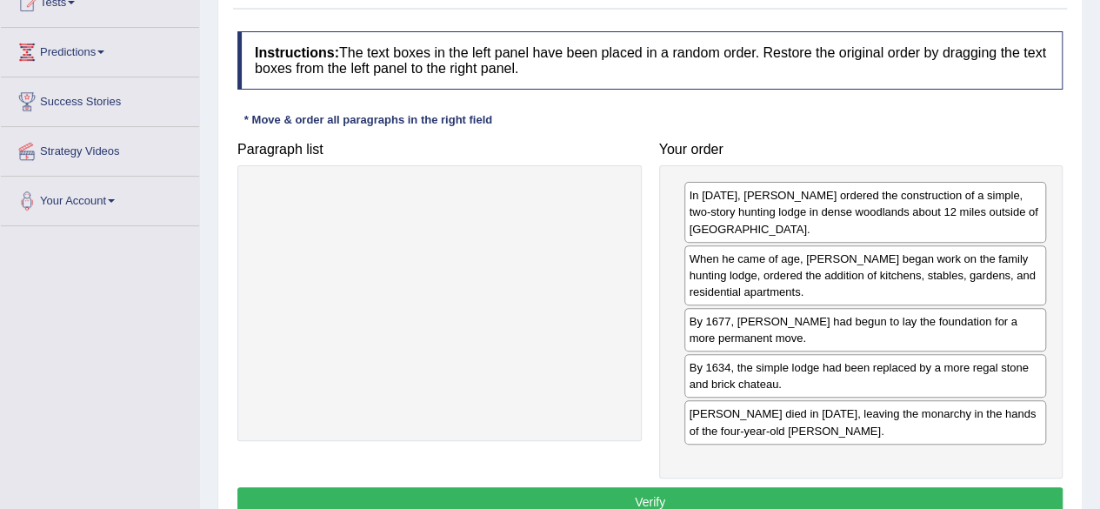
click at [657, 487] on button "Verify" at bounding box center [649, 502] width 825 height 30
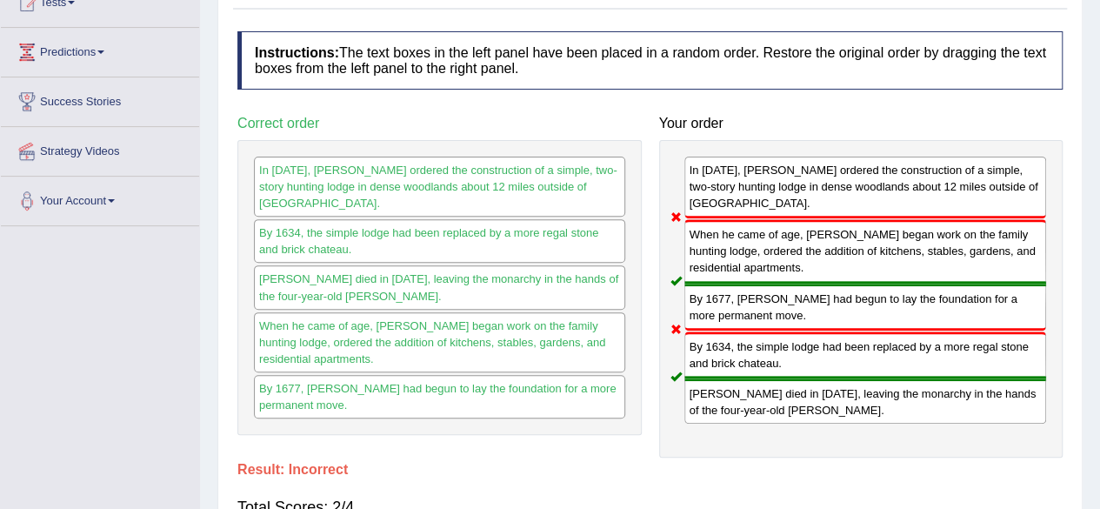
click at [802, 418] on div "In [DATE], [PERSON_NAME] ordered the construction of a simple, two-story huntin…" at bounding box center [861, 298] width 404 height 317
